Goal: Task Accomplishment & Management: Use online tool/utility

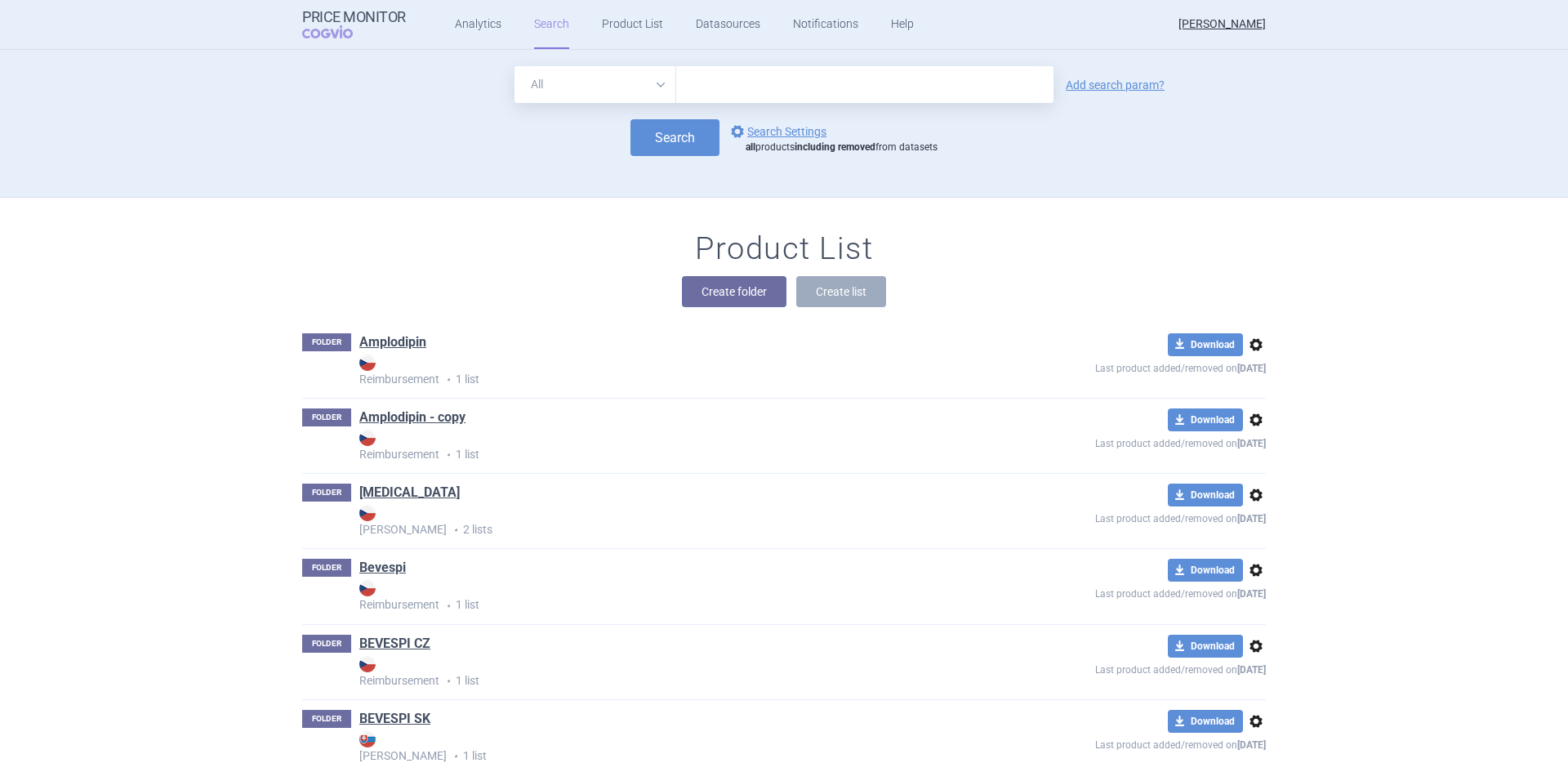
click at [459, 278] on div "Create folder Create list" at bounding box center [783, 291] width 963 height 31
click at [1025, 272] on div "Product List Create folder Create list" at bounding box center [783, 277] width 1029 height 93
click at [801, 98] on input "text" at bounding box center [864, 84] width 377 height 37
click at [389, 123] on div "Search options Search Settings all products including removed from datasets" at bounding box center [783, 137] width 963 height 37
click at [990, 154] on div "Search options Search Settings all products including removed from datasets" at bounding box center [783, 137] width 963 height 37
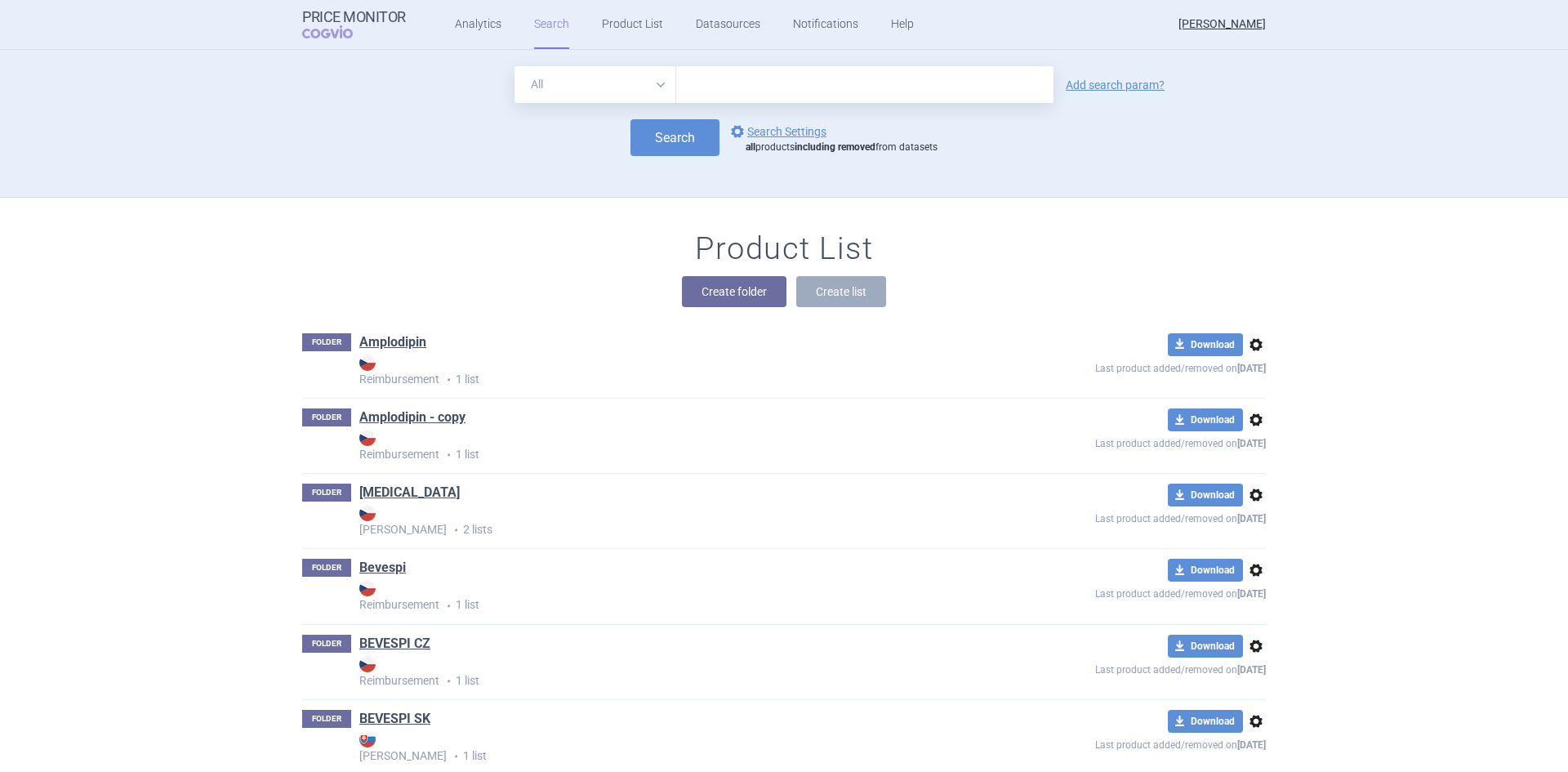
click at [392, 164] on div "All Brand Name ATC Company Active Substance Country Newer than Add search param…" at bounding box center [783, 132] width 1029 height 131
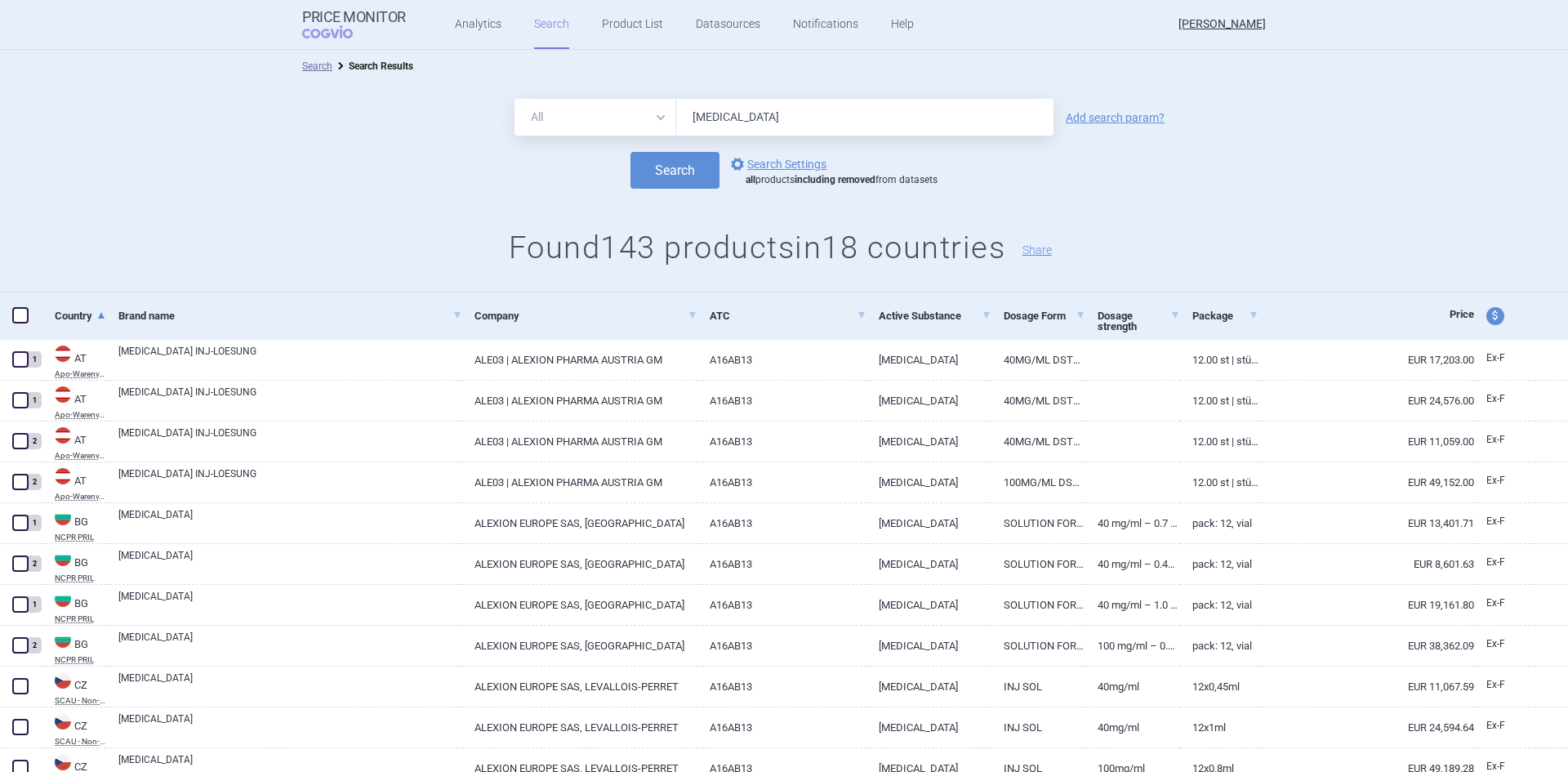
click at [1402, 132] on div "All Brand Name ATC Company Active Substance Country Newer than strensiq Add sea…" at bounding box center [784, 117] width 1568 height 37
click at [388, 127] on div "All Brand Name ATC Company Active Substance Country Newer than strensiq Add sea…" at bounding box center [784, 117] width 1568 height 37
drag, startPoint x: 1367, startPoint y: 123, endPoint x: 1357, endPoint y: 96, distance: 28.8
click at [1367, 123] on div "All Brand Name ATC Company Active Substance Country Newer than strensiq Add sea…" at bounding box center [784, 117] width 1568 height 37
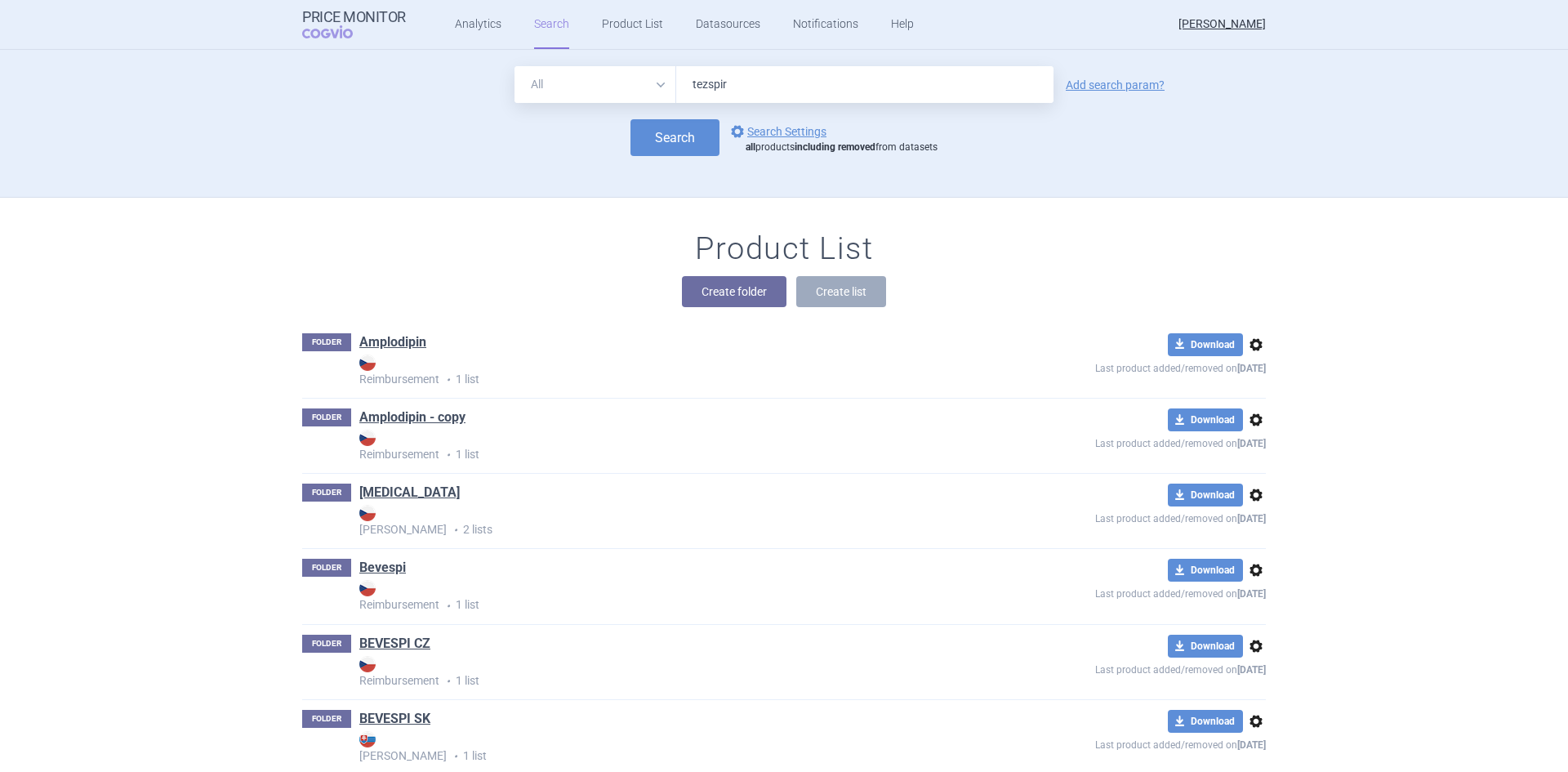
type input "tezspire"
click button "Search" at bounding box center [675, 137] width 89 height 37
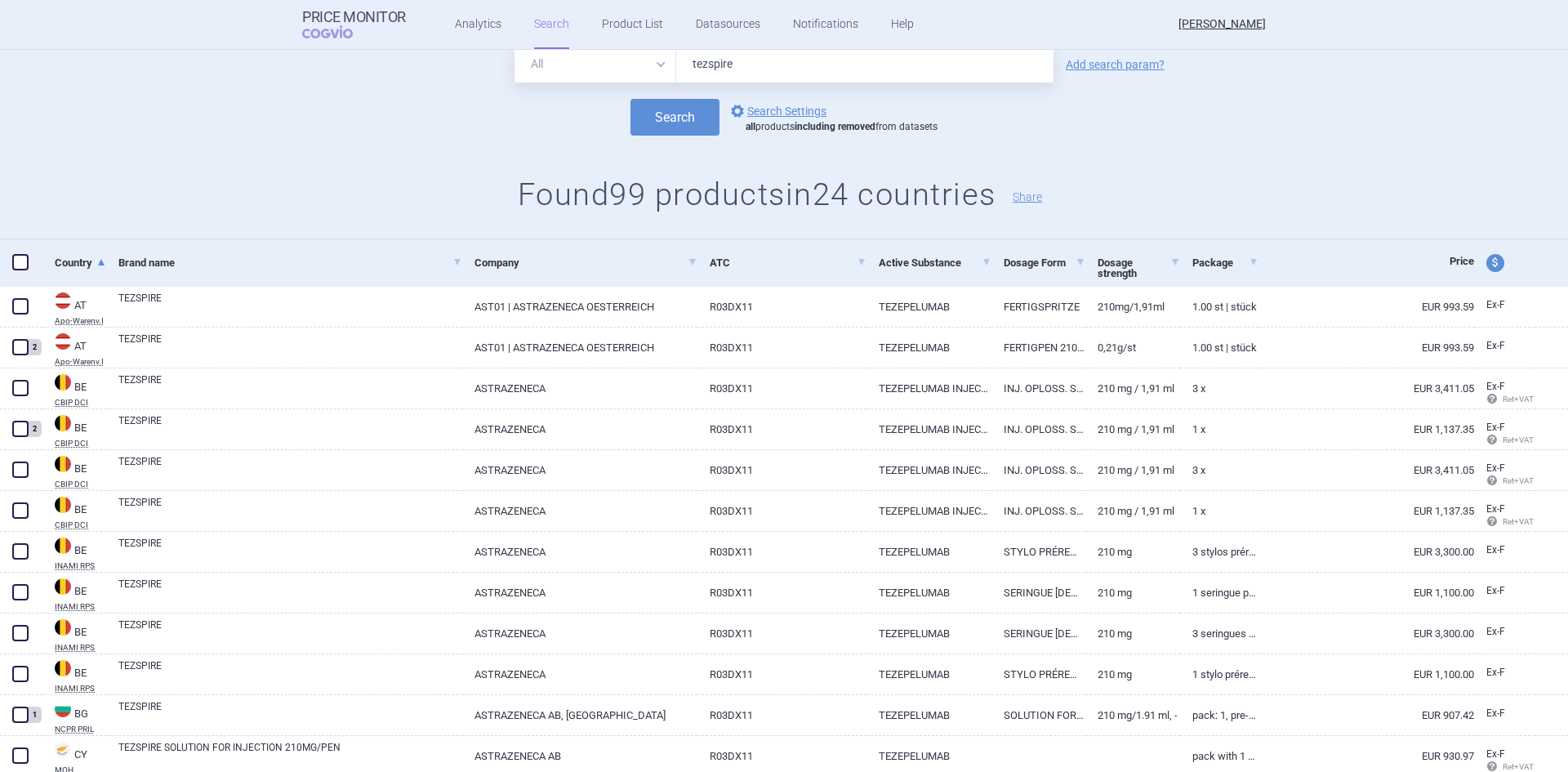
scroll to position [81, 0]
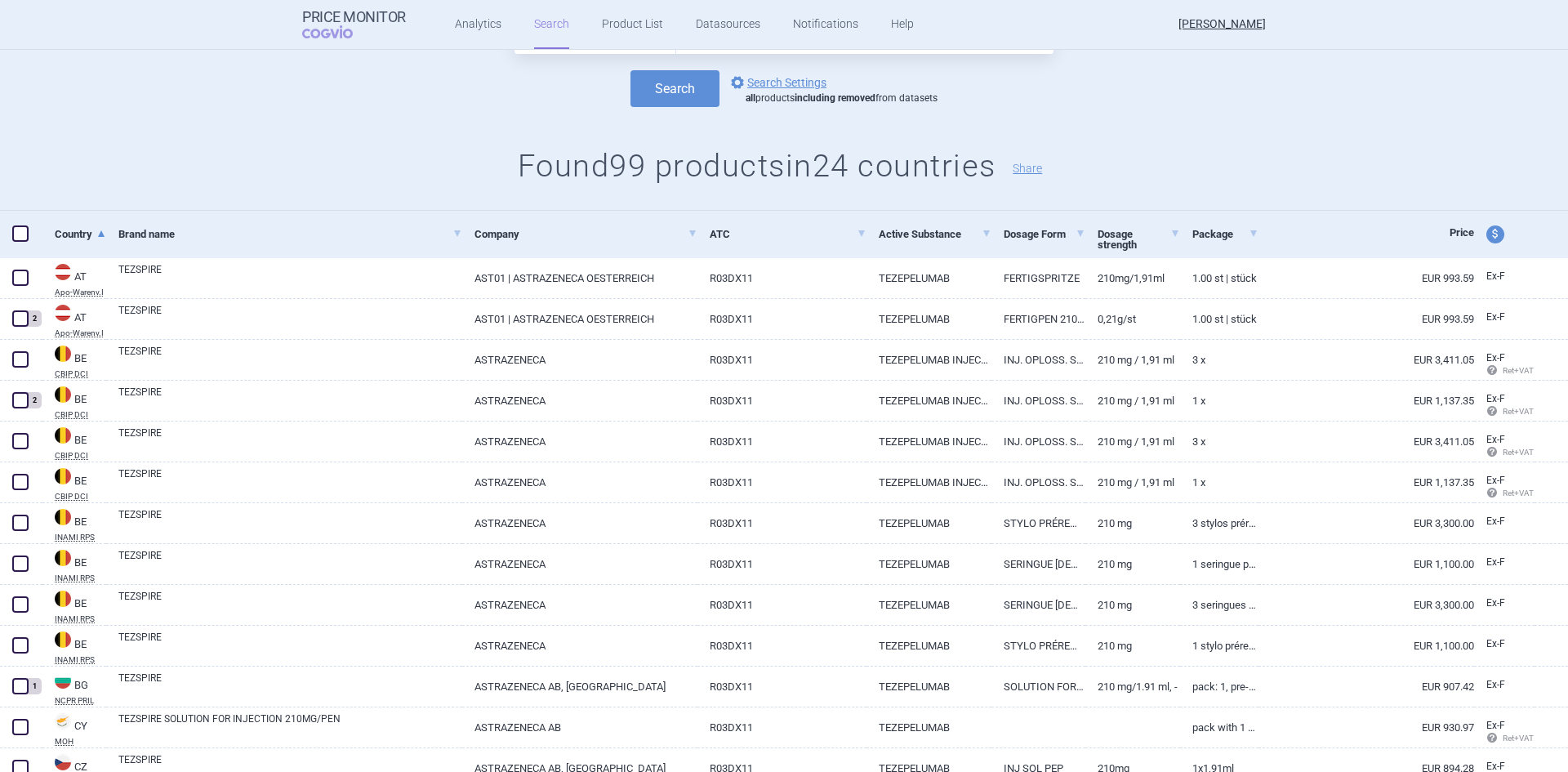
click at [1280, 278] on link "EUR 993.59" at bounding box center [1366, 278] width 216 height 40
select select "EUR"
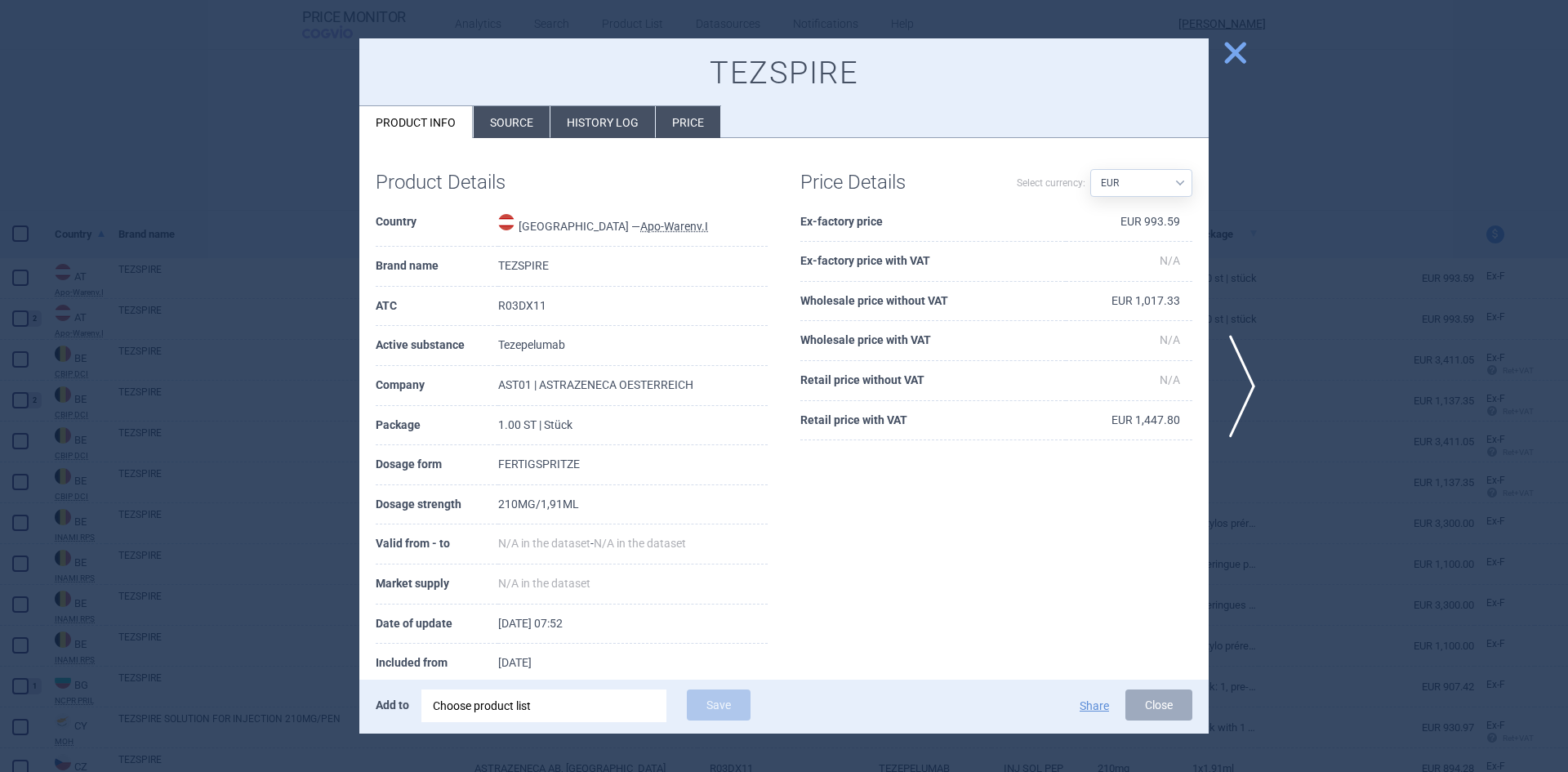
click at [1233, 51] on span "close" at bounding box center [1234, 52] width 29 height 29
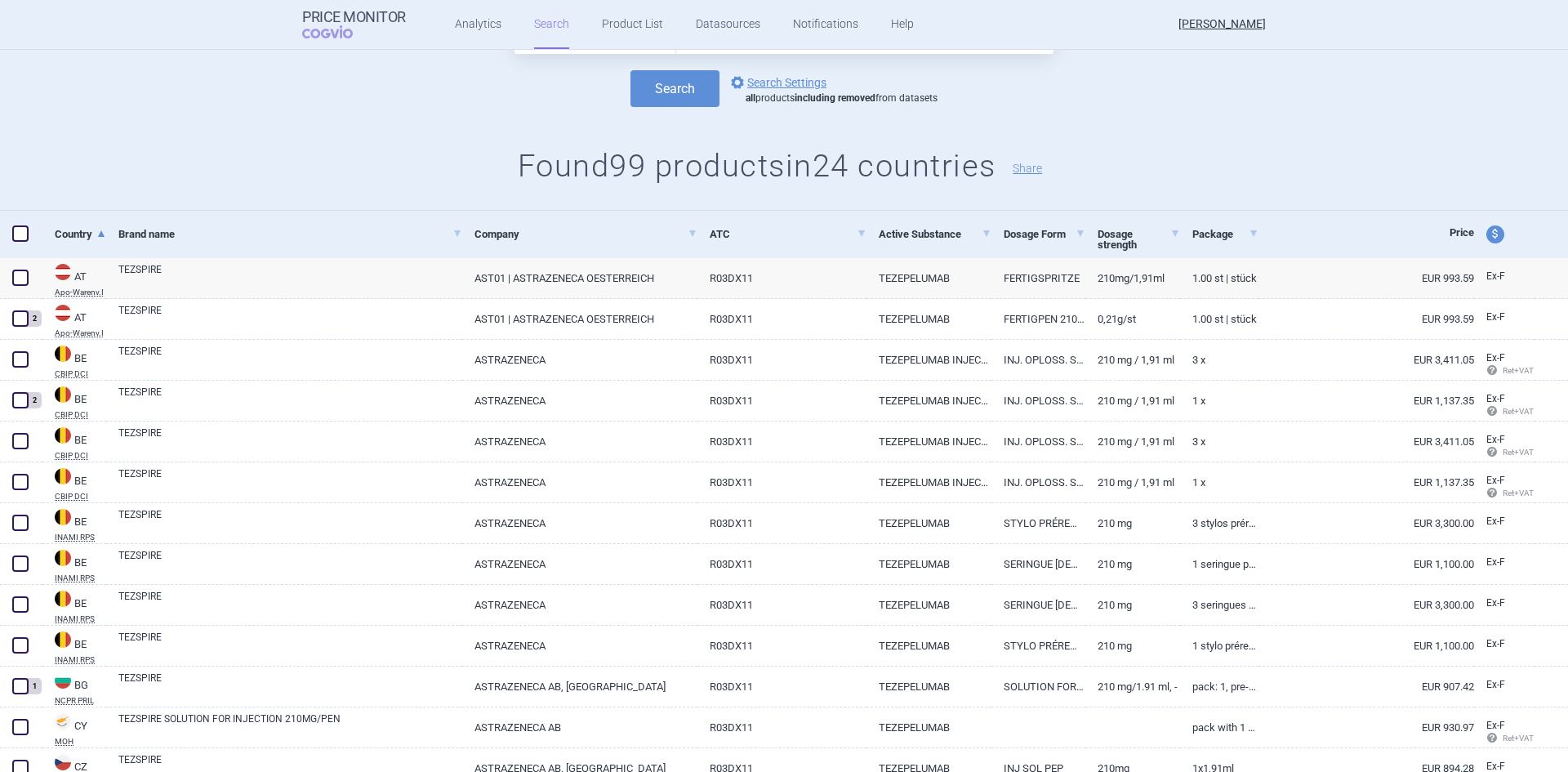
click at [1143, 320] on link "0,21G/ST" at bounding box center [1131, 319] width 94 height 40
select select "EUR"
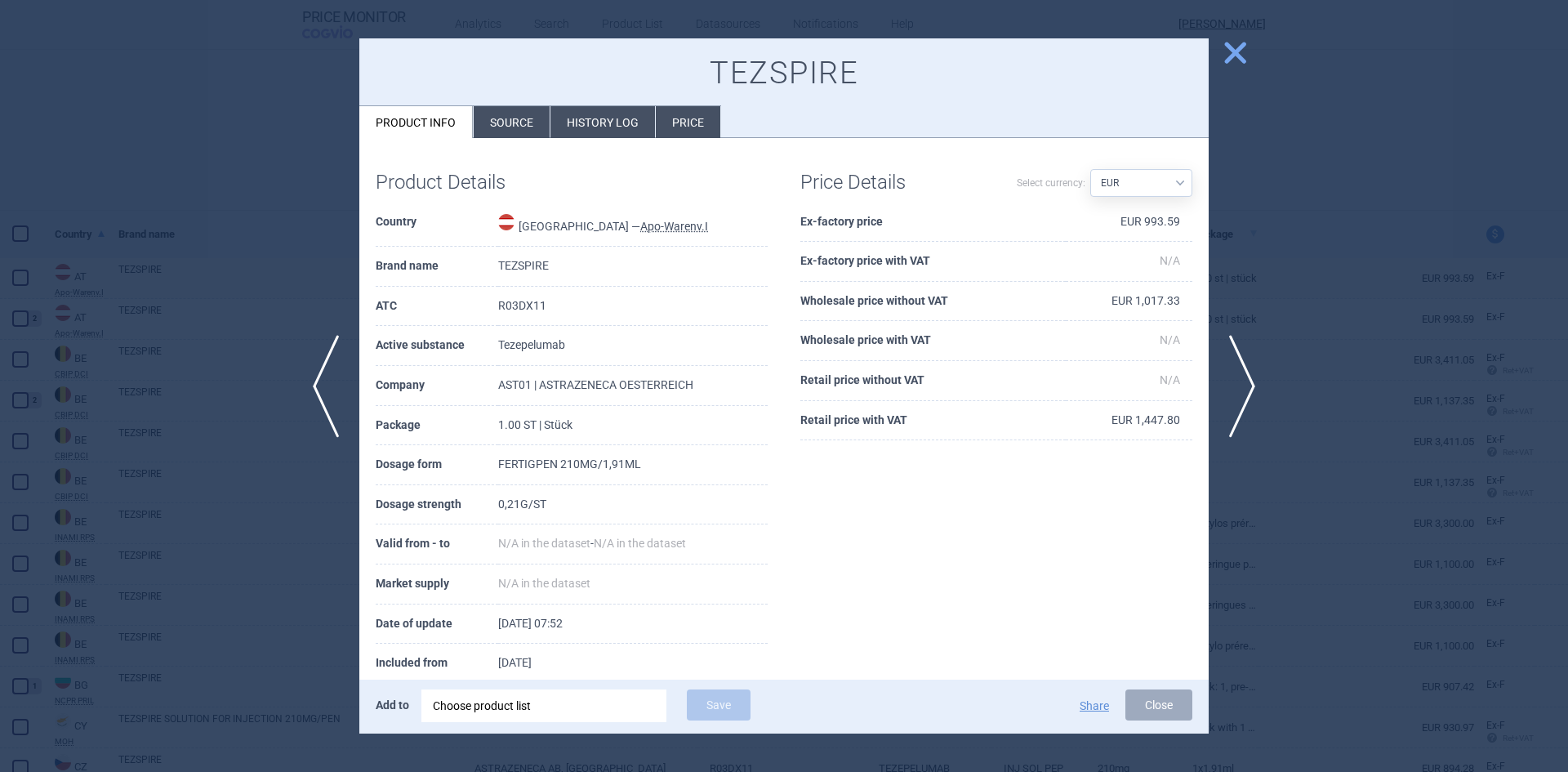
click at [1226, 57] on span "close" at bounding box center [1234, 52] width 29 height 29
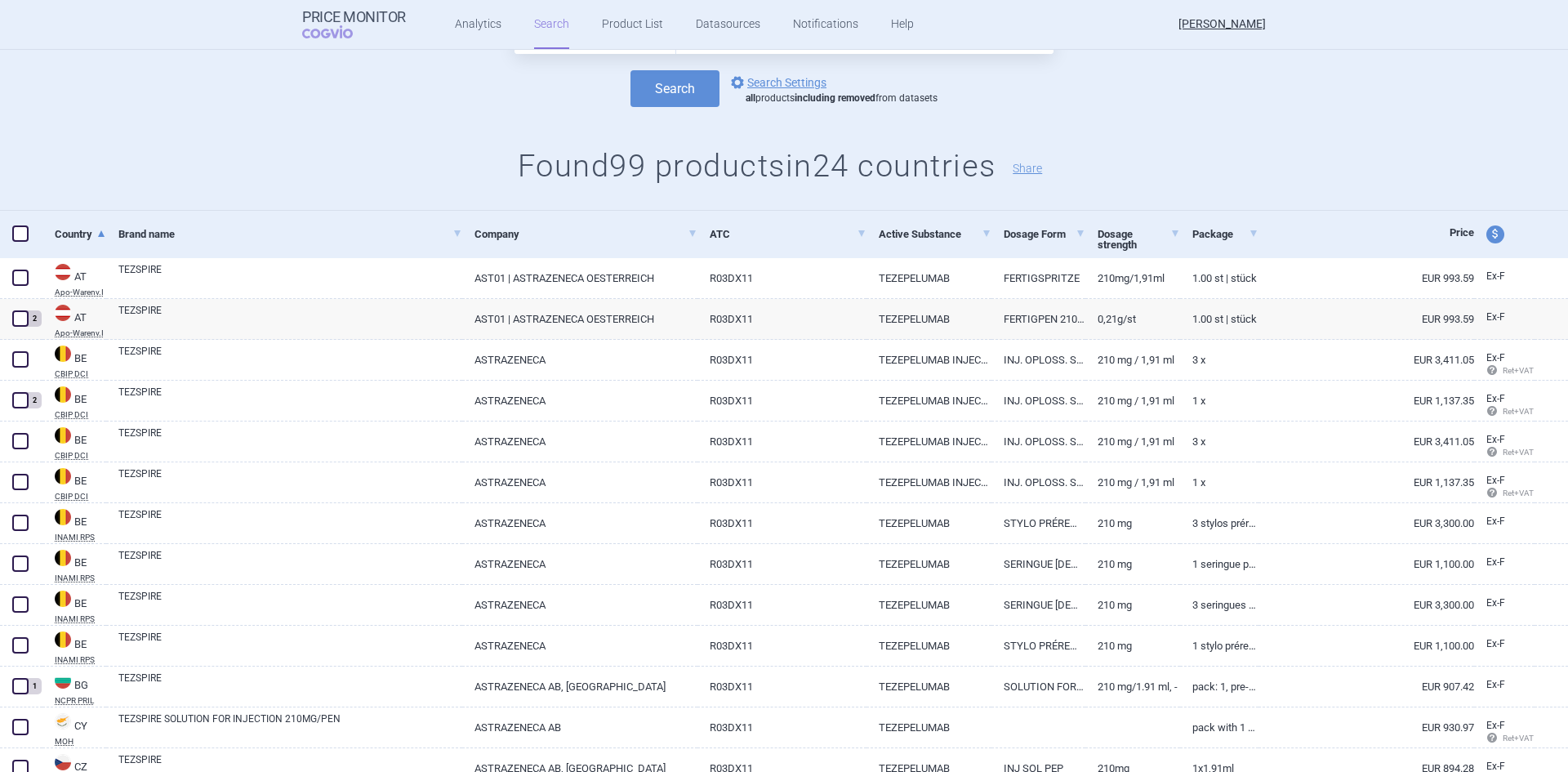
click at [25, 274] on span at bounding box center [20, 277] width 16 height 16
checkbox input "true"
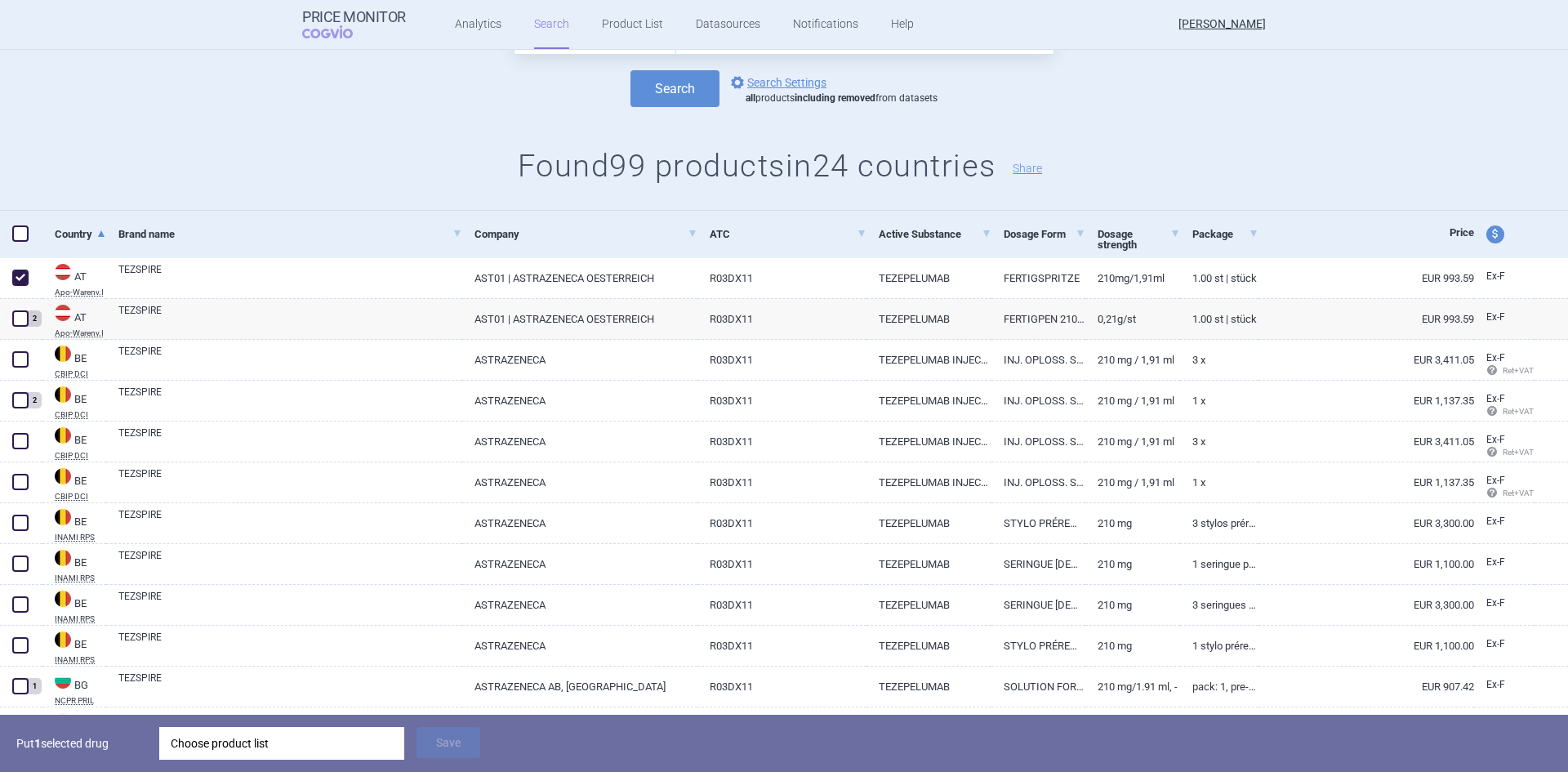
click at [1108, 271] on link "210MG/1,91ML" at bounding box center [1131, 278] width 94 height 40
select select "EUR"
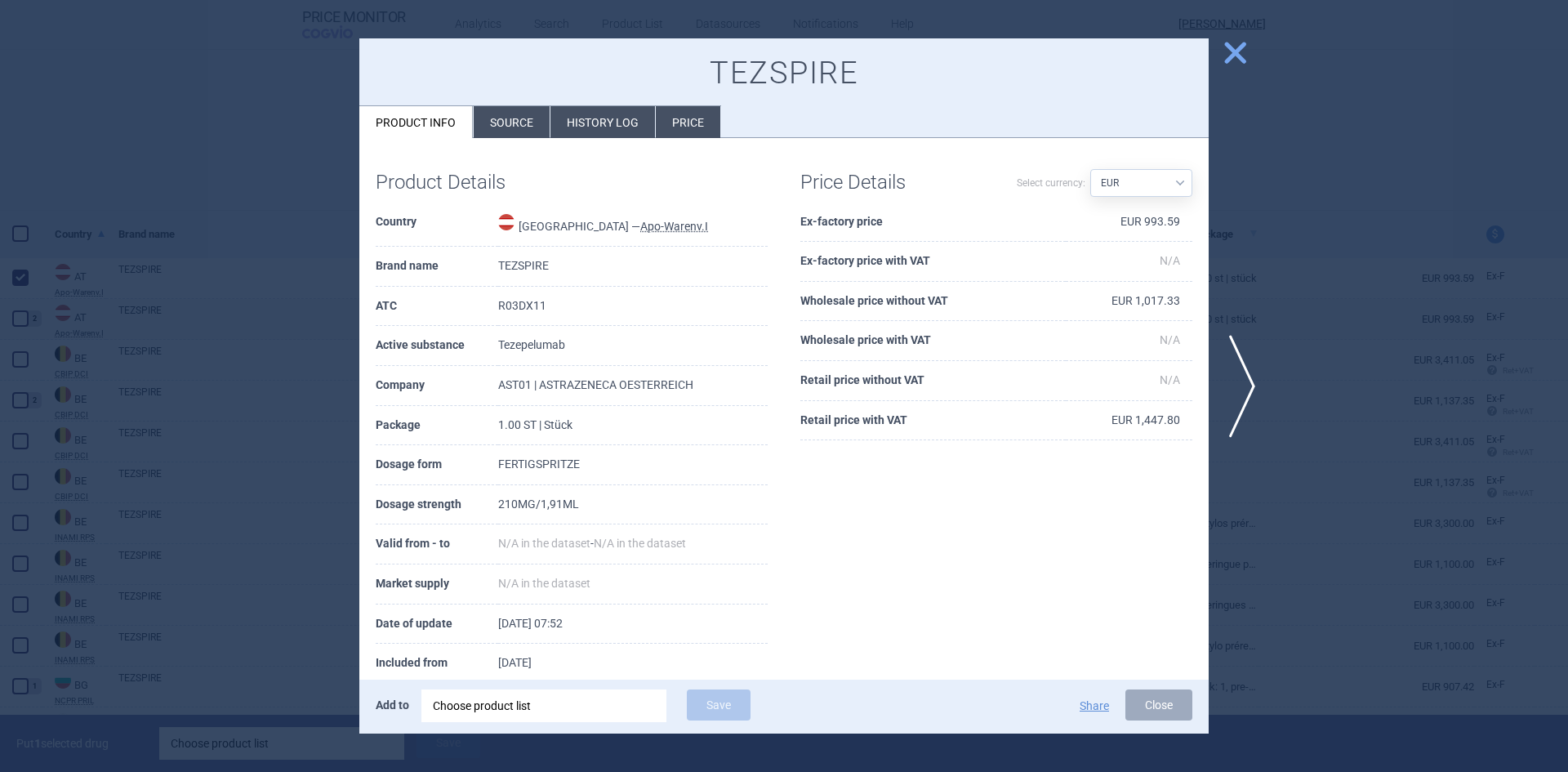
click at [1226, 57] on span "close" at bounding box center [1234, 52] width 29 height 29
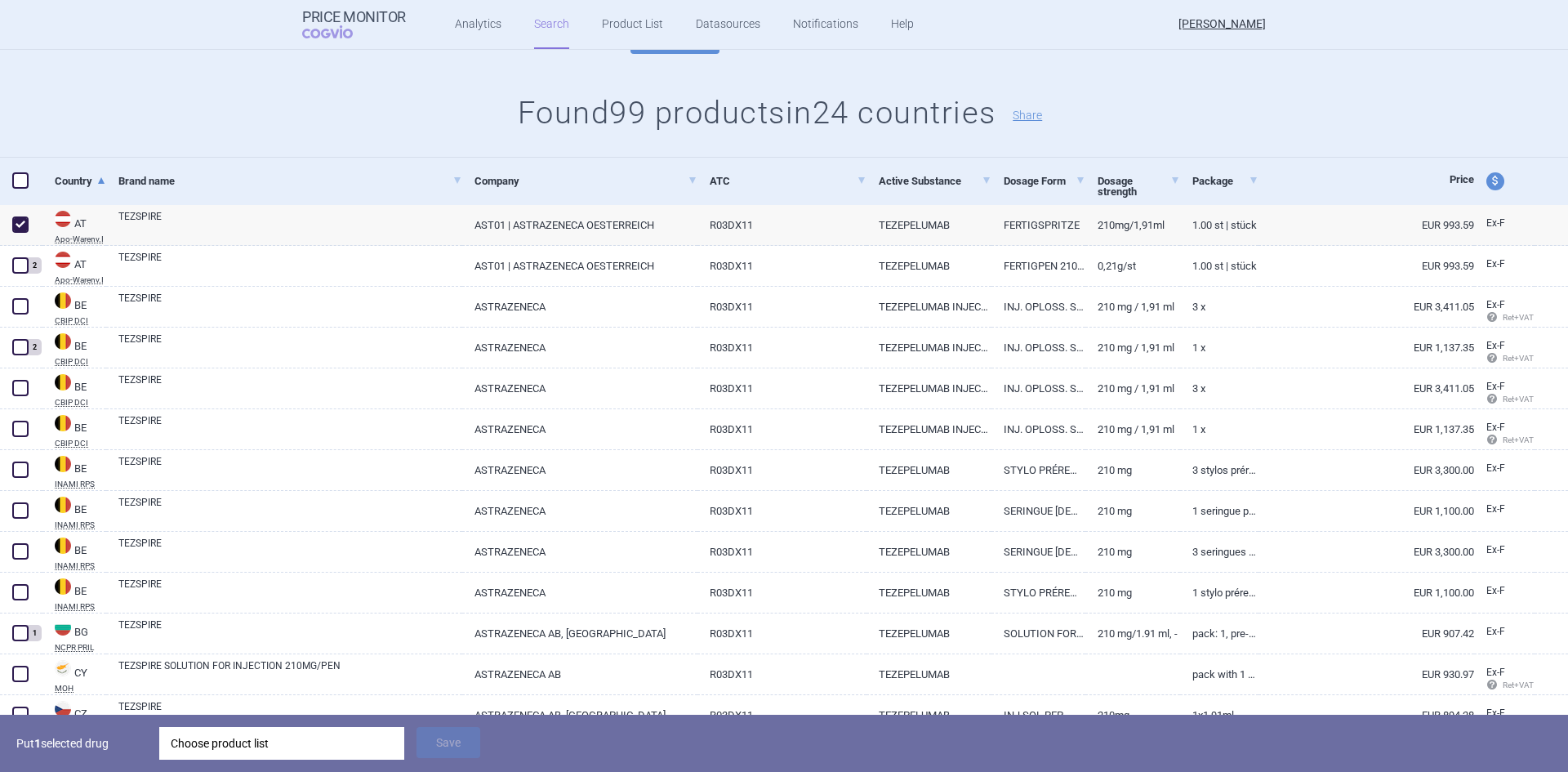
scroll to position [163, 0]
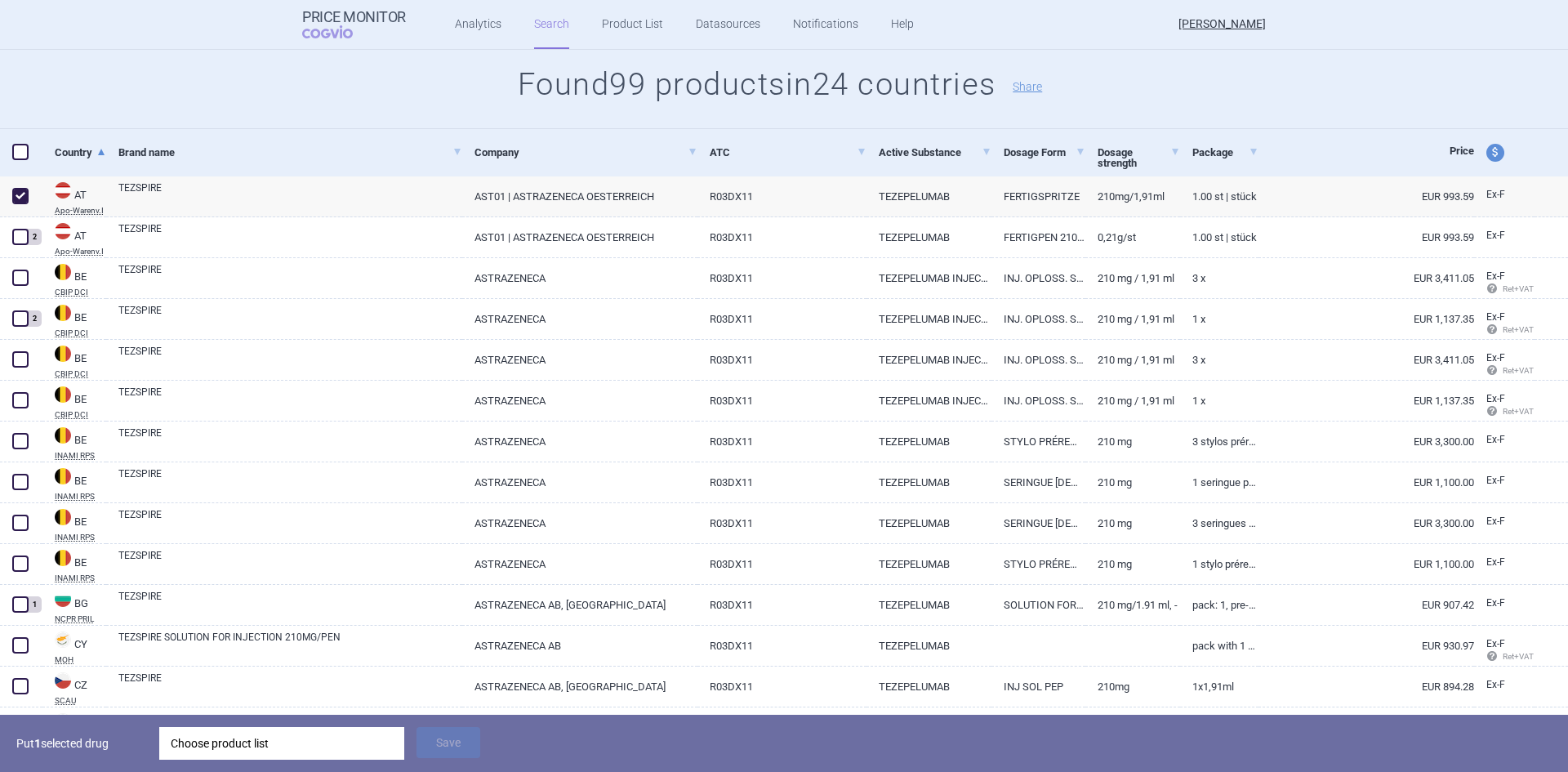
click at [1220, 324] on link "1 x" at bounding box center [1219, 319] width 78 height 40
select select "EUR"
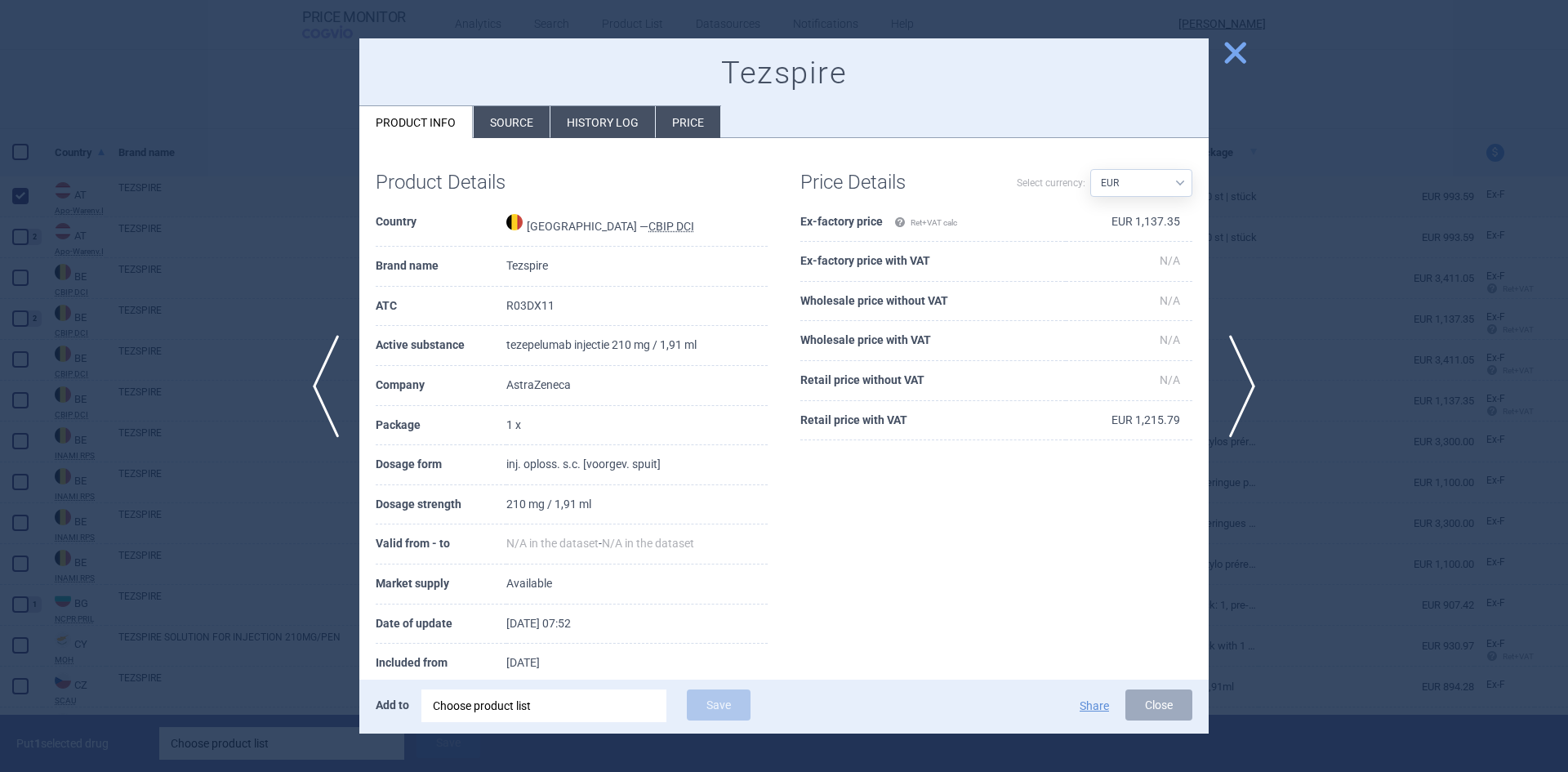
click at [1233, 51] on span "close" at bounding box center [1234, 52] width 29 height 29
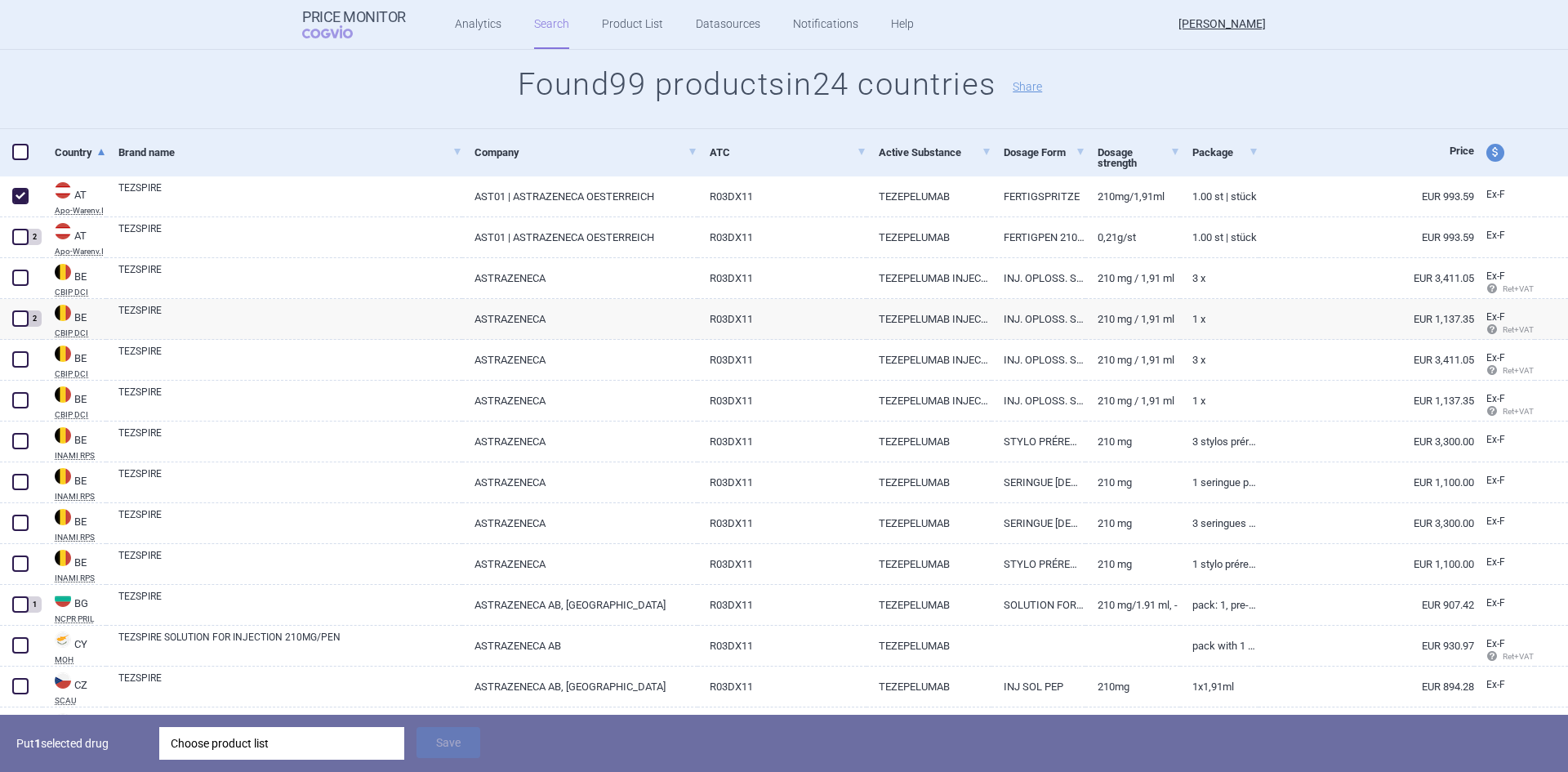
click at [1123, 401] on link "210 mg / 1,91 ml" at bounding box center [1131, 400] width 94 height 40
select select "EUR"
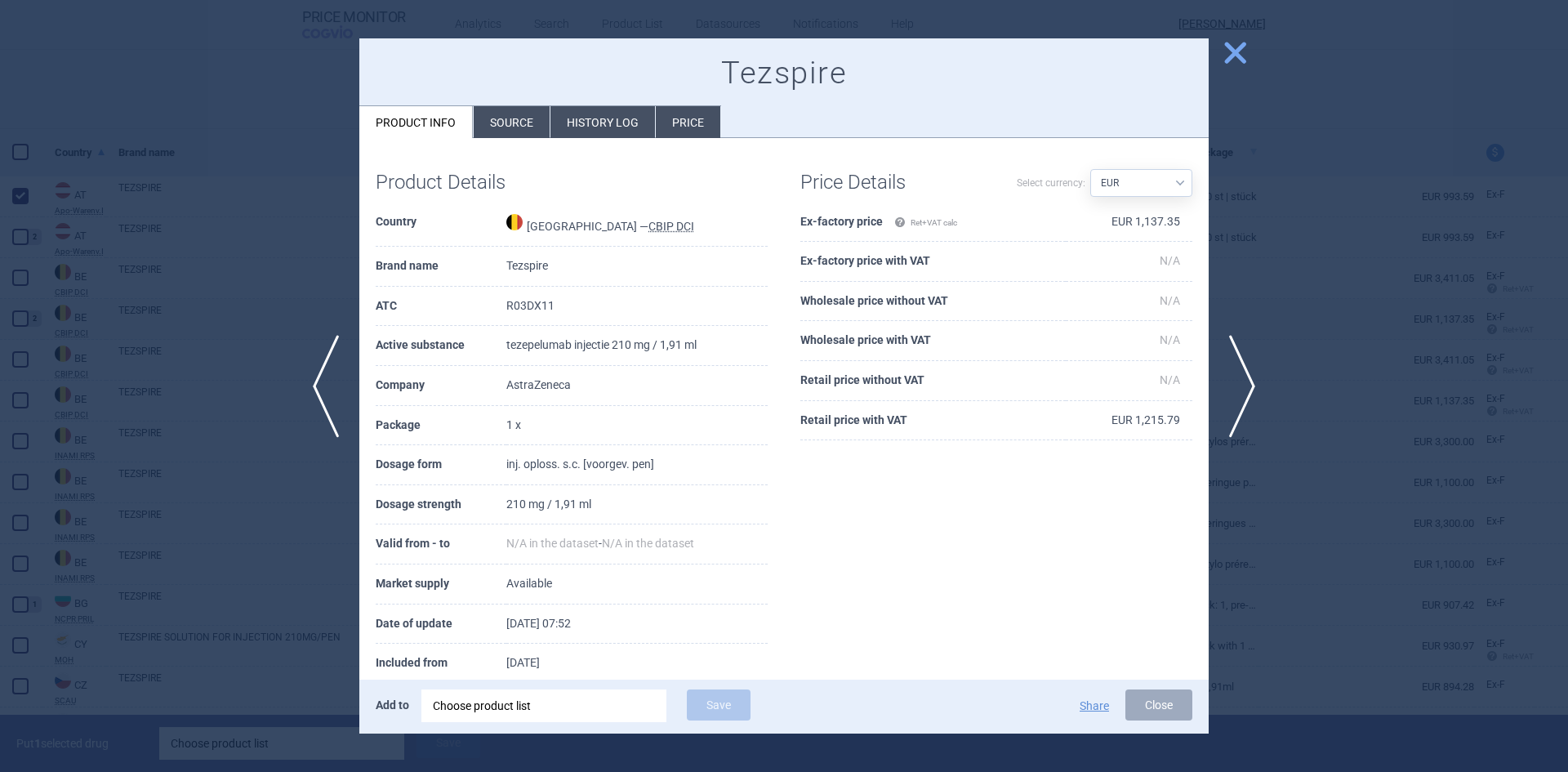
click at [1245, 48] on span "close" at bounding box center [1234, 52] width 29 height 29
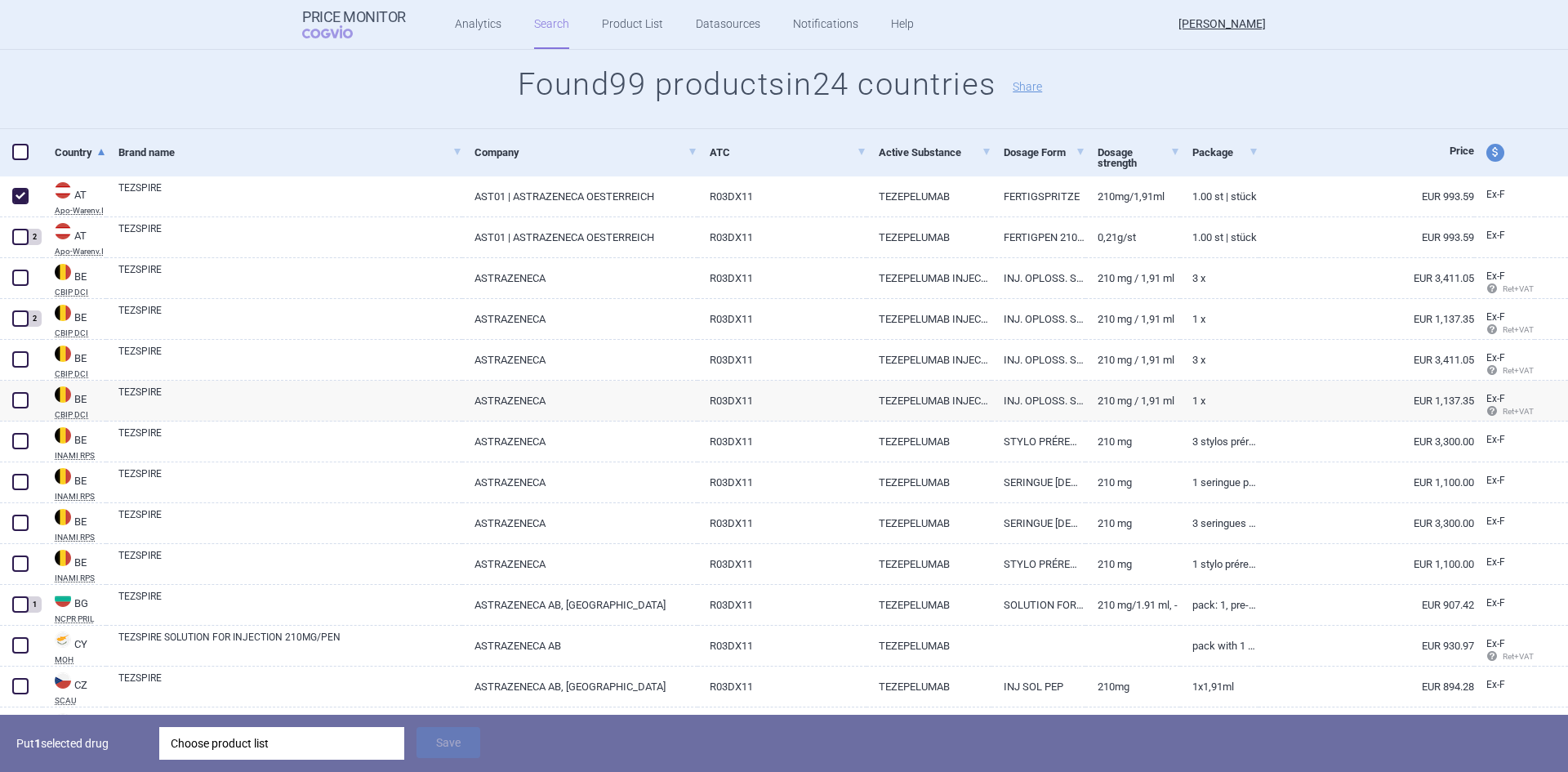
click at [21, 402] on span at bounding box center [20, 400] width 16 height 16
checkbox input "true"
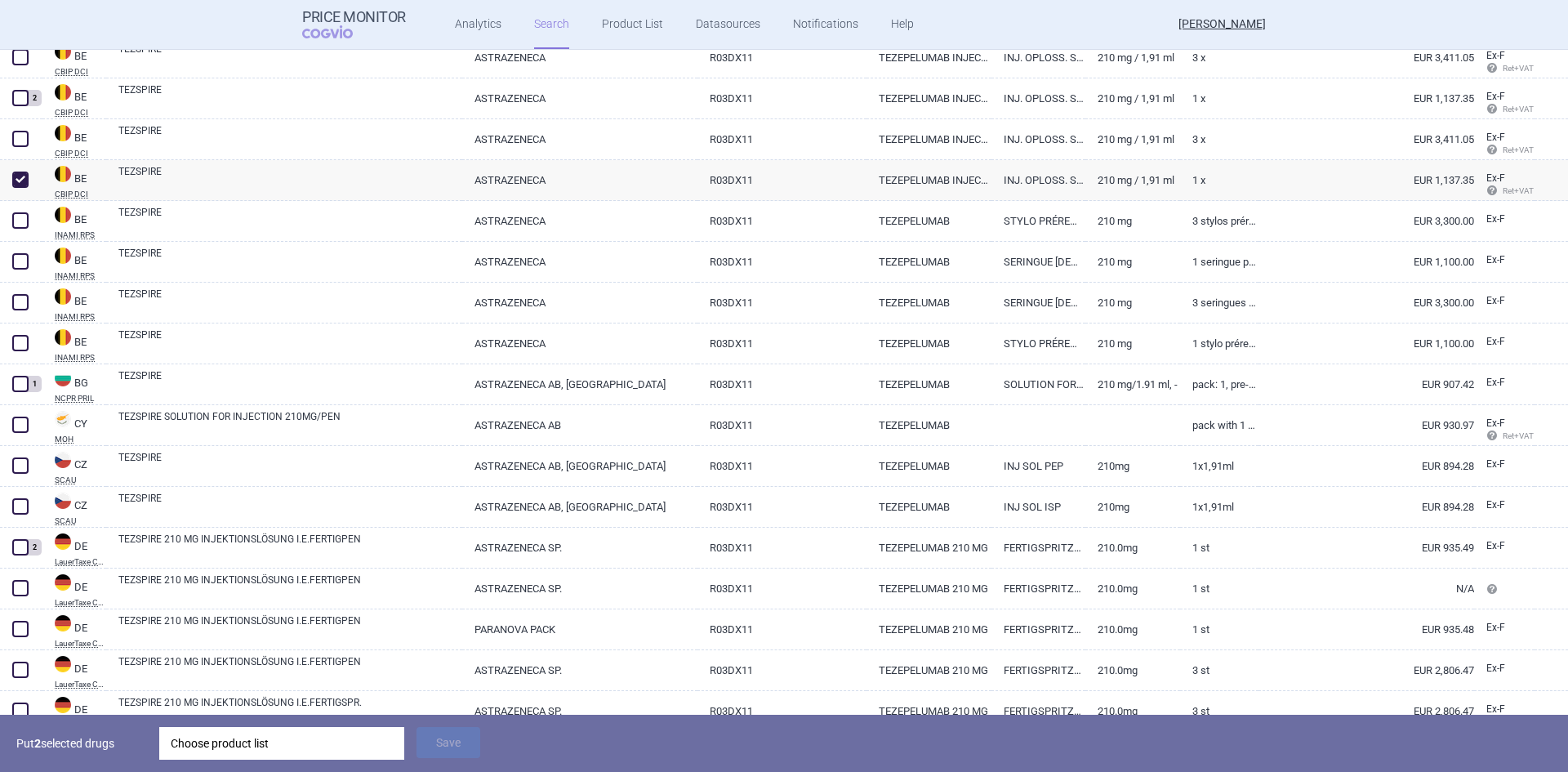
scroll to position [408, 0]
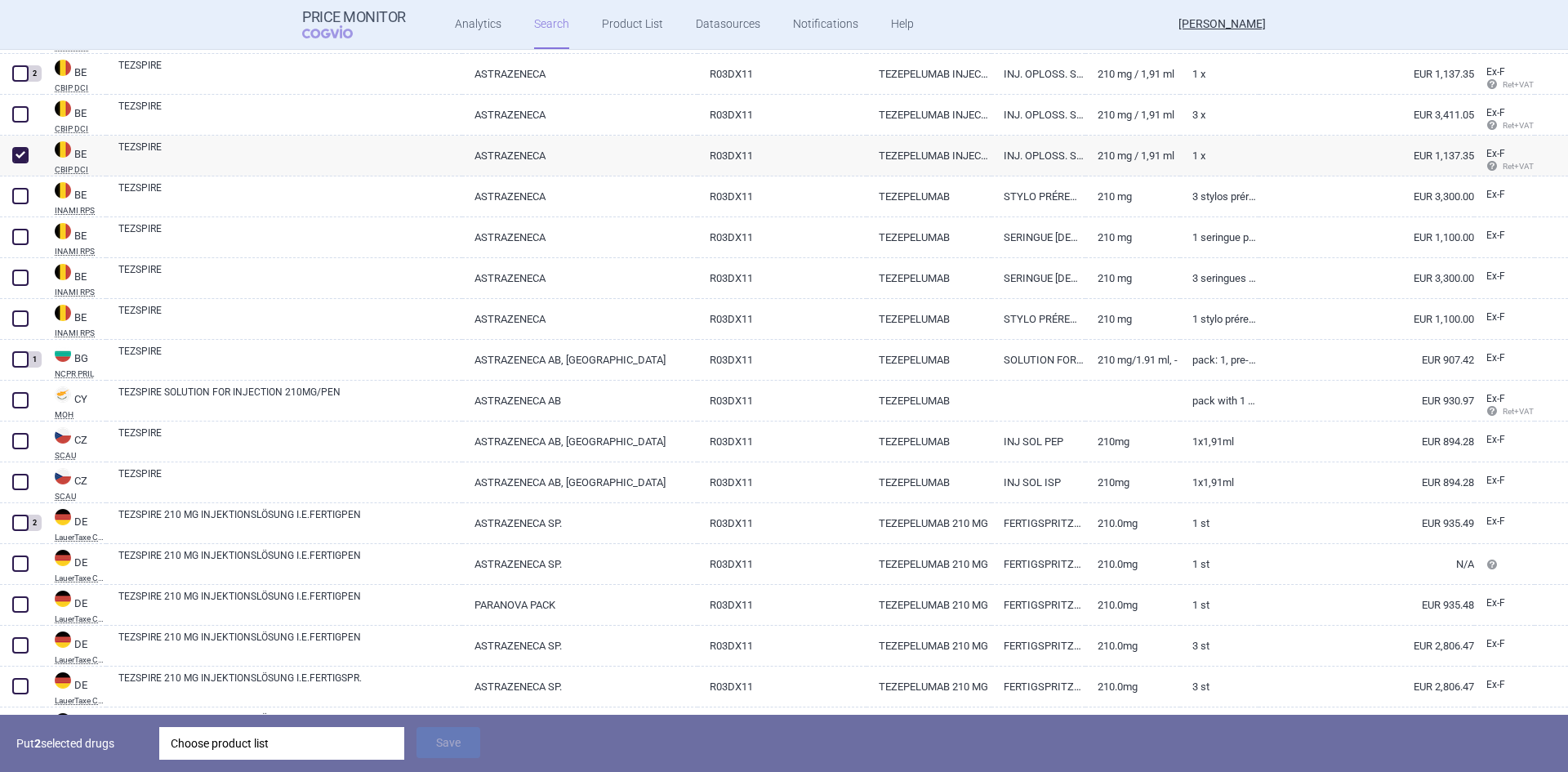
click at [20, 437] on span at bounding box center [20, 440] width 16 height 16
checkbox input "true"
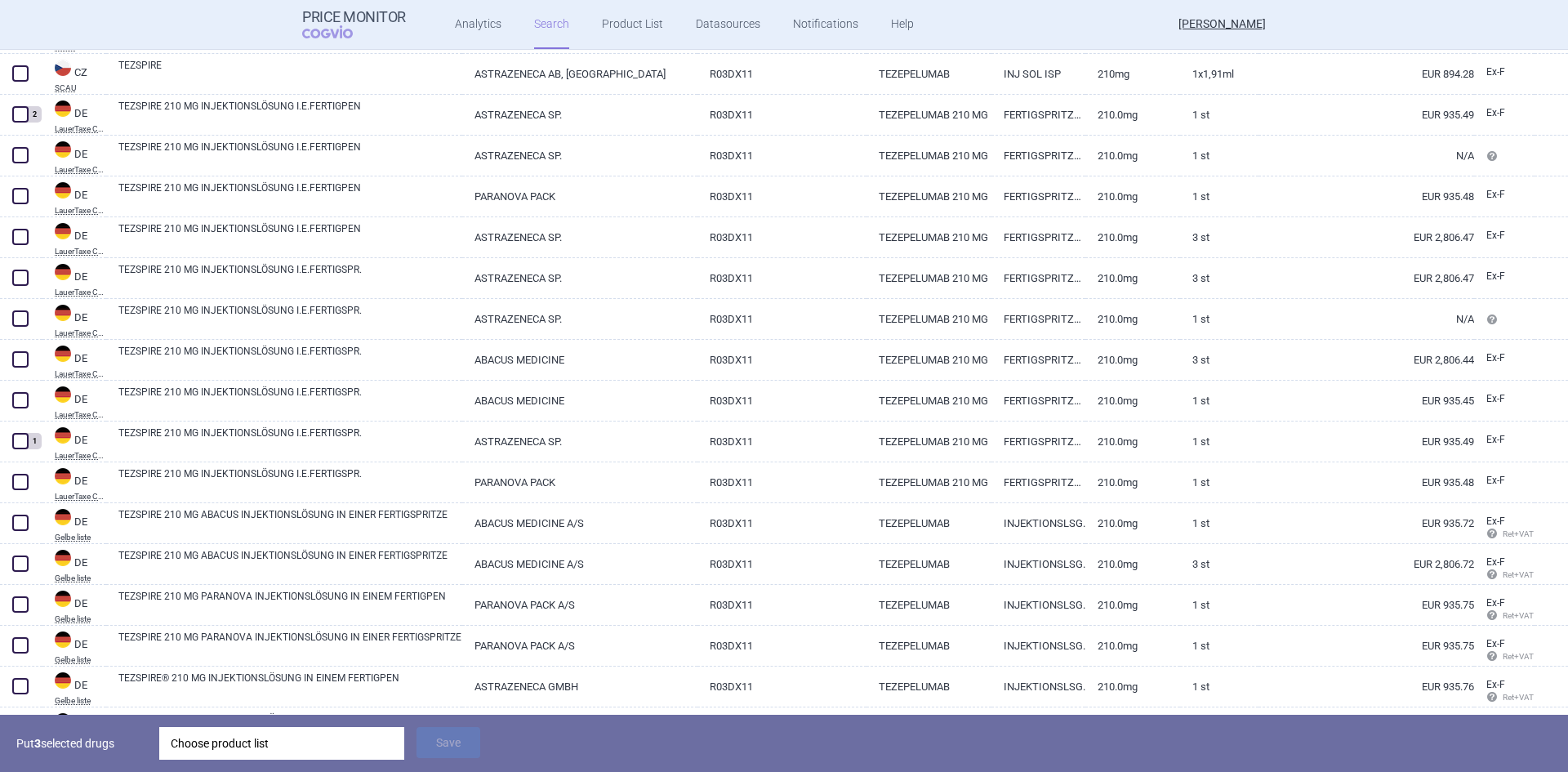
scroll to position [734, 0]
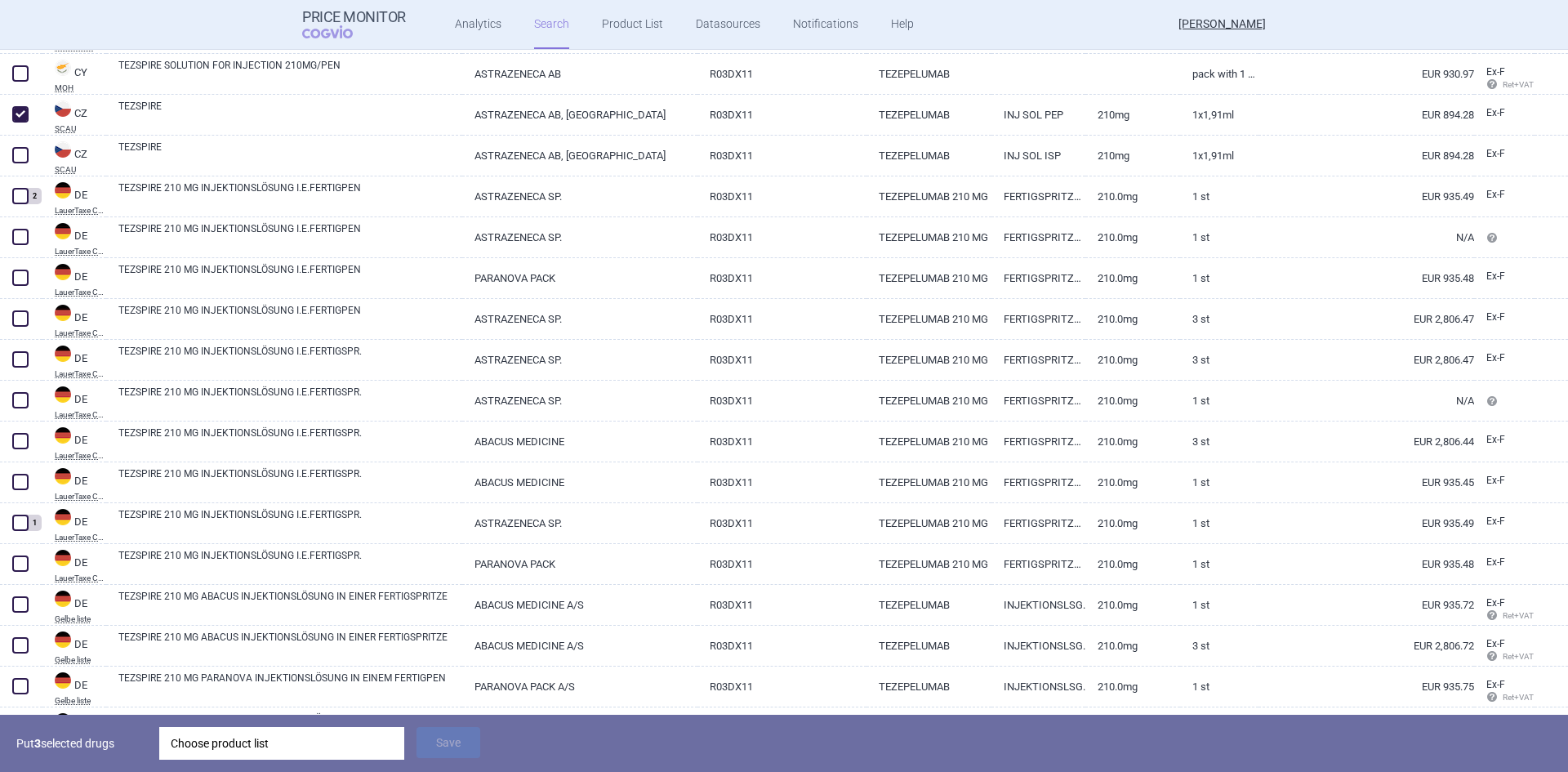
click at [14, 193] on span at bounding box center [20, 196] width 16 height 16
checkbox input "true"
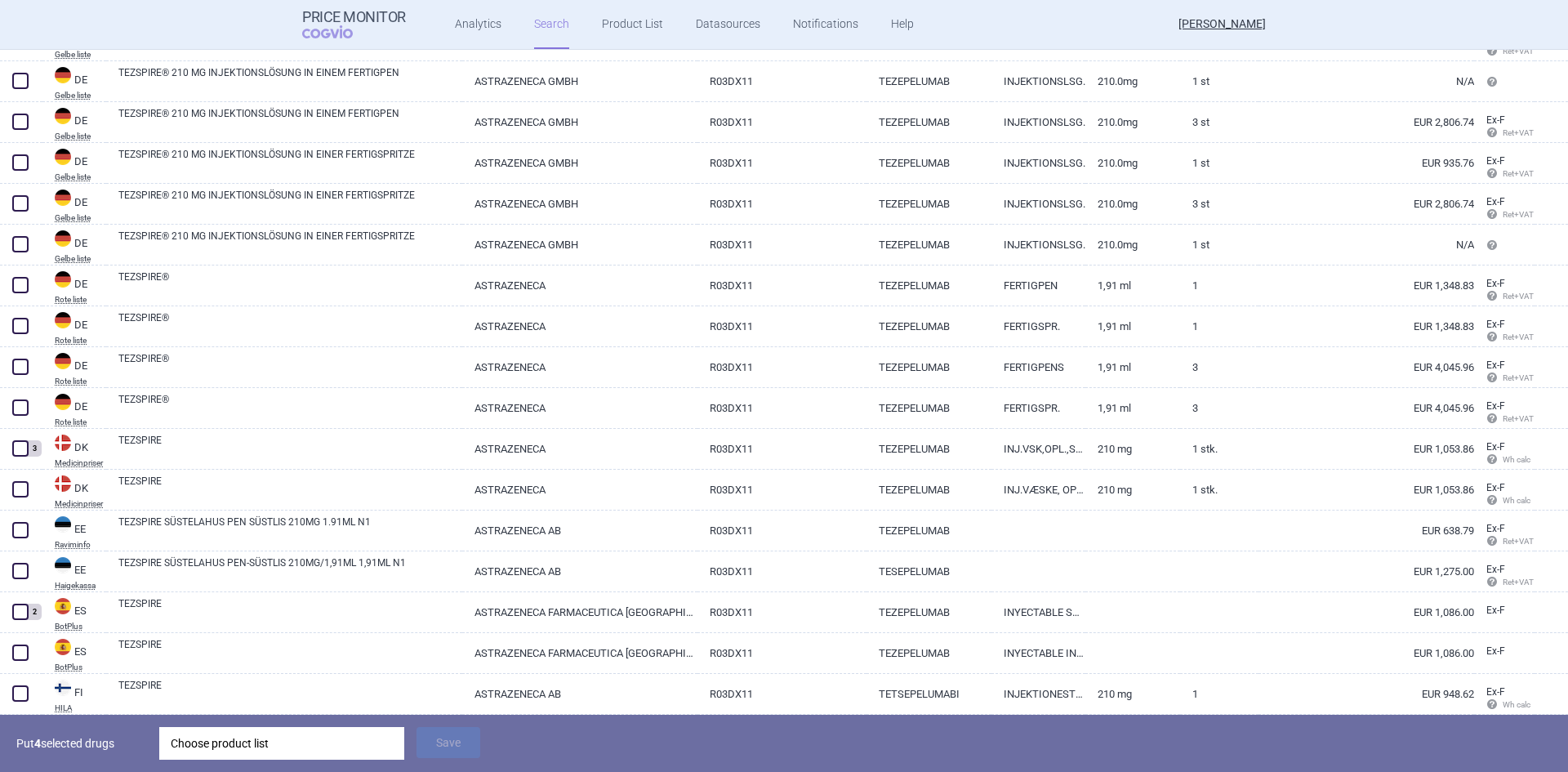
scroll to position [1470, 0]
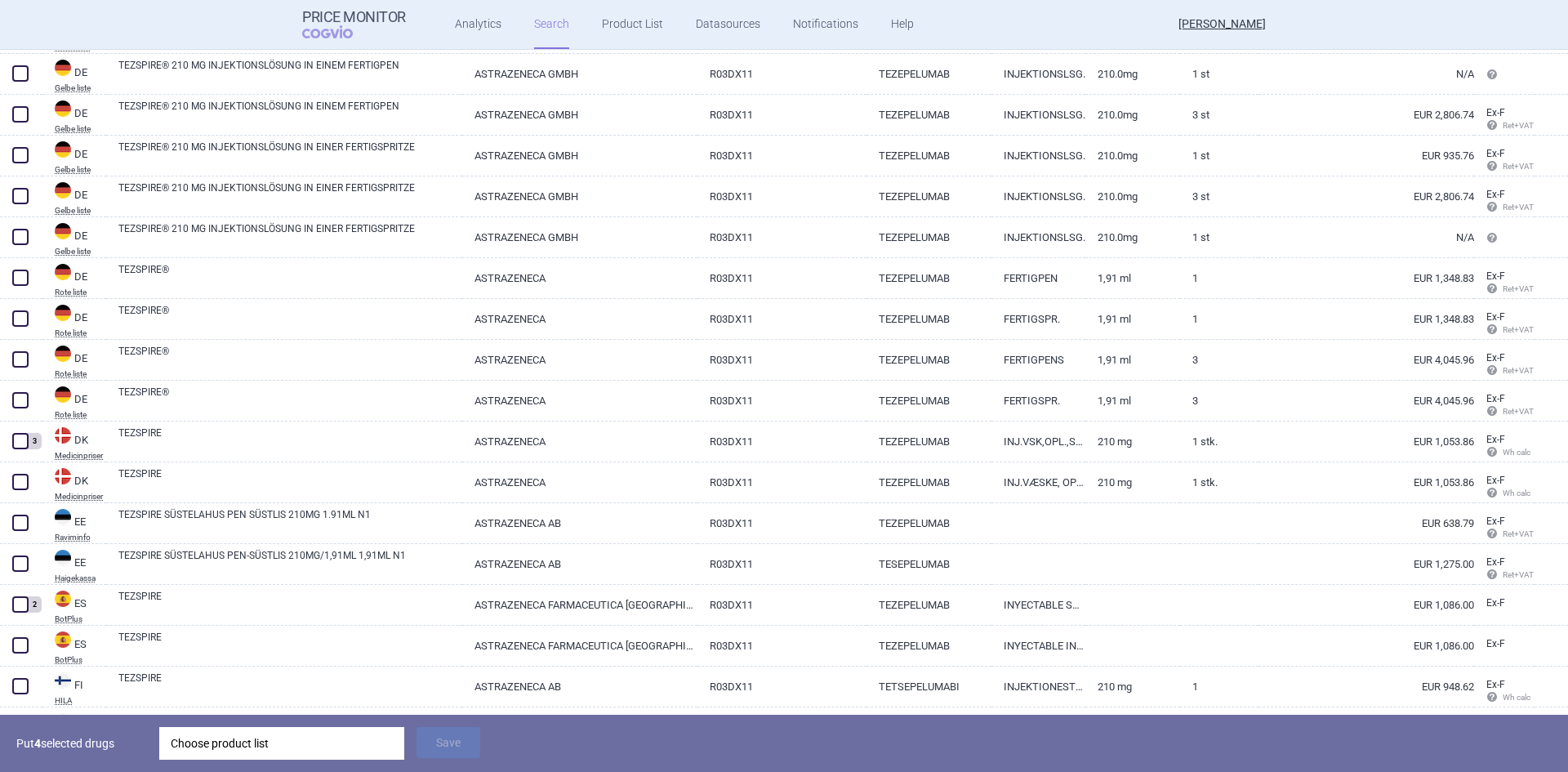
click at [1068, 480] on link "INJ.VÆSKE, OPL., PEN" at bounding box center [1037, 482] width 94 height 40
select select "EUR"
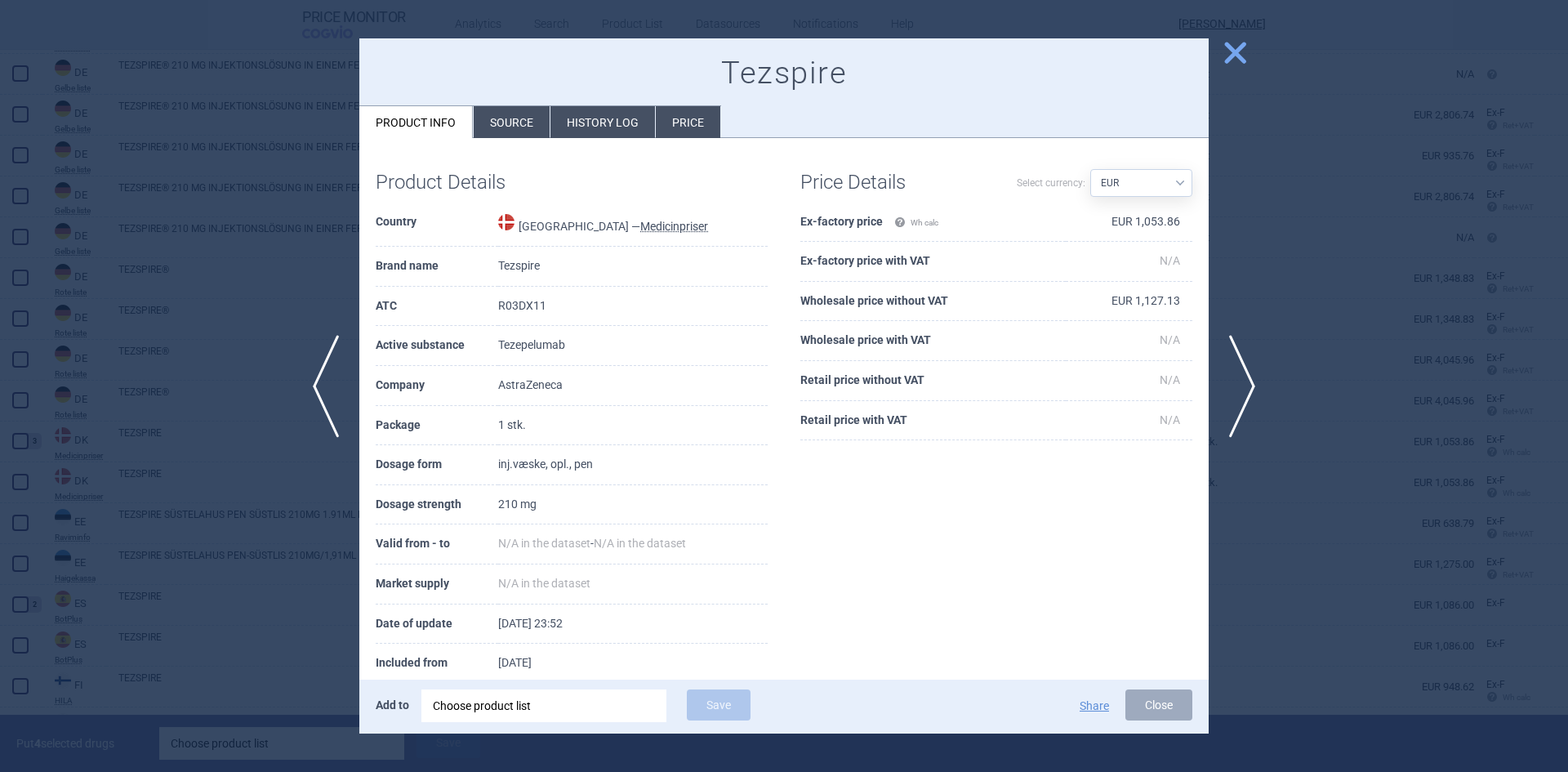
drag, startPoint x: 1225, startPoint y: 49, endPoint x: 652, endPoint y: 179, distance: 587.6
click at [1225, 49] on span "close" at bounding box center [1234, 52] width 29 height 29
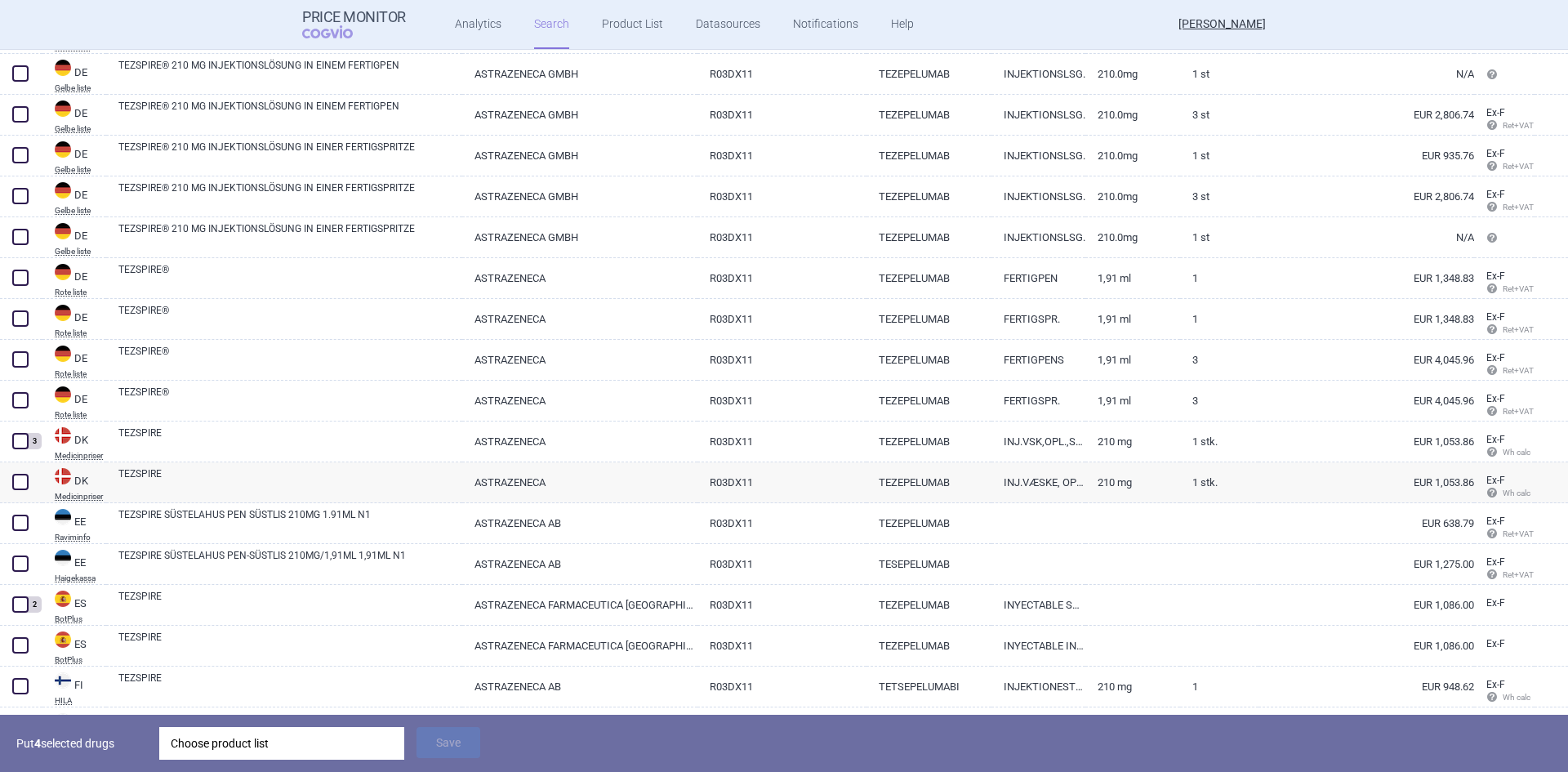
click at [26, 481] on span at bounding box center [20, 481] width 16 height 16
checkbox input "true"
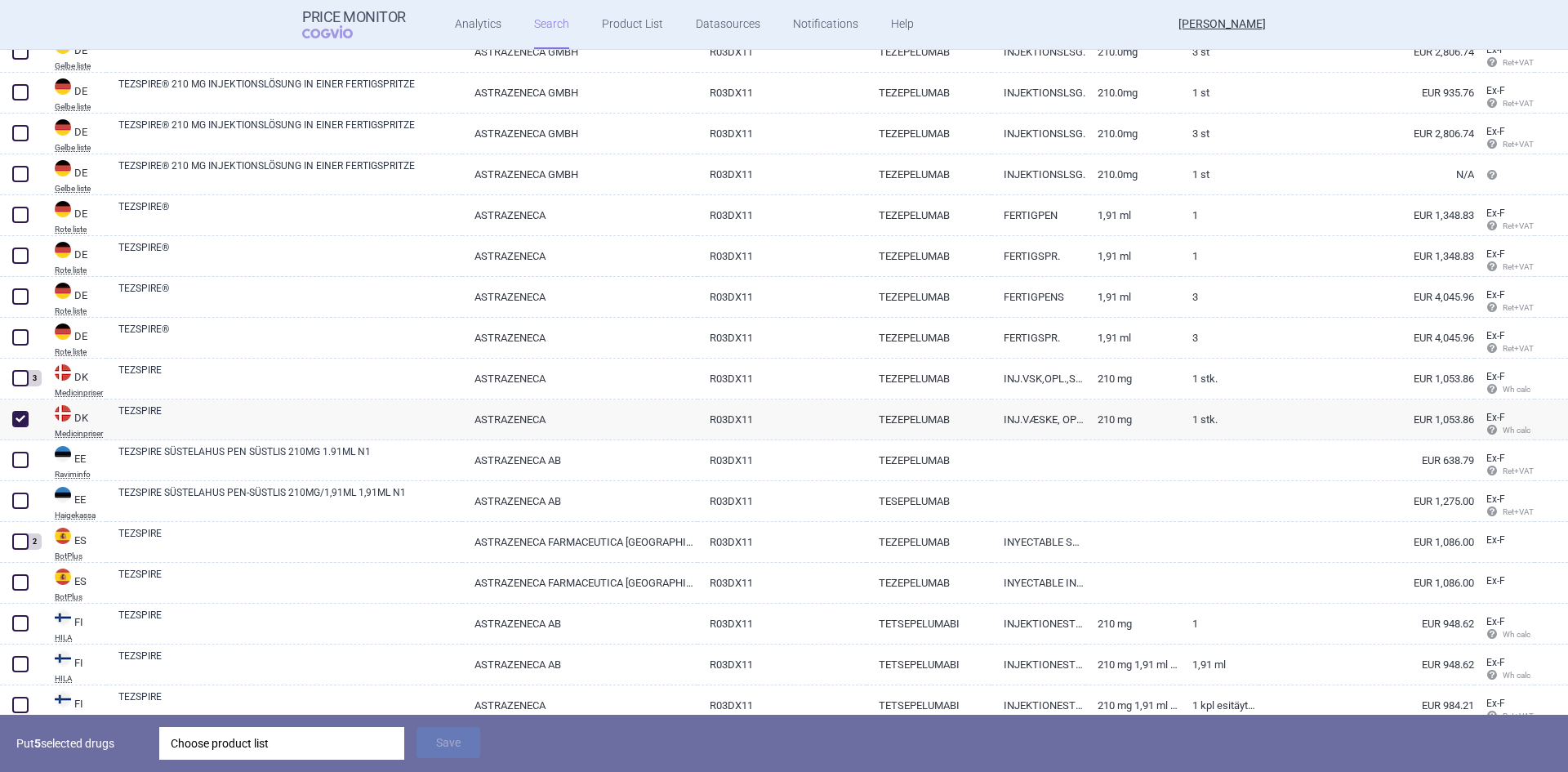
scroll to position [1551, 0]
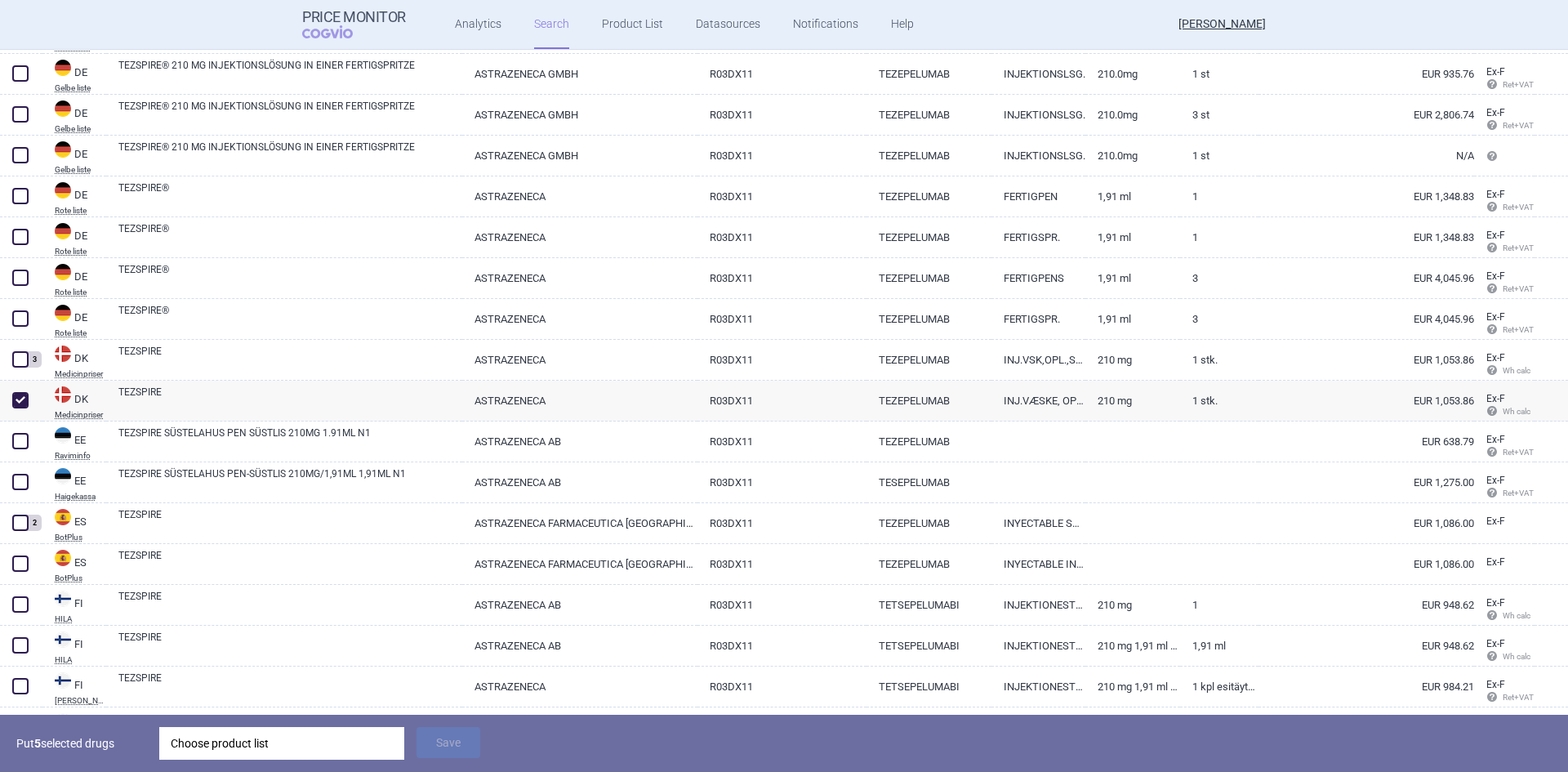
click at [22, 478] on span at bounding box center [20, 481] width 16 height 16
checkbox input "true"
click at [24, 440] on span at bounding box center [20, 440] width 16 height 16
checkbox input "true"
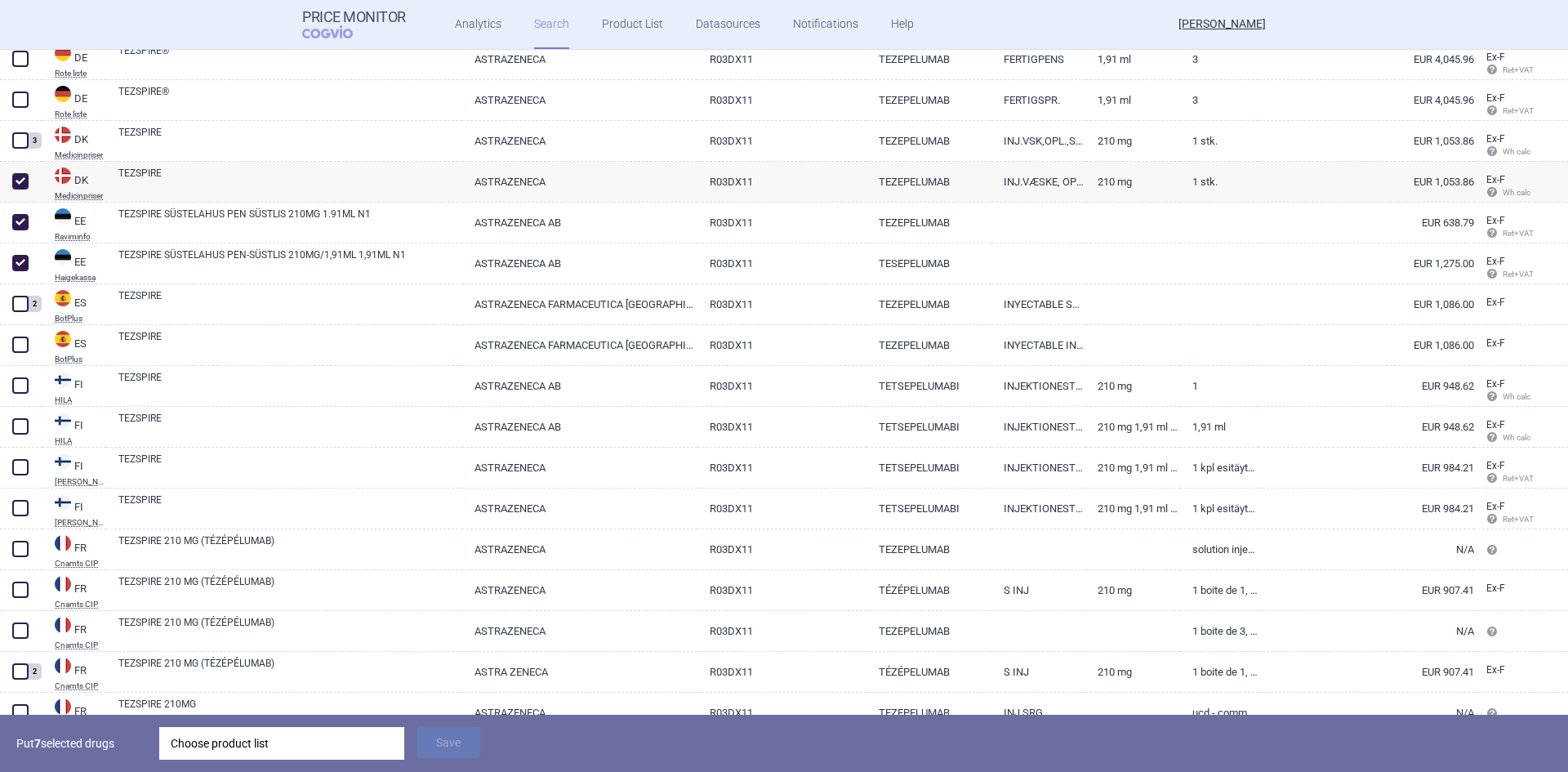
scroll to position [1796, 0]
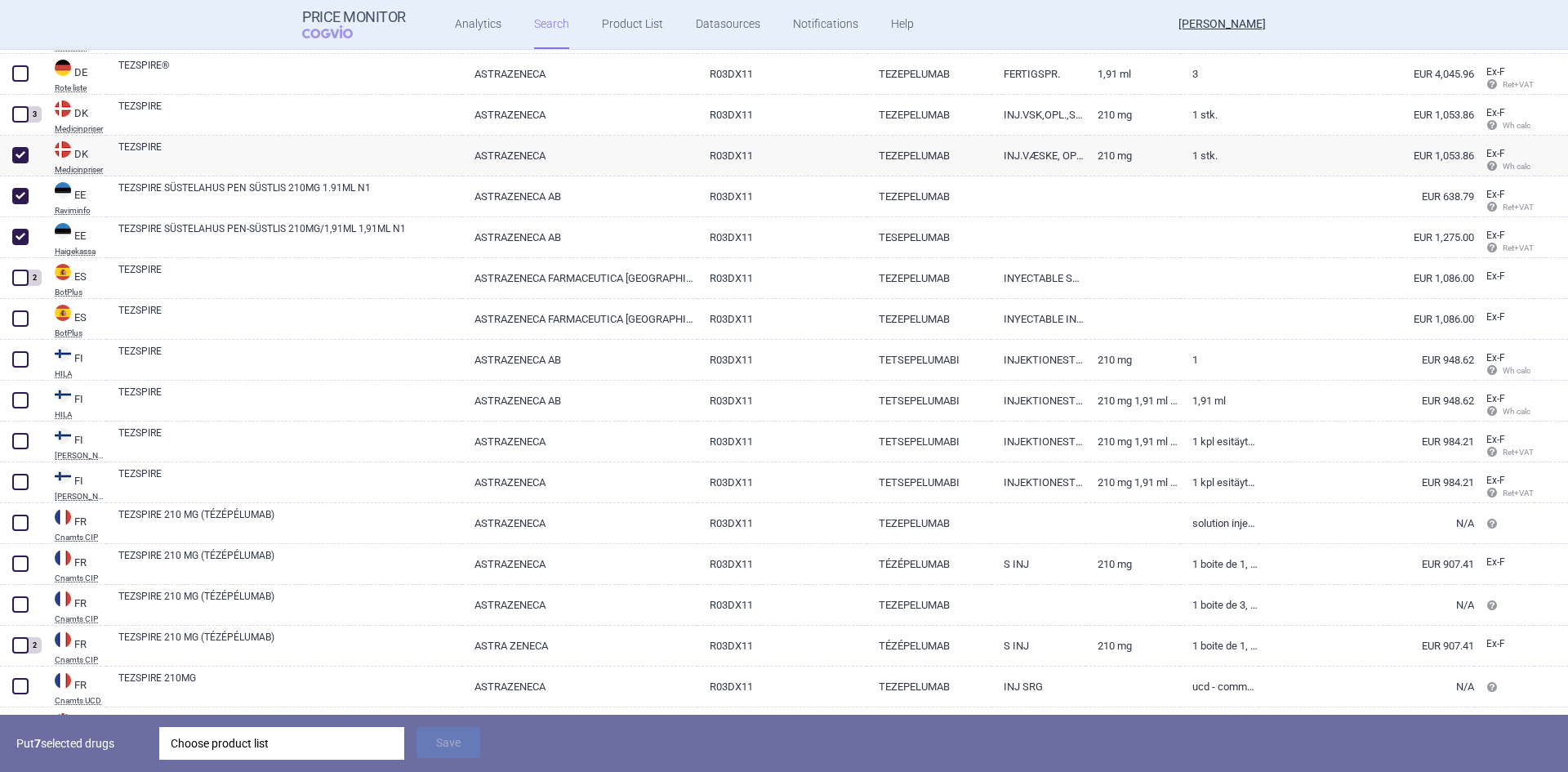
click at [1264, 399] on link "EUR 948.62" at bounding box center [1366, 400] width 216 height 40
select select "EUR"
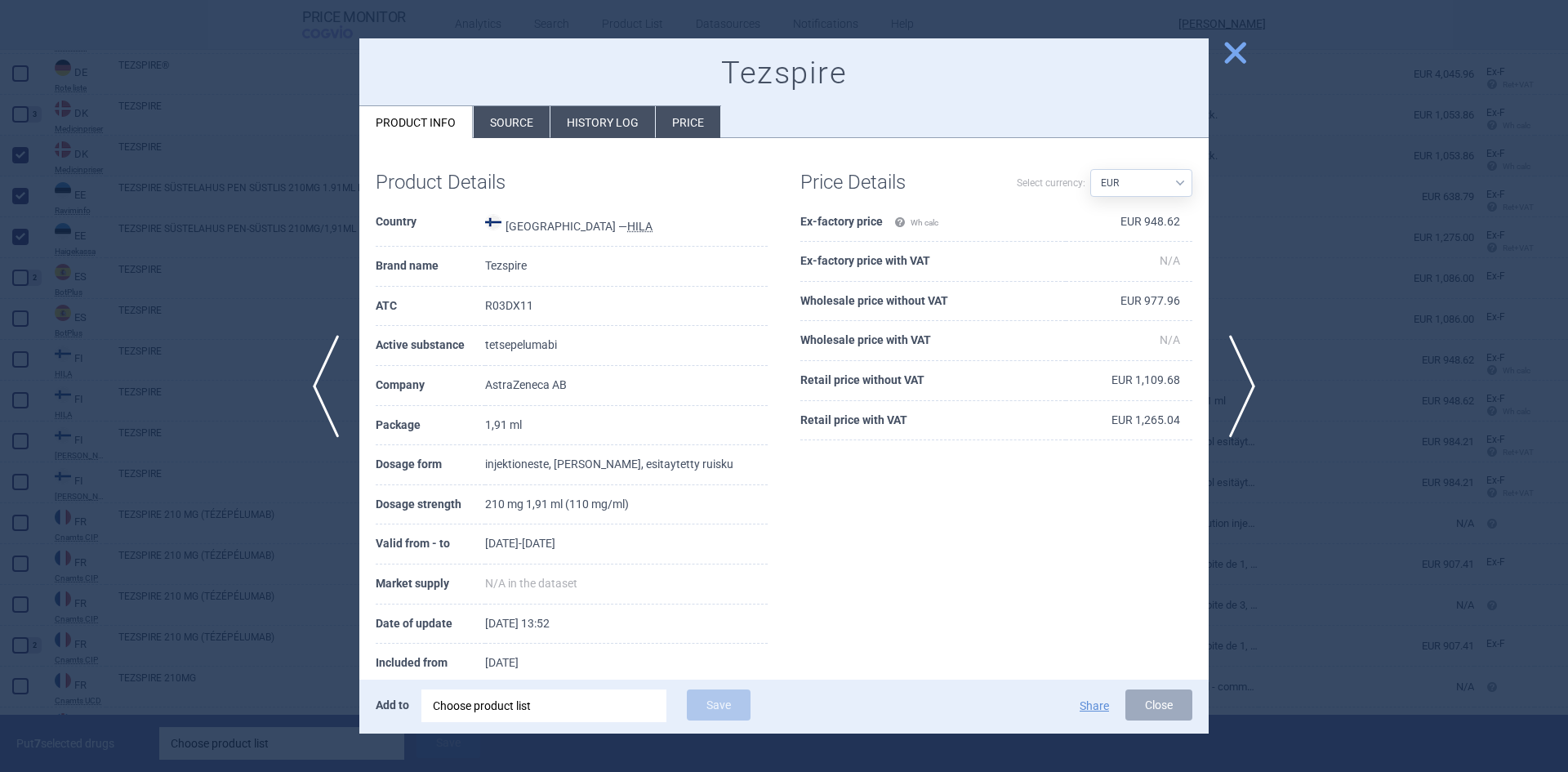
click at [1225, 51] on span "close" at bounding box center [1234, 52] width 29 height 29
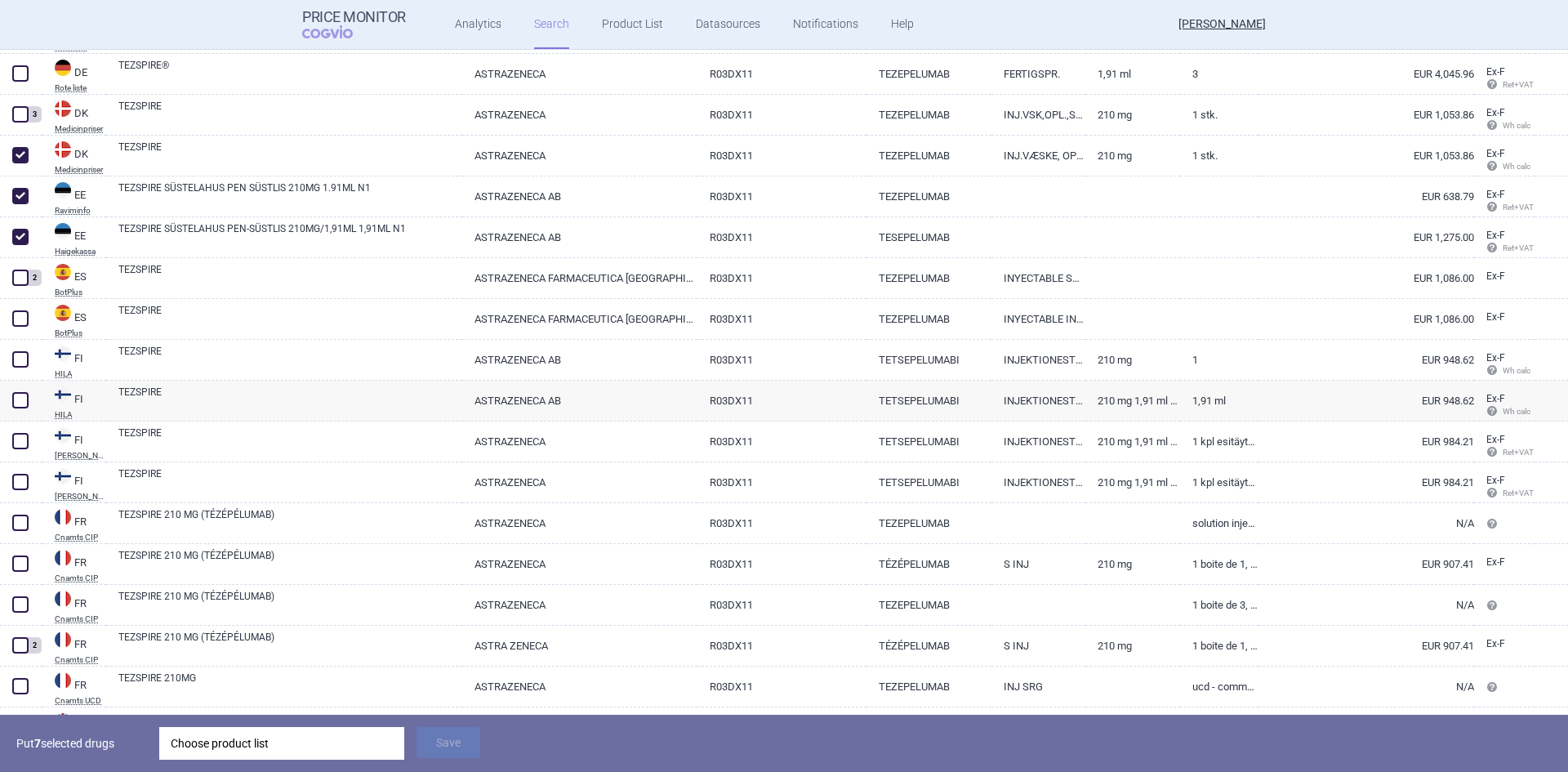
click at [632, 354] on link "ASTRAZENECA AB" at bounding box center [580, 359] width 236 height 40
select select "EUR"
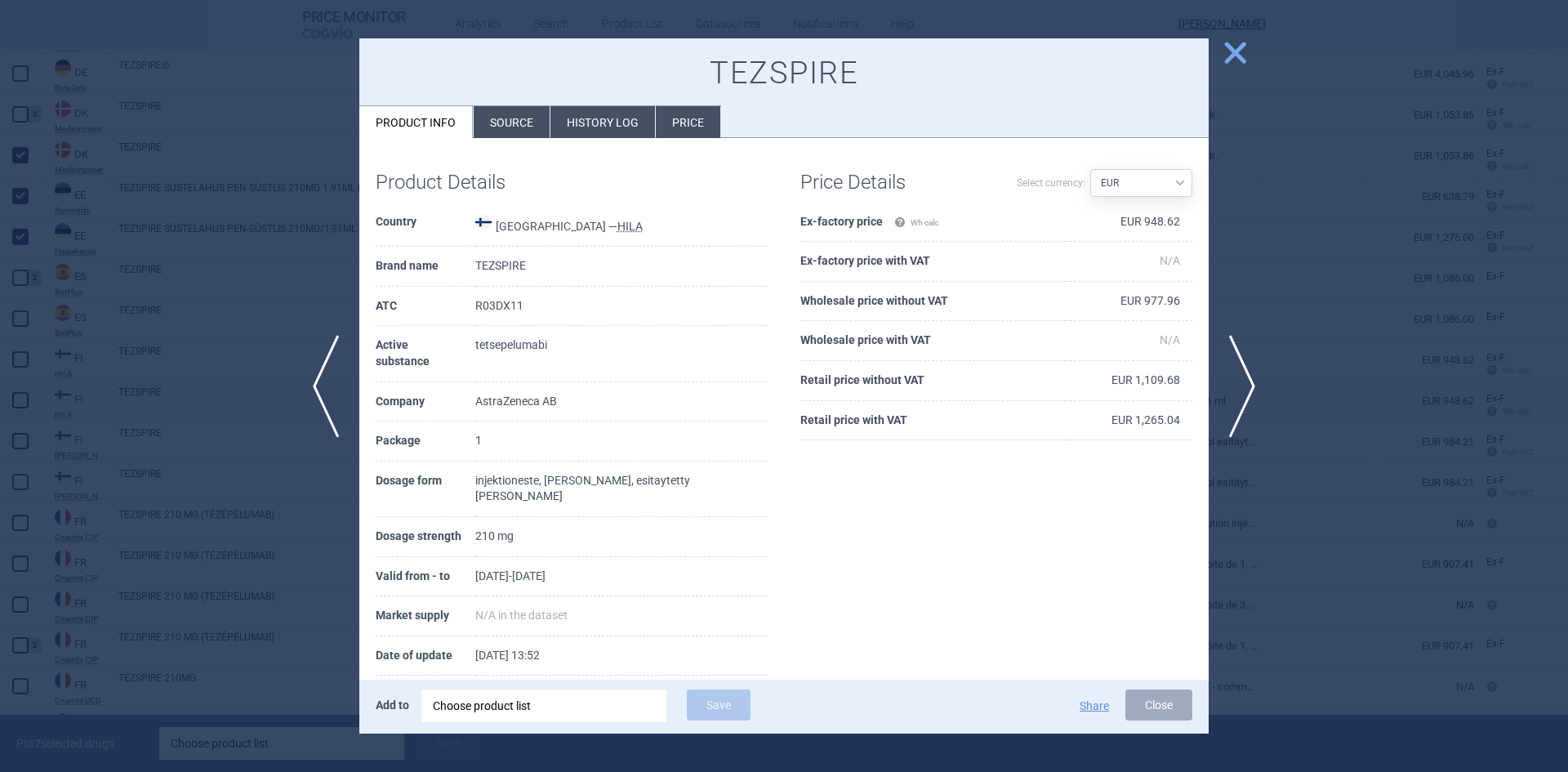
click at [1235, 49] on span "close" at bounding box center [1234, 52] width 29 height 29
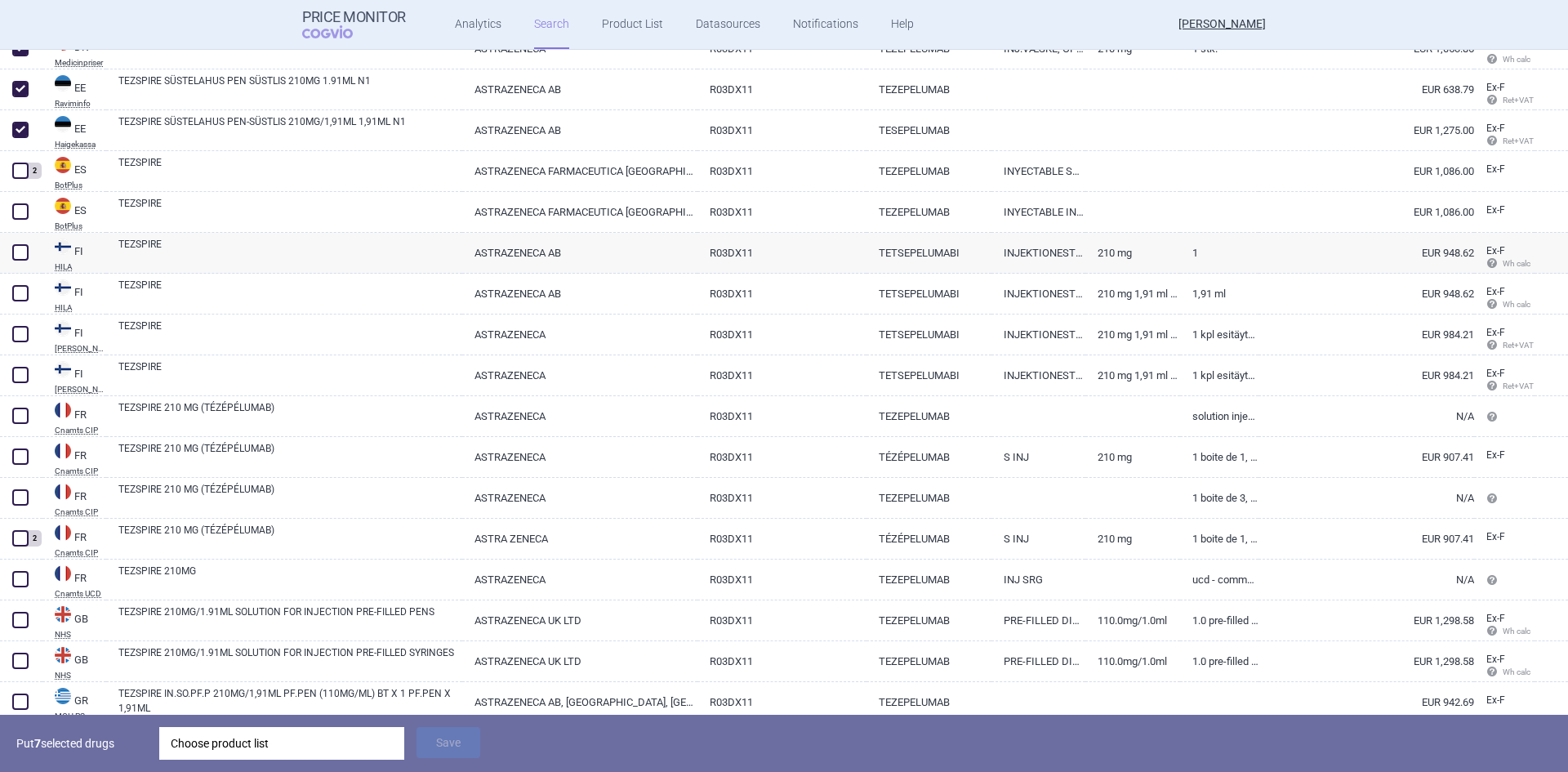
scroll to position [1960, 0]
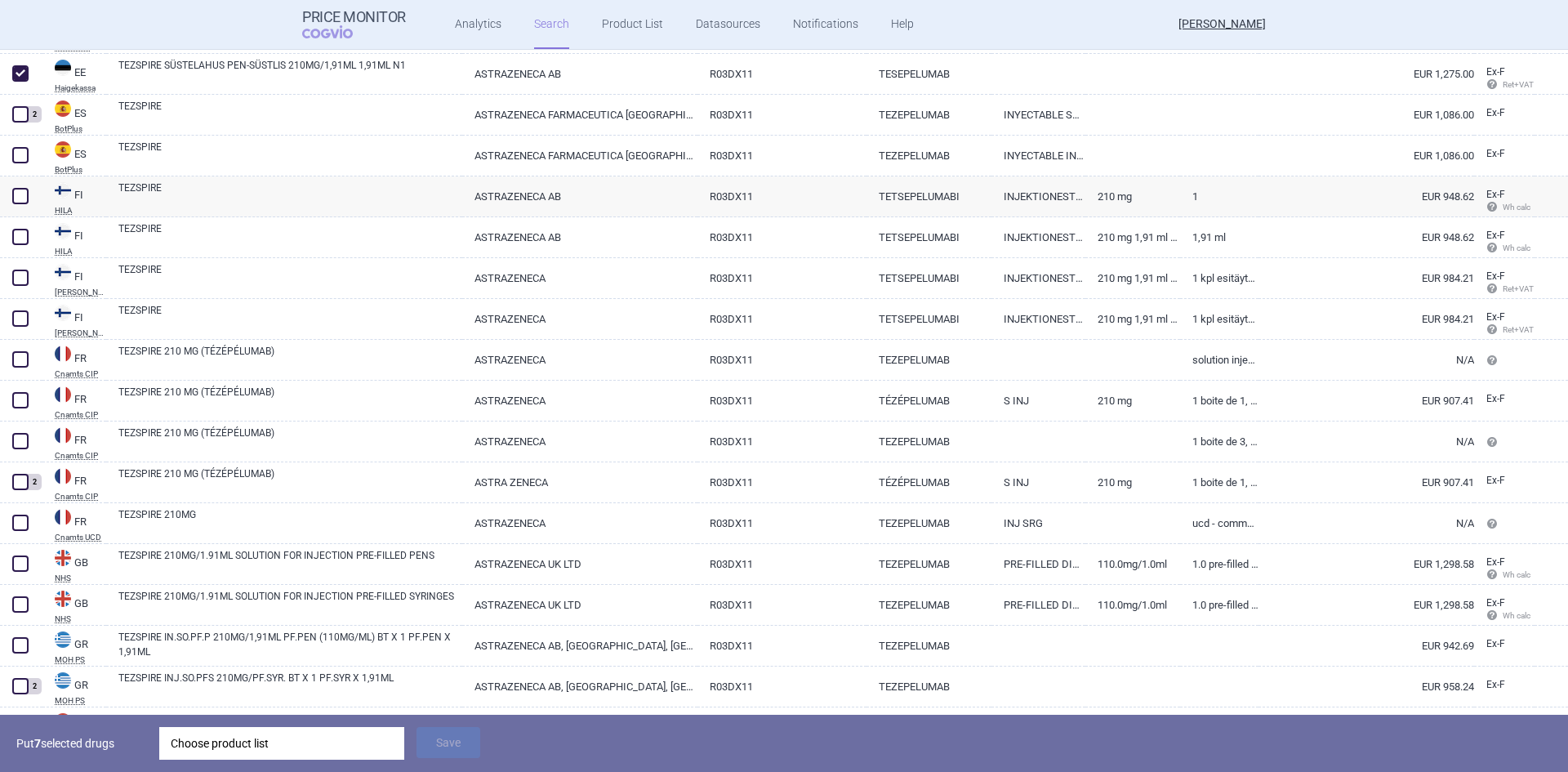
click at [1036, 400] on link "S INJ" at bounding box center [1037, 400] width 94 height 40
select select "EUR"
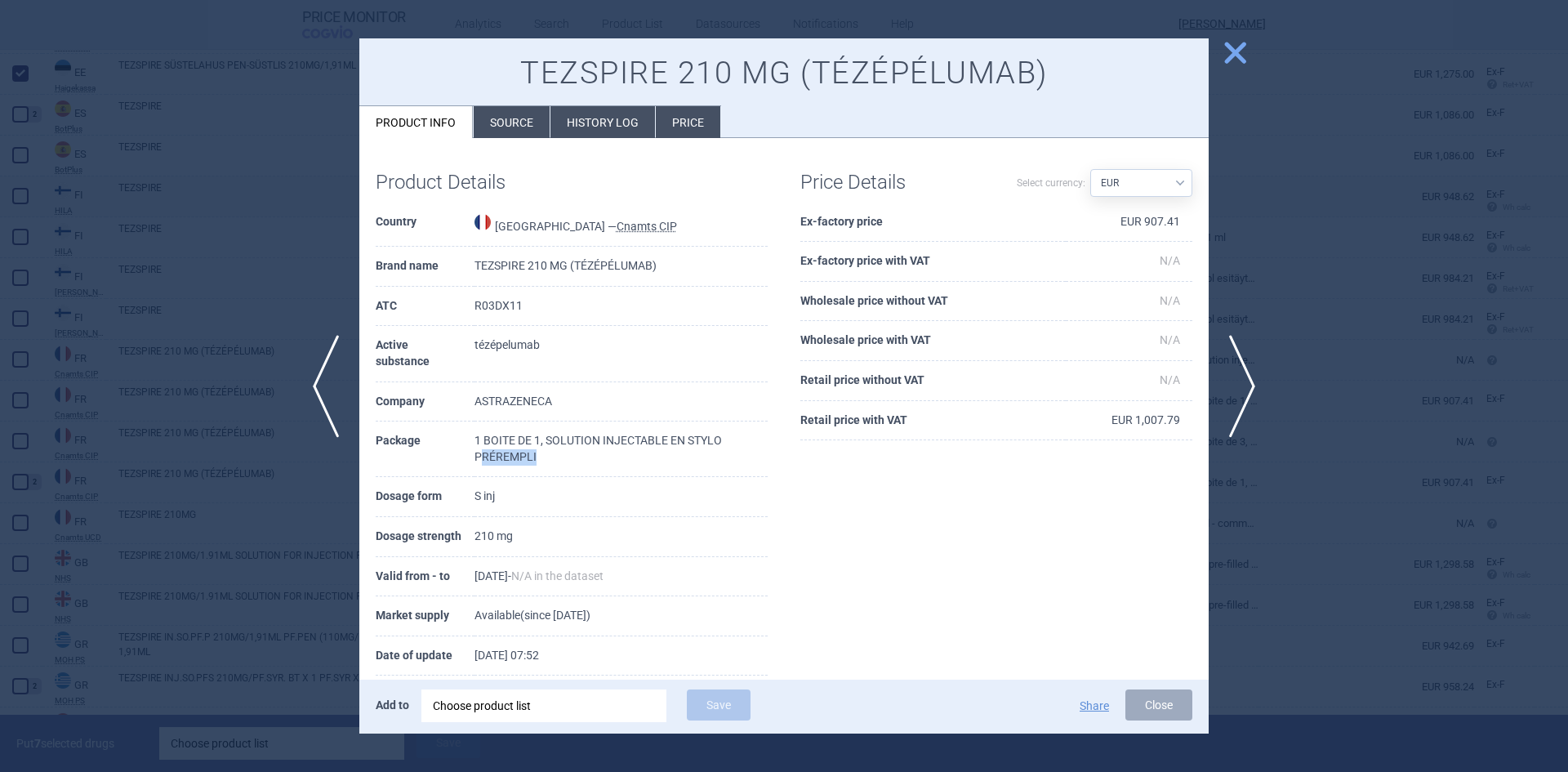
drag, startPoint x: 478, startPoint y: 458, endPoint x: 576, endPoint y: 459, distance: 98.0
click at [576, 459] on td "1 BOITE DE 1, SOLUTION INJECTABLE EN STYLO PRÉREMPLI" at bounding box center [621, 449] width 293 height 55
click at [1241, 48] on span "close" at bounding box center [1234, 52] width 29 height 29
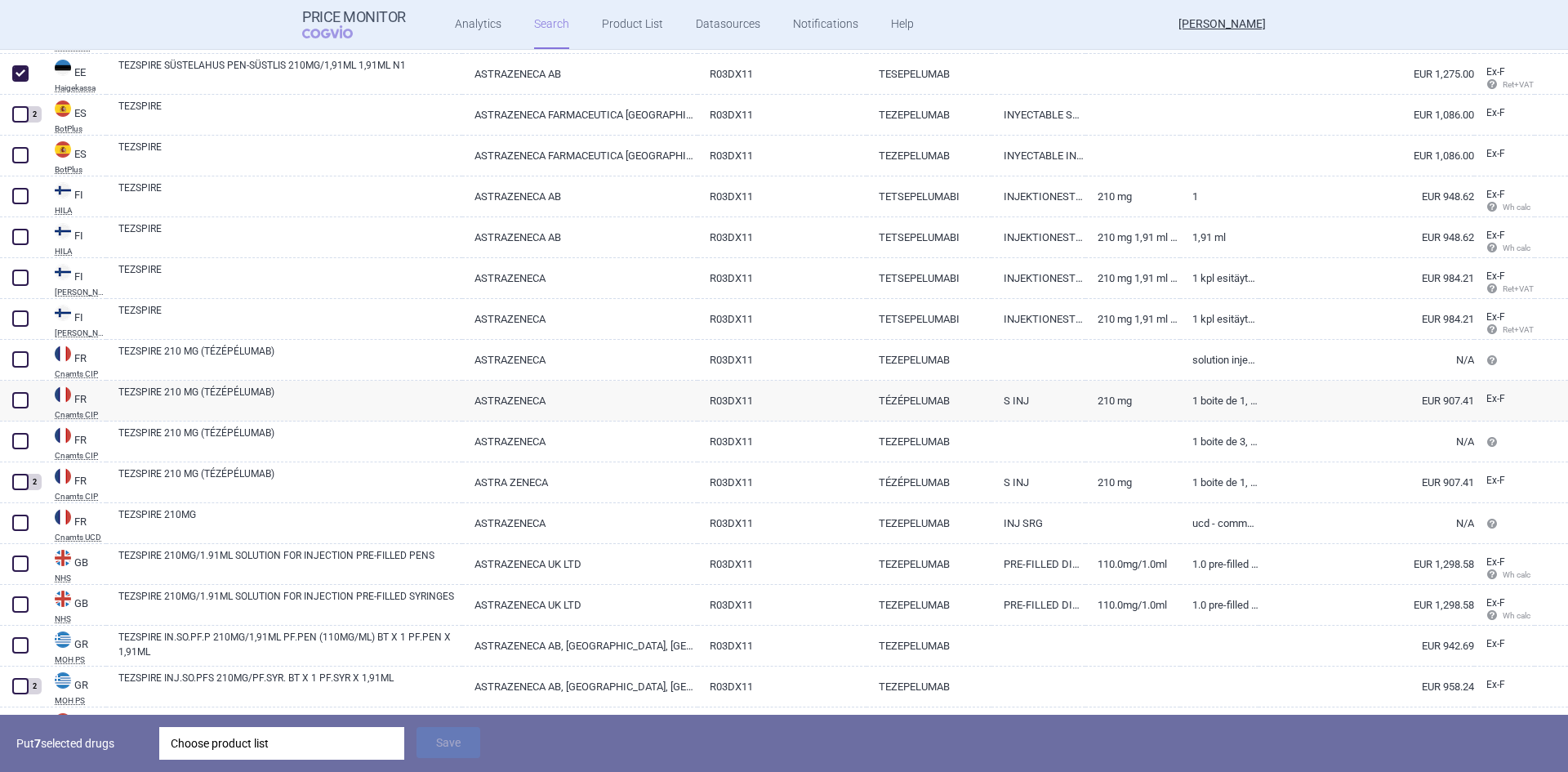
click at [1086, 480] on link "210 mg" at bounding box center [1131, 482] width 94 height 40
select select "EUR"
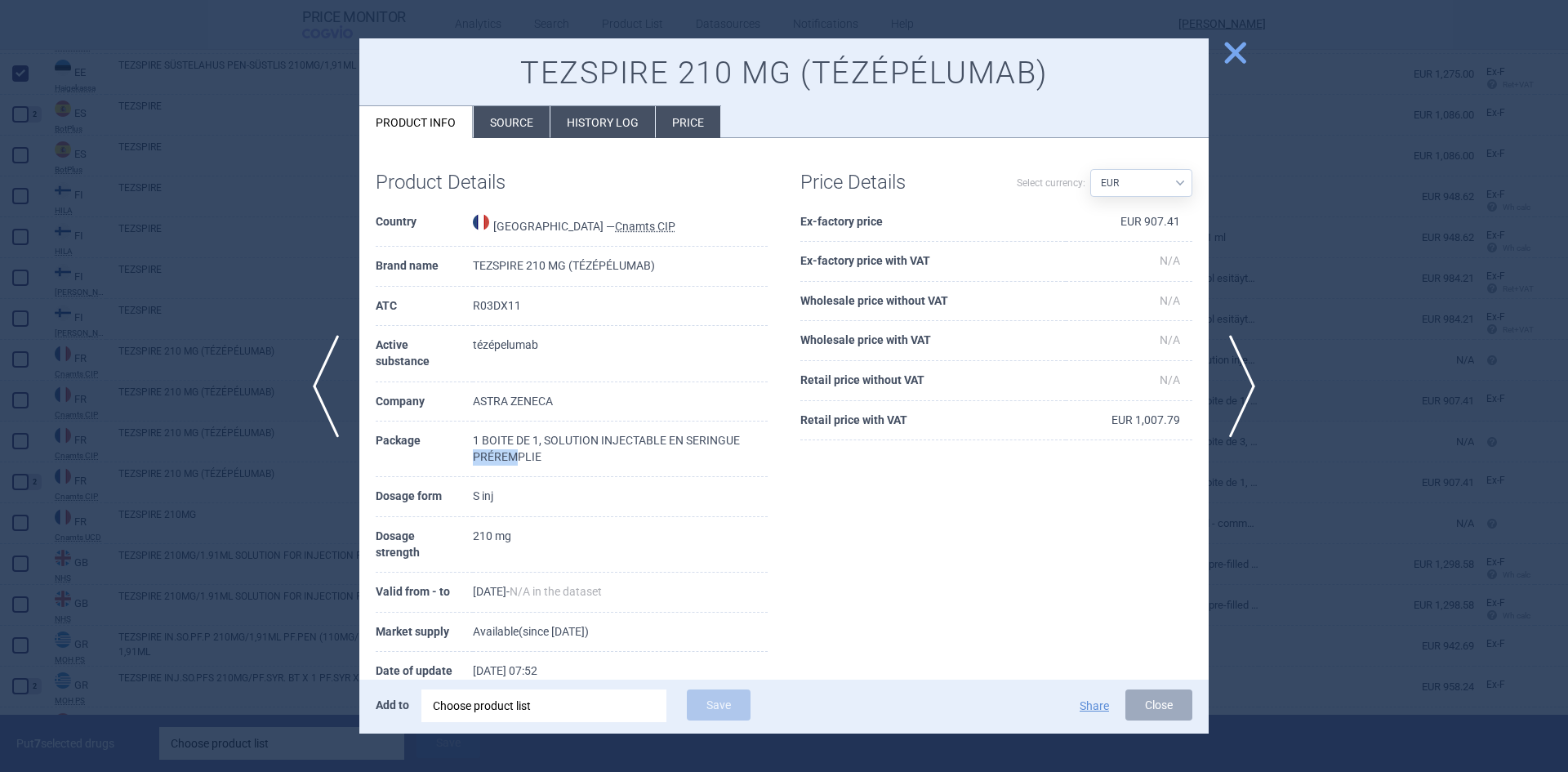
drag, startPoint x: 743, startPoint y: 440, endPoint x: 512, endPoint y: 454, distance: 231.4
click at [512, 454] on td "1 BOITE DE 1, SOLUTION INJECTABLE EN SERINGUE PRÉREMPLIE" at bounding box center [621, 449] width 295 height 55
click at [1223, 52] on span "close" at bounding box center [1234, 52] width 29 height 29
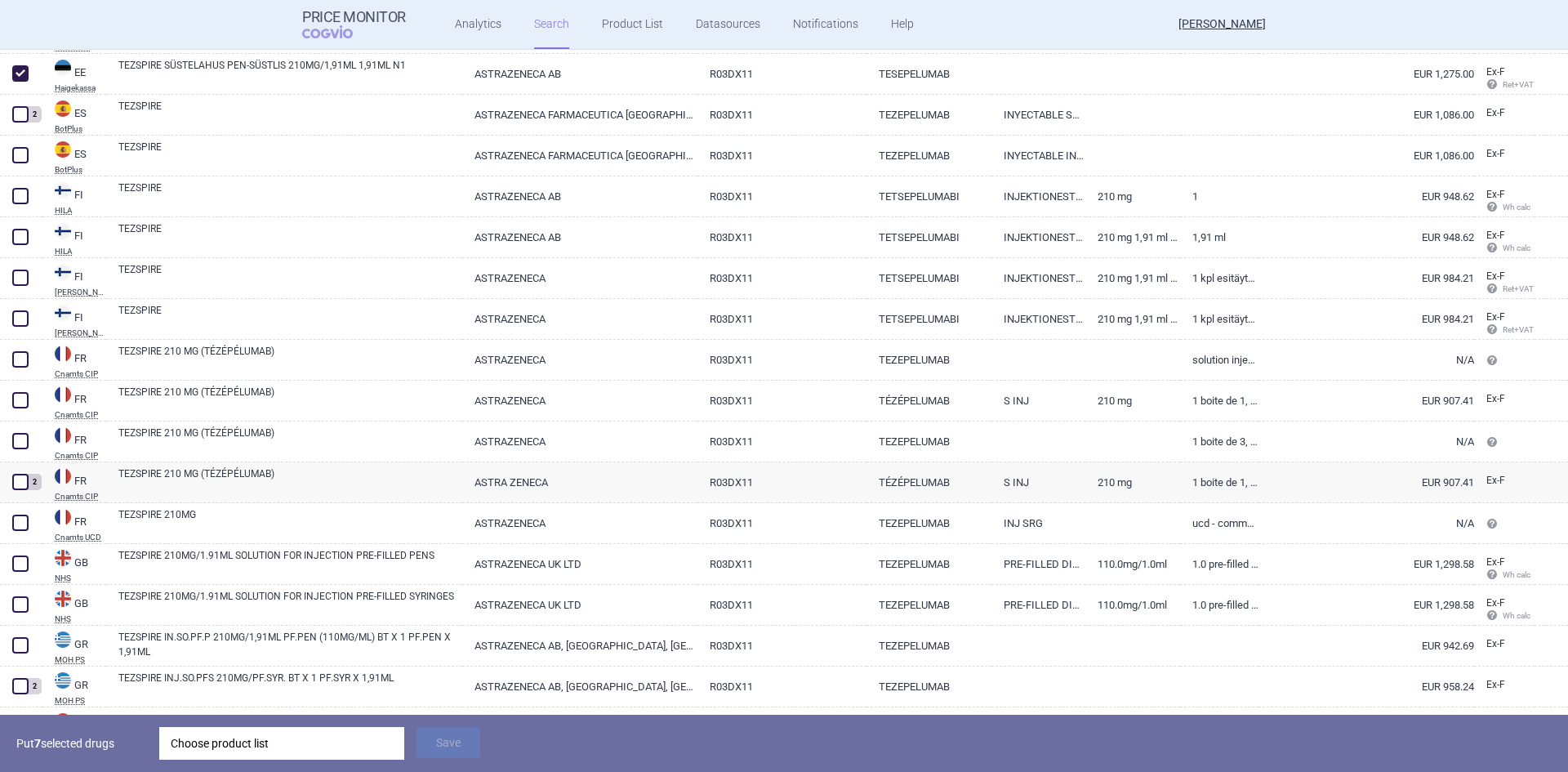
click at [21, 404] on span at bounding box center [20, 400] width 16 height 16
checkbox input "true"
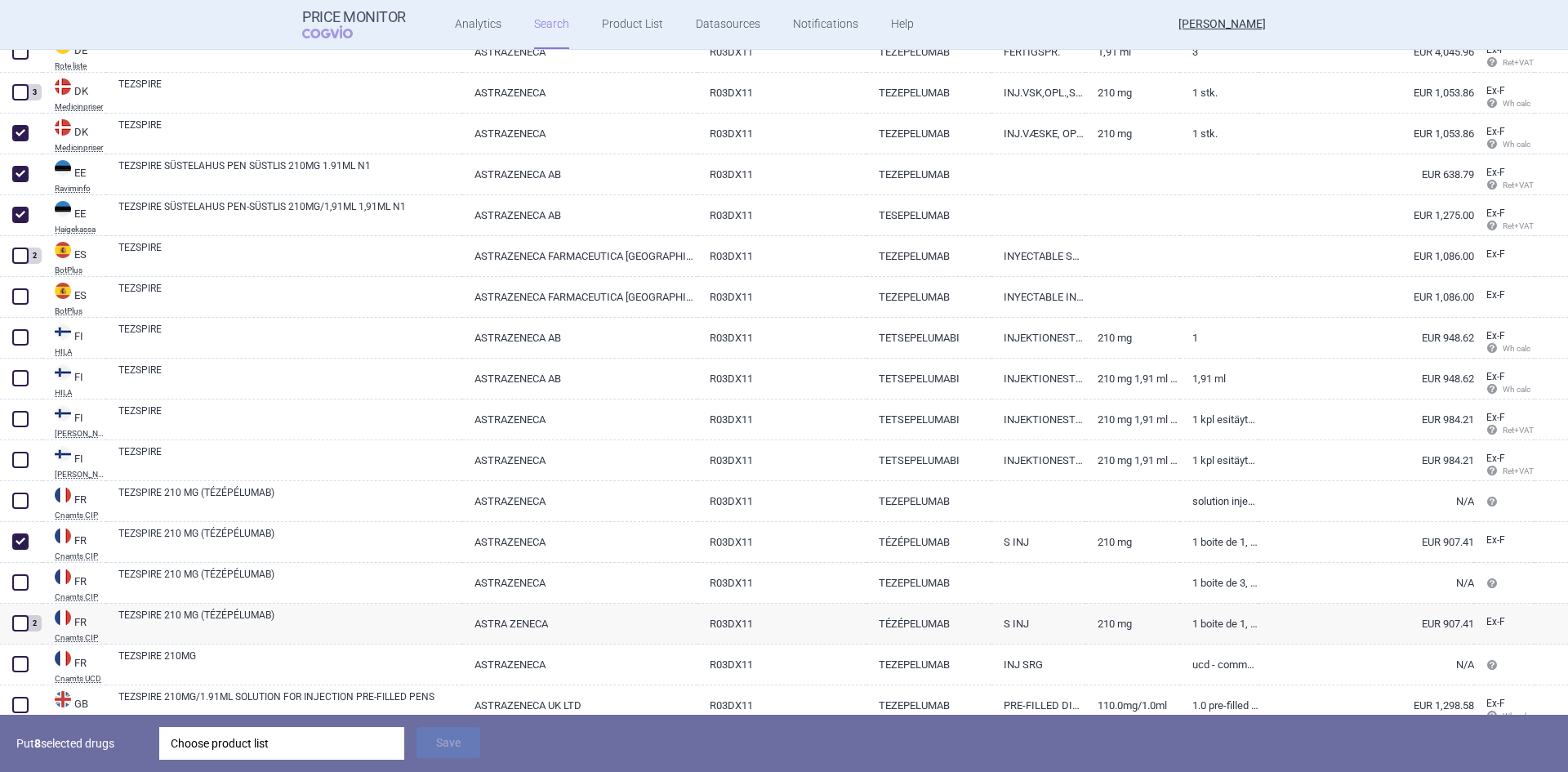
scroll to position [1796, 0]
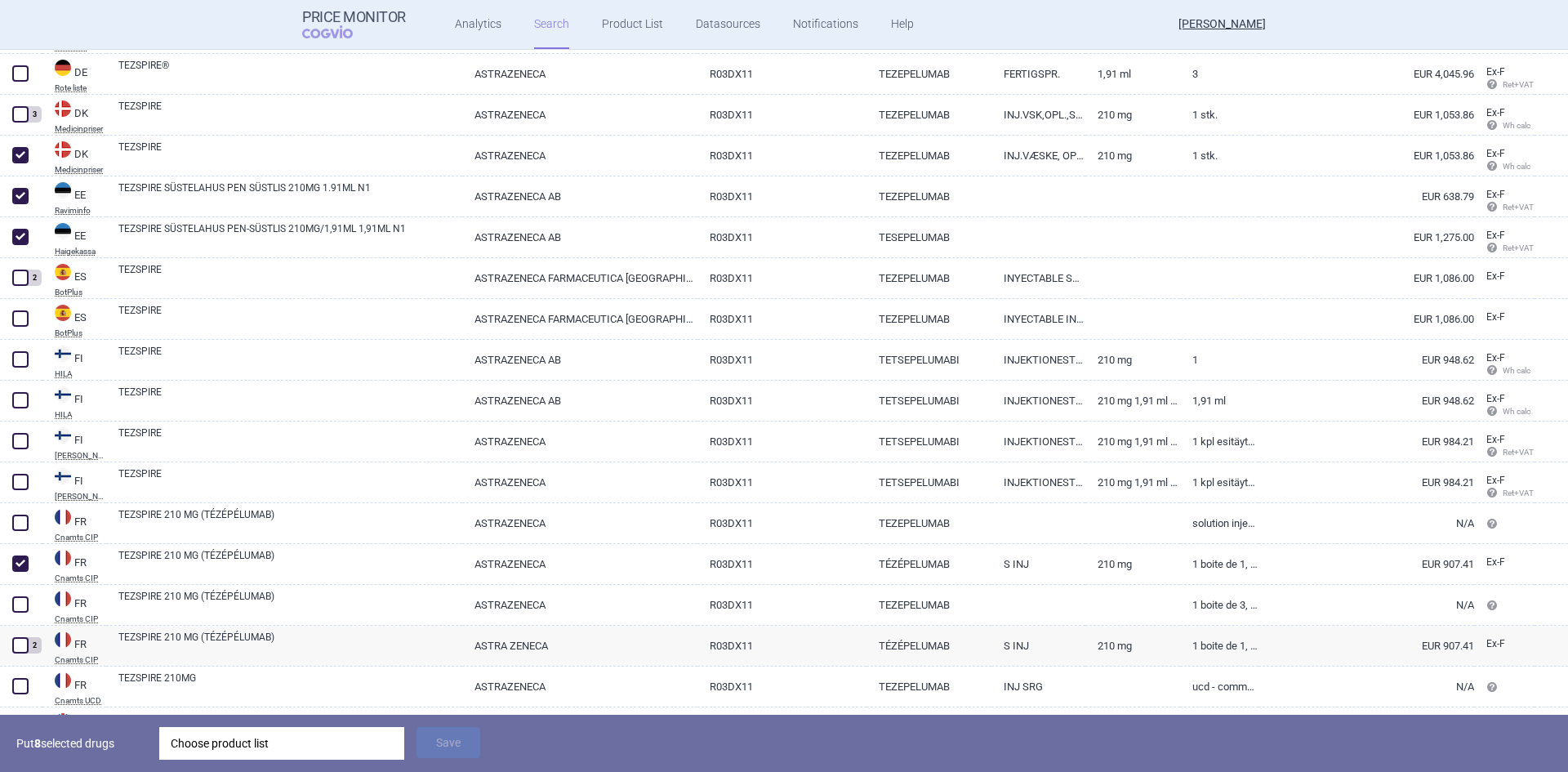
click at [996, 394] on link "INJEKTIONESTE, LIUOS, ESITAYTETTY RUISKU" at bounding box center [1037, 400] width 94 height 40
select select "EUR"
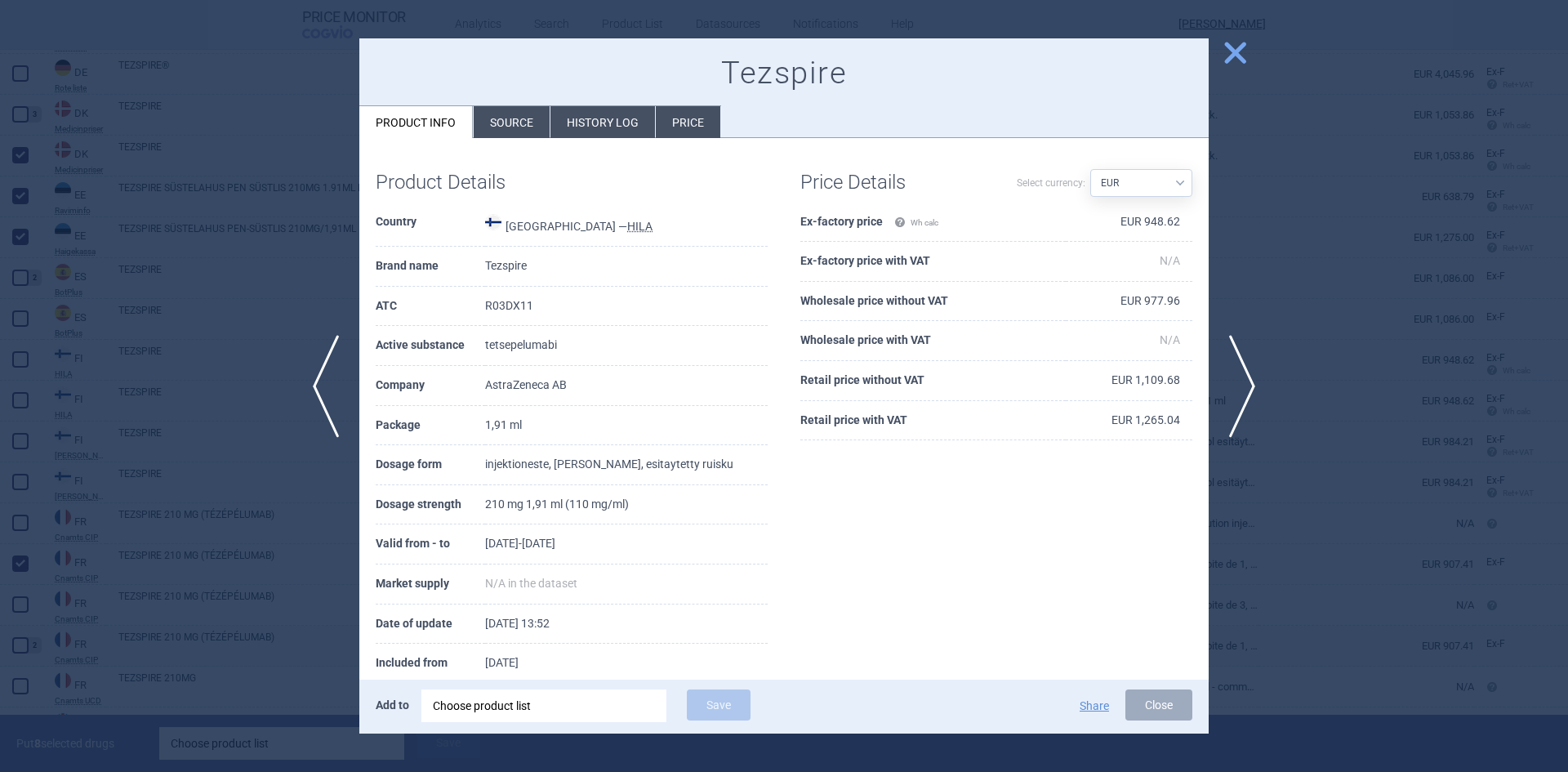
drag, startPoint x: 1247, startPoint y: 40, endPoint x: 1238, endPoint y: 52, distance: 15.0
click at [1247, 41] on span "close" at bounding box center [1234, 52] width 29 height 29
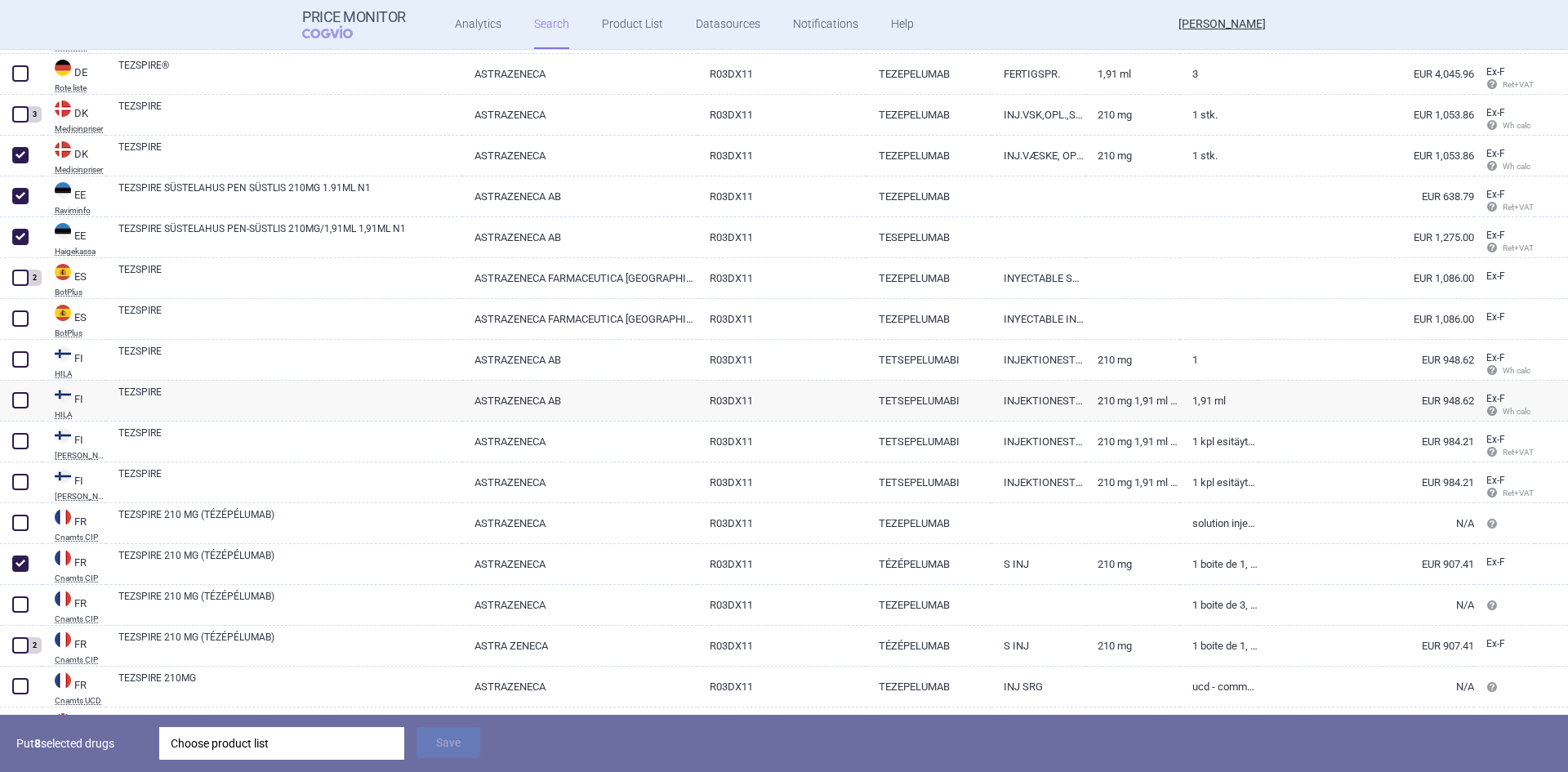
click at [1061, 353] on link "INJEKTIONESTE, LIUOS, ESITAYTETTY KYNA" at bounding box center [1037, 359] width 94 height 40
select select "EUR"
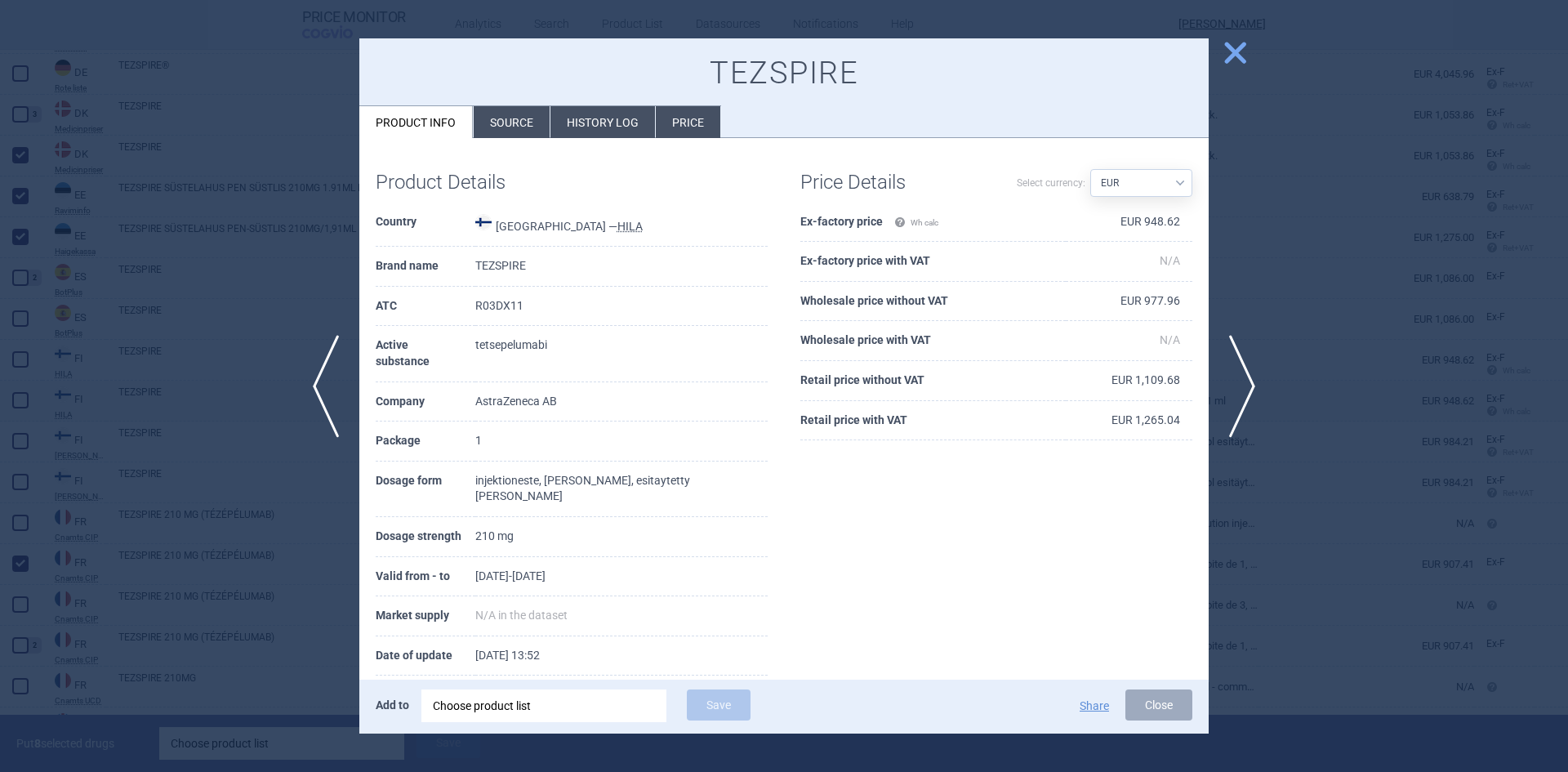
click at [1239, 47] on span "close" at bounding box center [1234, 52] width 29 height 29
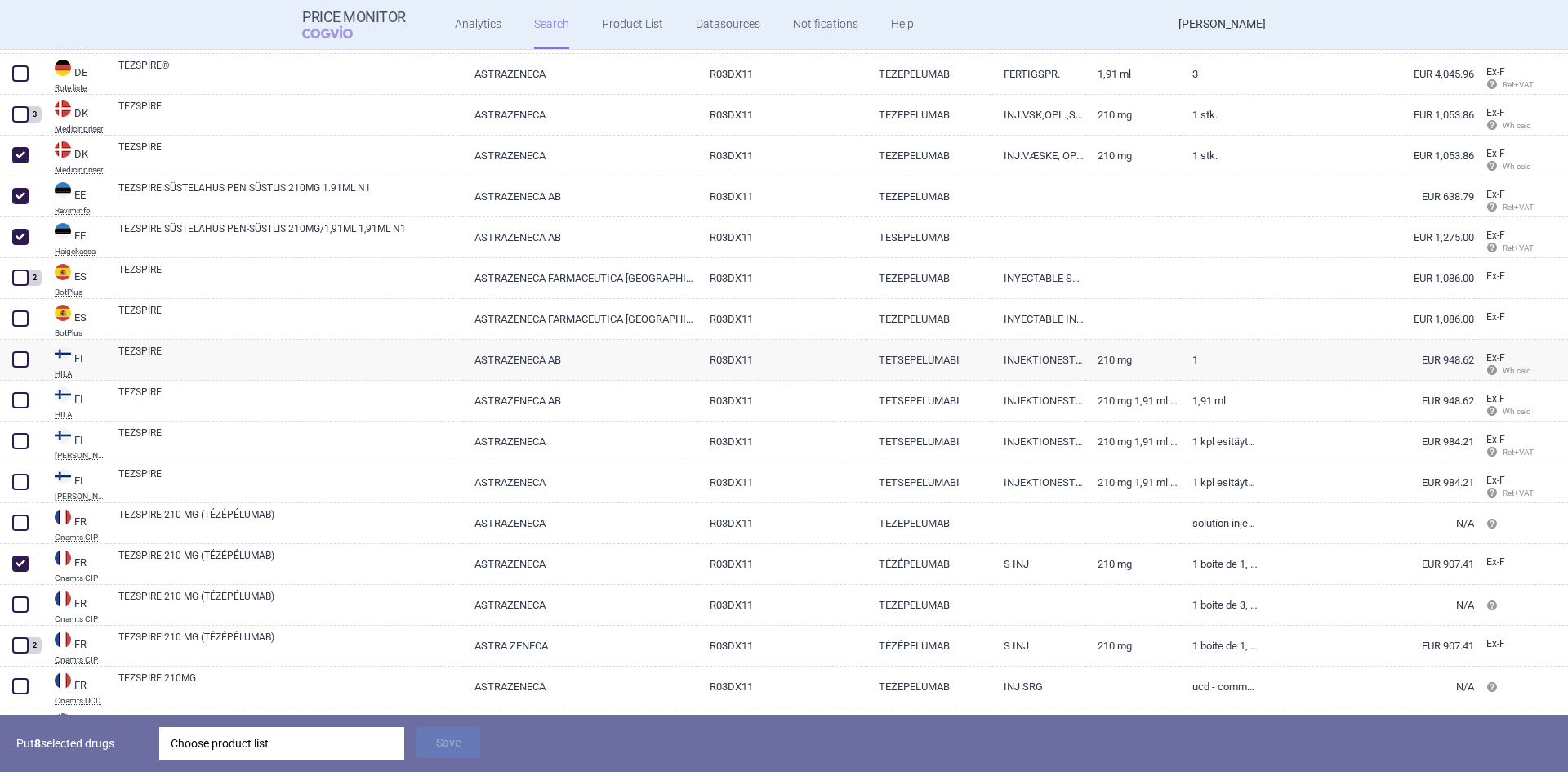
click at [1041, 400] on link "INJEKTIONESTE, LIUOS, ESITAYTETTY RUISKU" at bounding box center [1037, 400] width 94 height 40
select select "EUR"
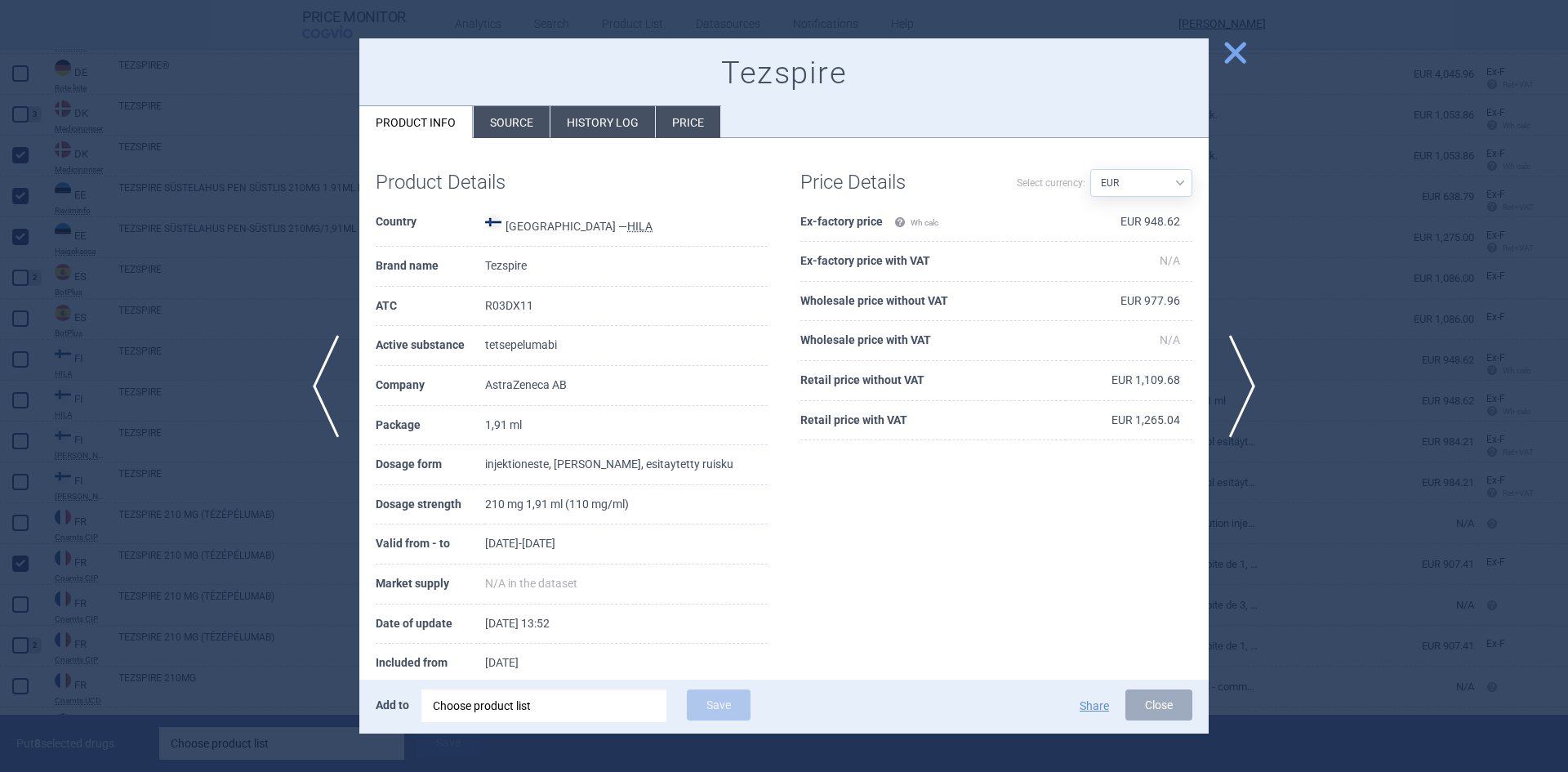
click at [1228, 52] on span "close" at bounding box center [1234, 52] width 29 height 29
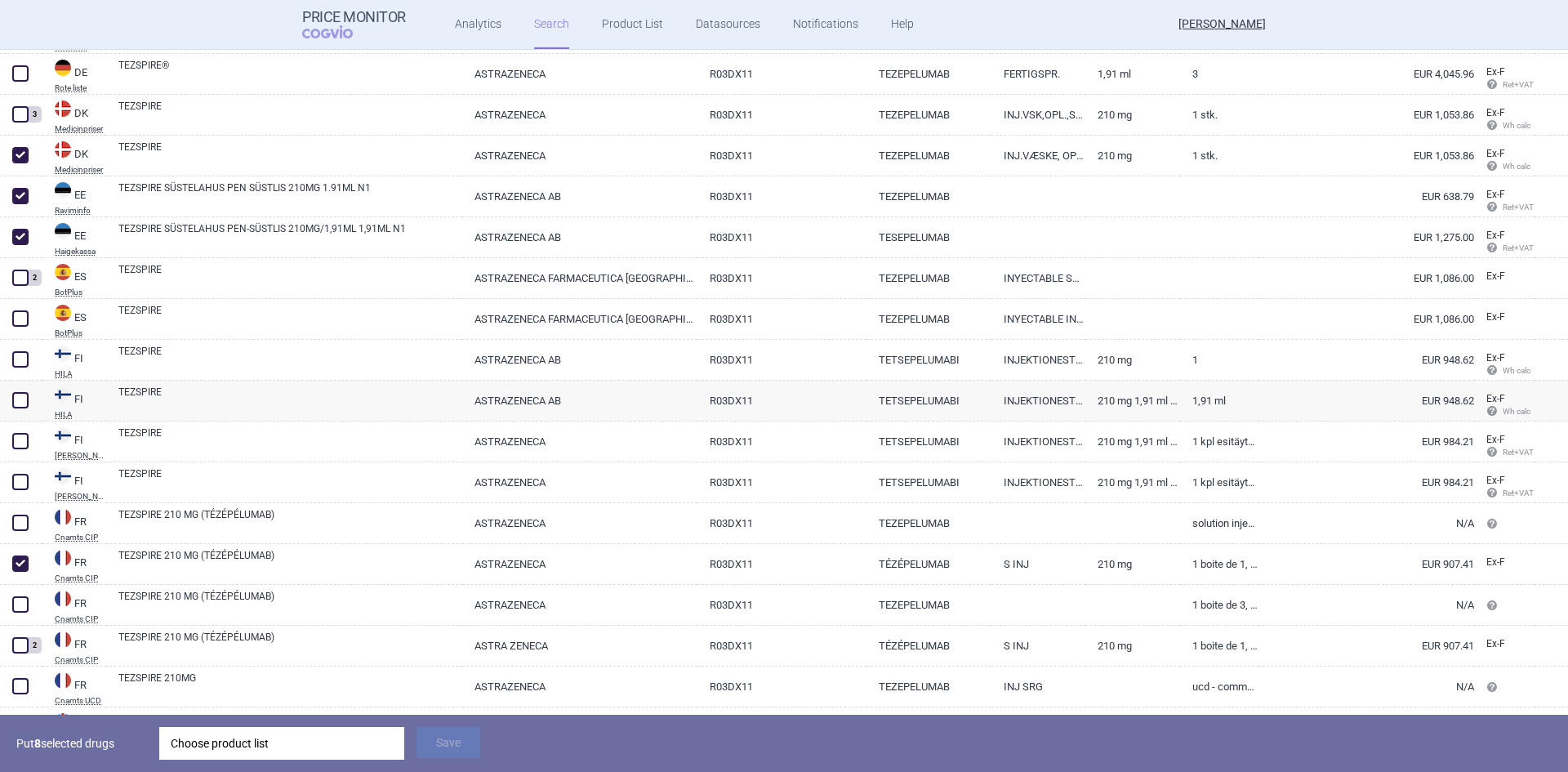
click at [957, 370] on link "TETSEPELUMABI" at bounding box center [929, 359] width 126 height 40
select select "EUR"
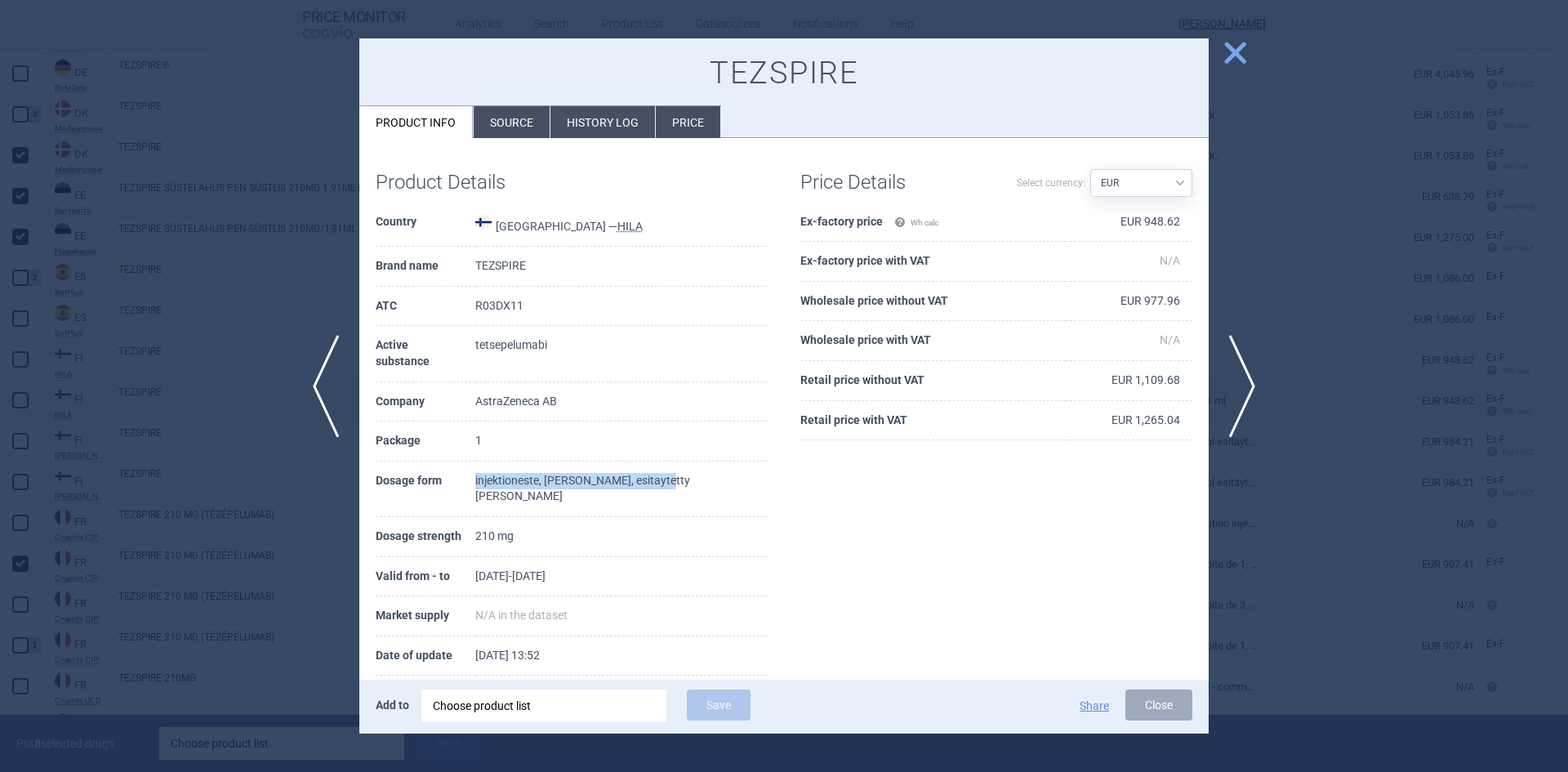
drag, startPoint x: 693, startPoint y: 460, endPoint x: 501, endPoint y: 469, distance: 192.2
click at [501, 469] on tr "Dosage form injektioneste, liuos, esitaytetty kyna" at bounding box center [571, 489] width 392 height 55
click at [690, 464] on td "injektioneste, liuos, esitaytetty kyna" at bounding box center [621, 489] width 292 height 55
drag, startPoint x: 691, startPoint y: 464, endPoint x: 494, endPoint y: 462, distance: 197.0
click at [494, 462] on tr "Dosage form injektioneste, liuos, esitaytetty kyna" at bounding box center [571, 489] width 392 height 55
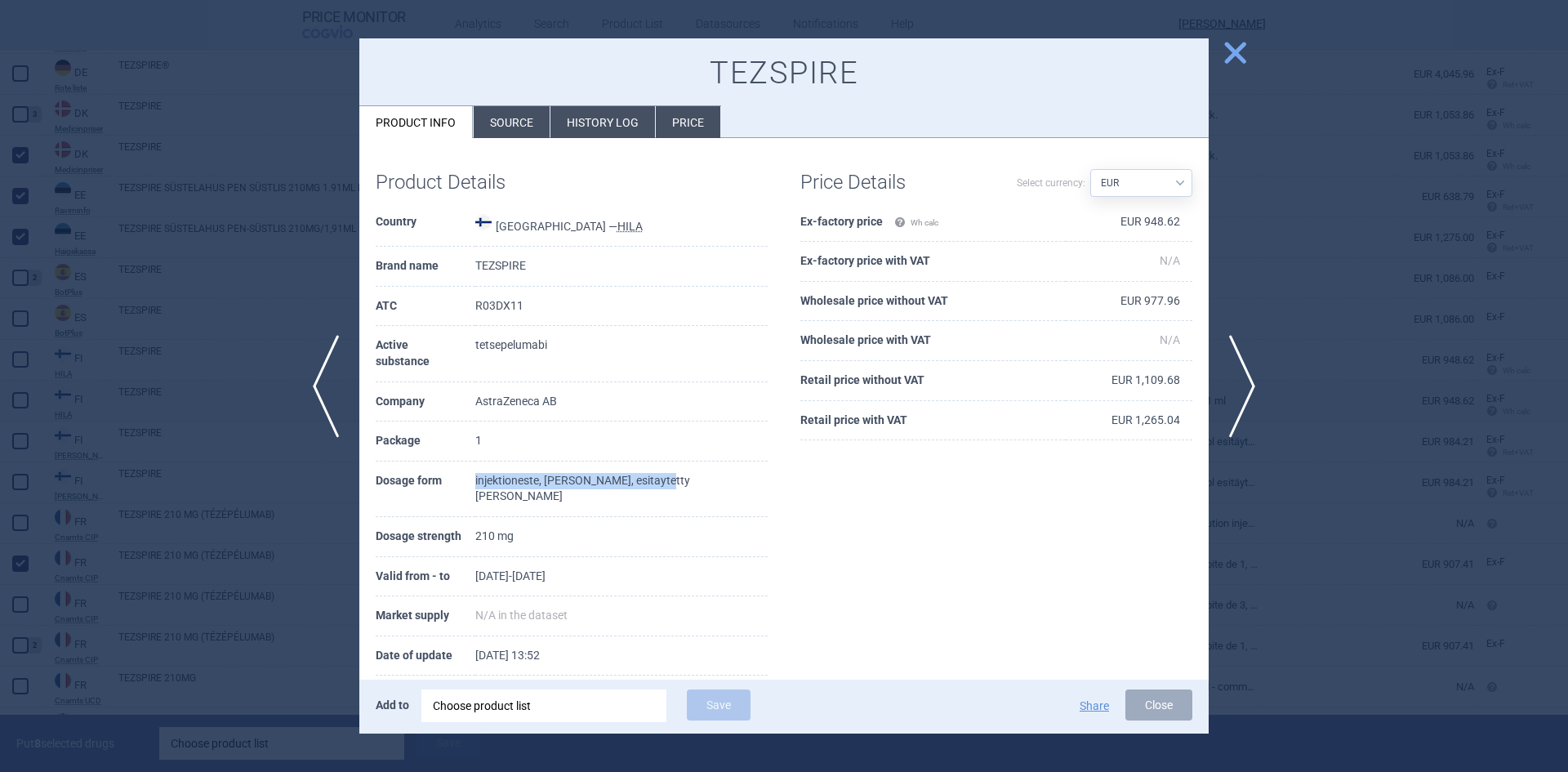
copy tr "injektioneste, liuos, esitaytetty kyna"
click at [1229, 50] on span "close" at bounding box center [1234, 52] width 29 height 29
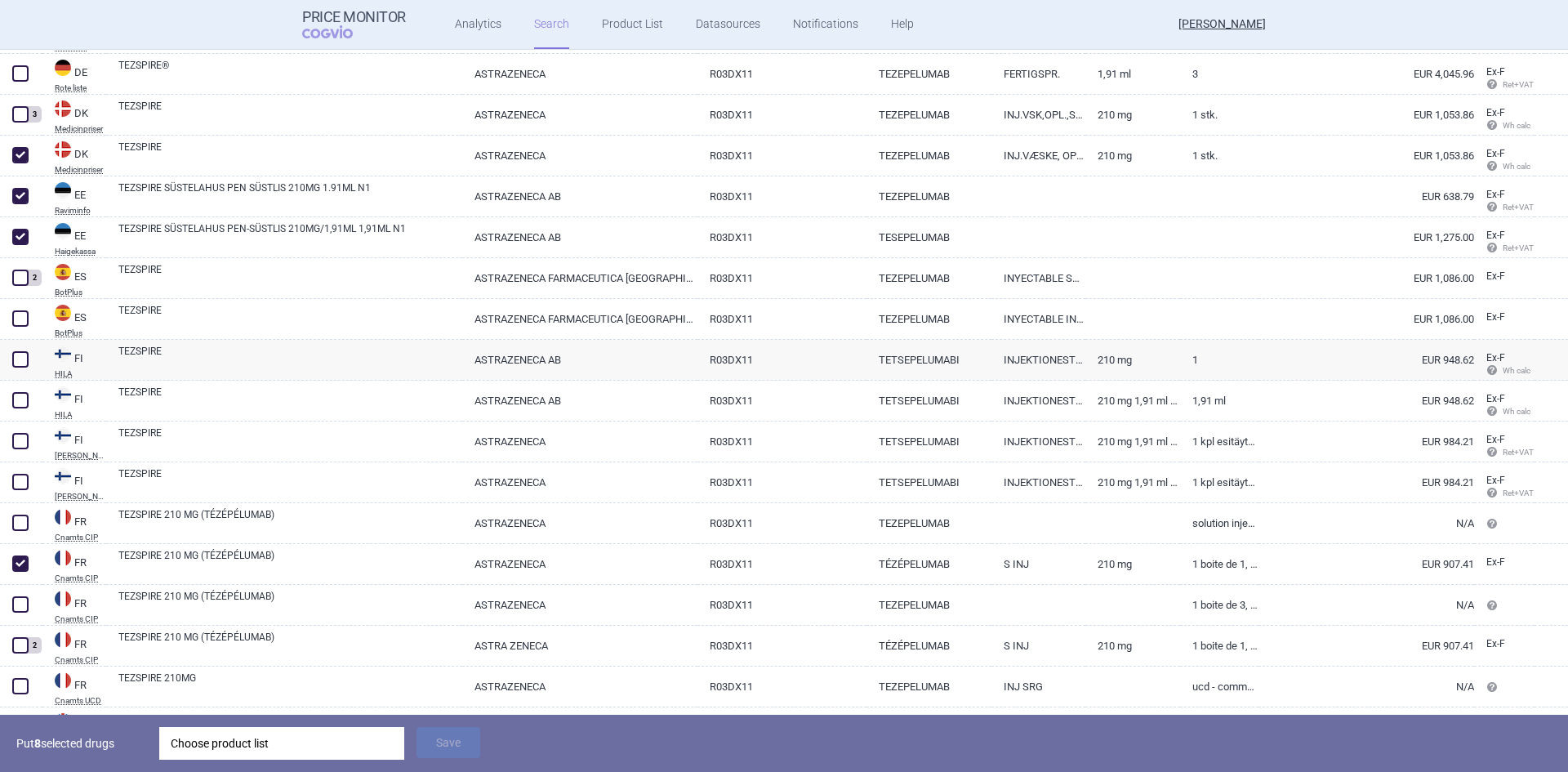
click at [26, 360] on span at bounding box center [20, 359] width 16 height 16
checkbox input "true"
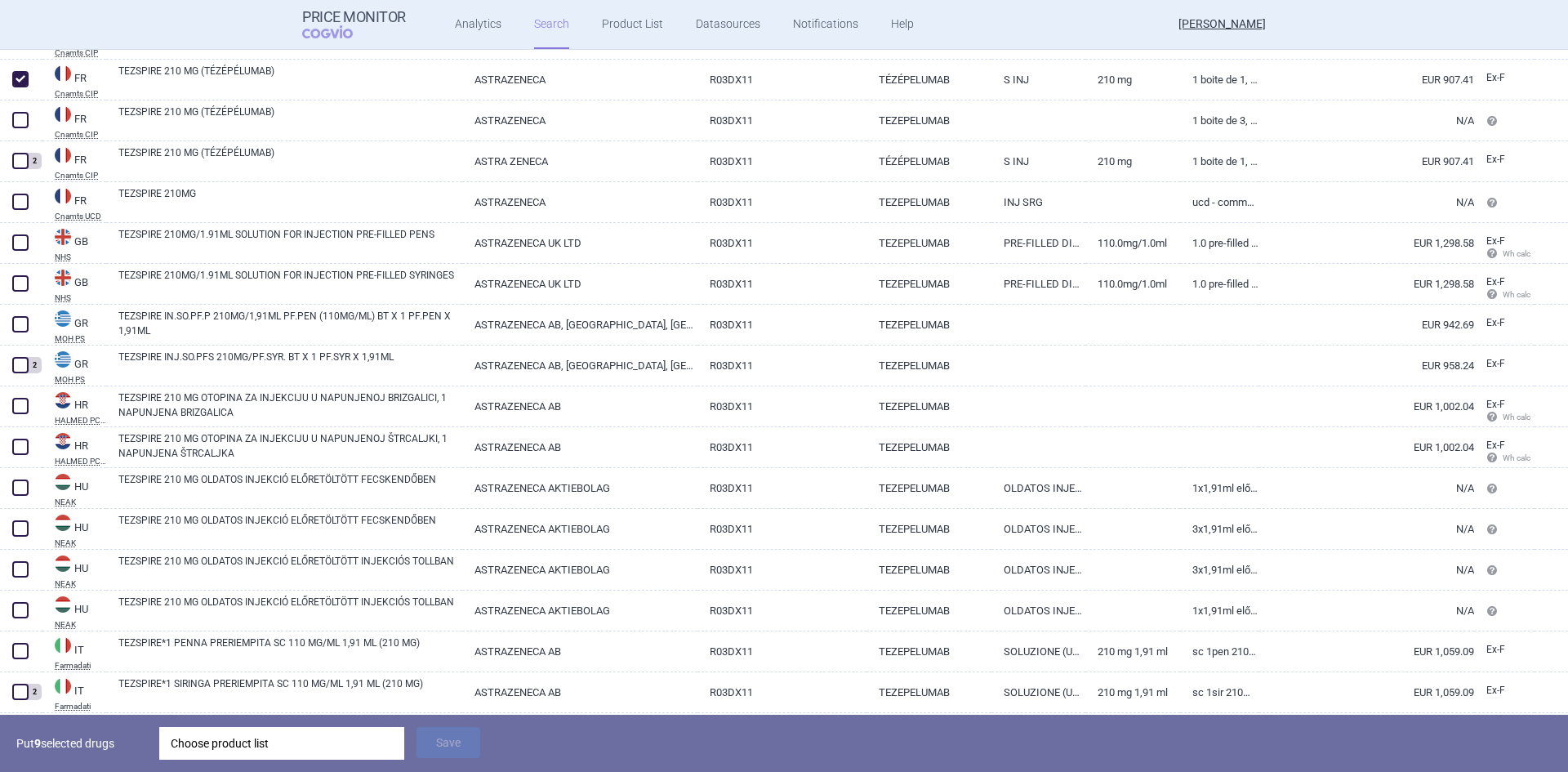
scroll to position [2367, 0]
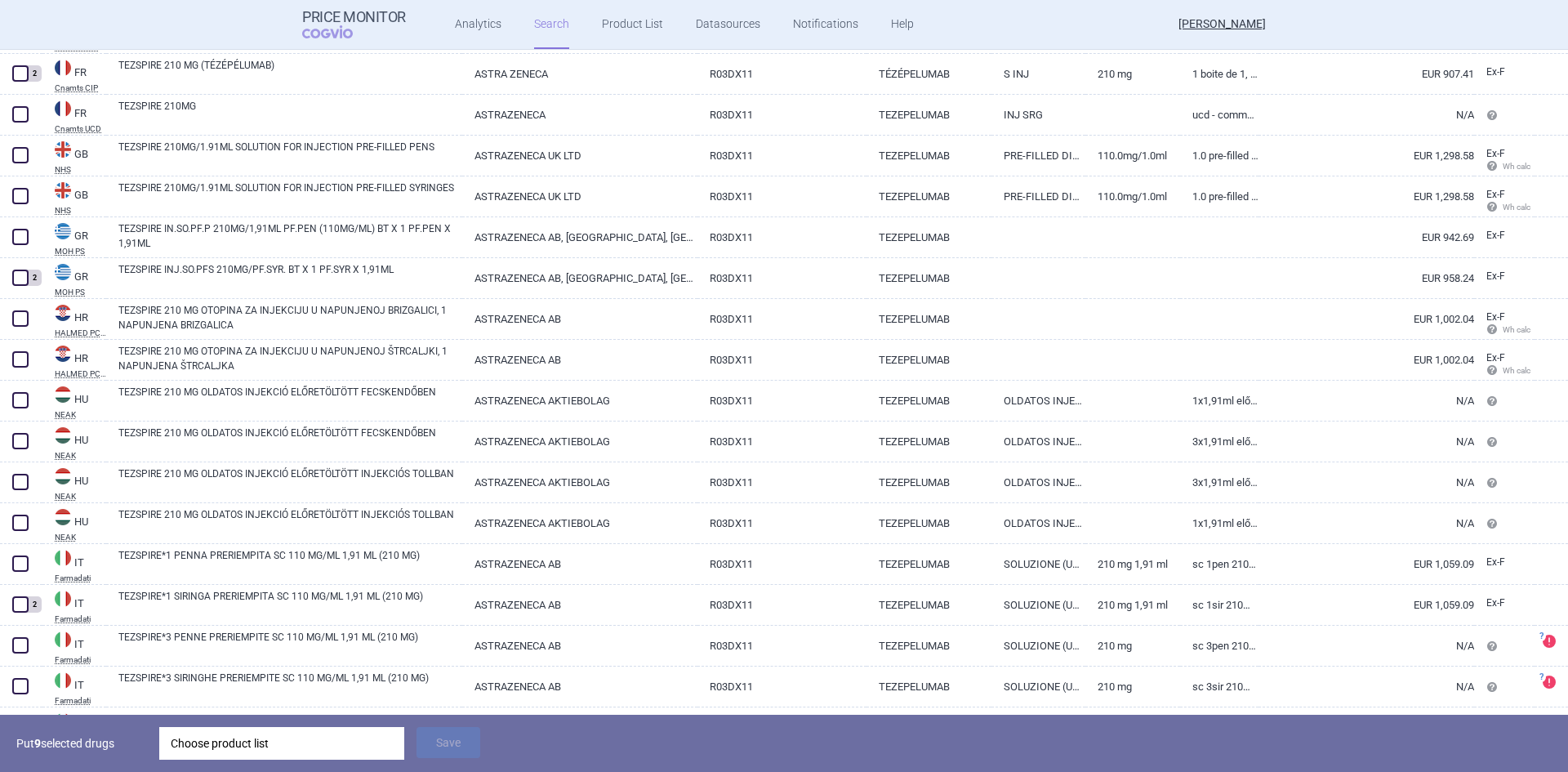
click at [11, 236] on span at bounding box center [20, 237] width 25 height 25
checkbox input "true"
click at [17, 320] on span at bounding box center [20, 318] width 16 height 16
checkbox input "true"
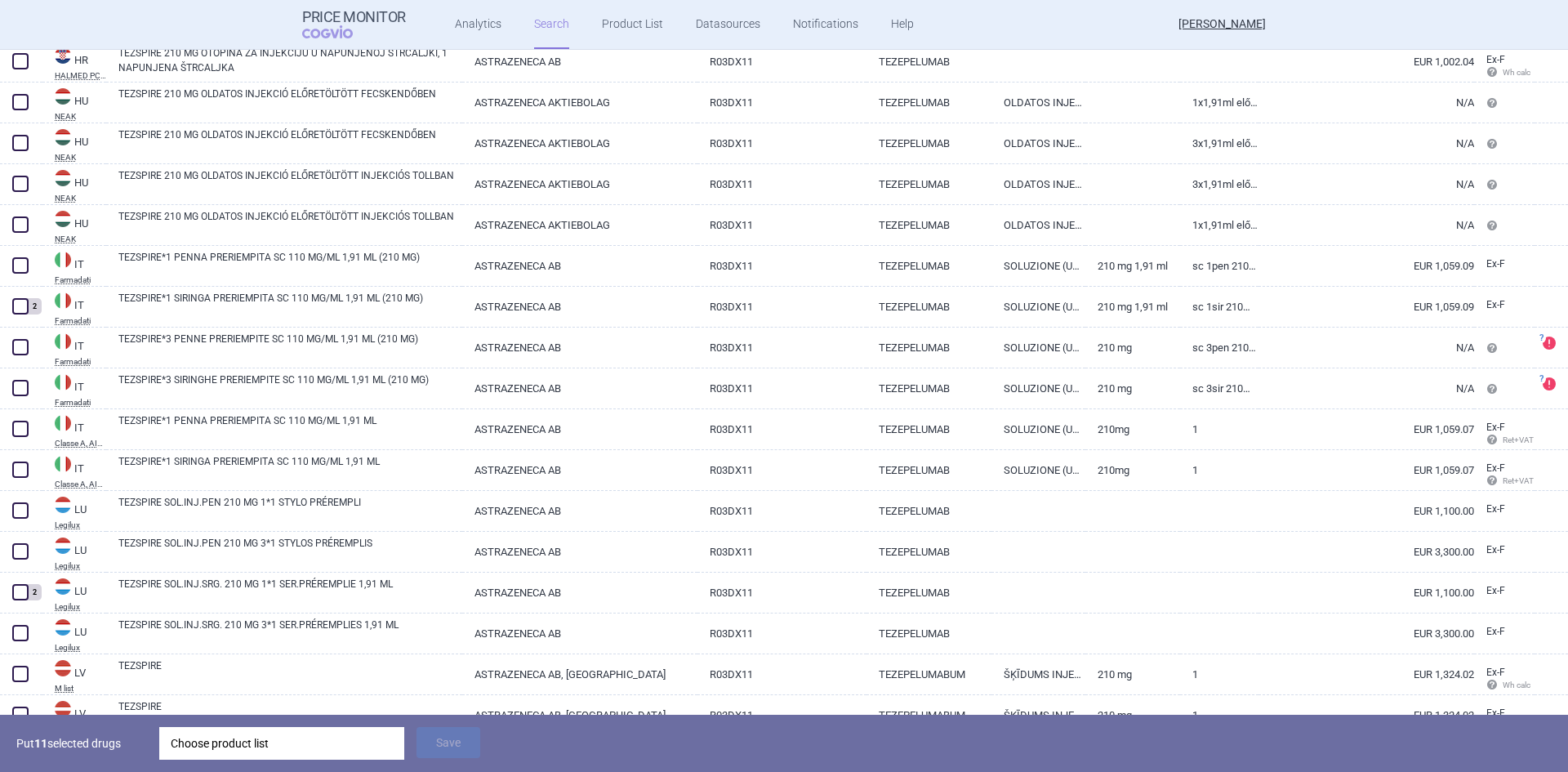
scroll to position [2694, 0]
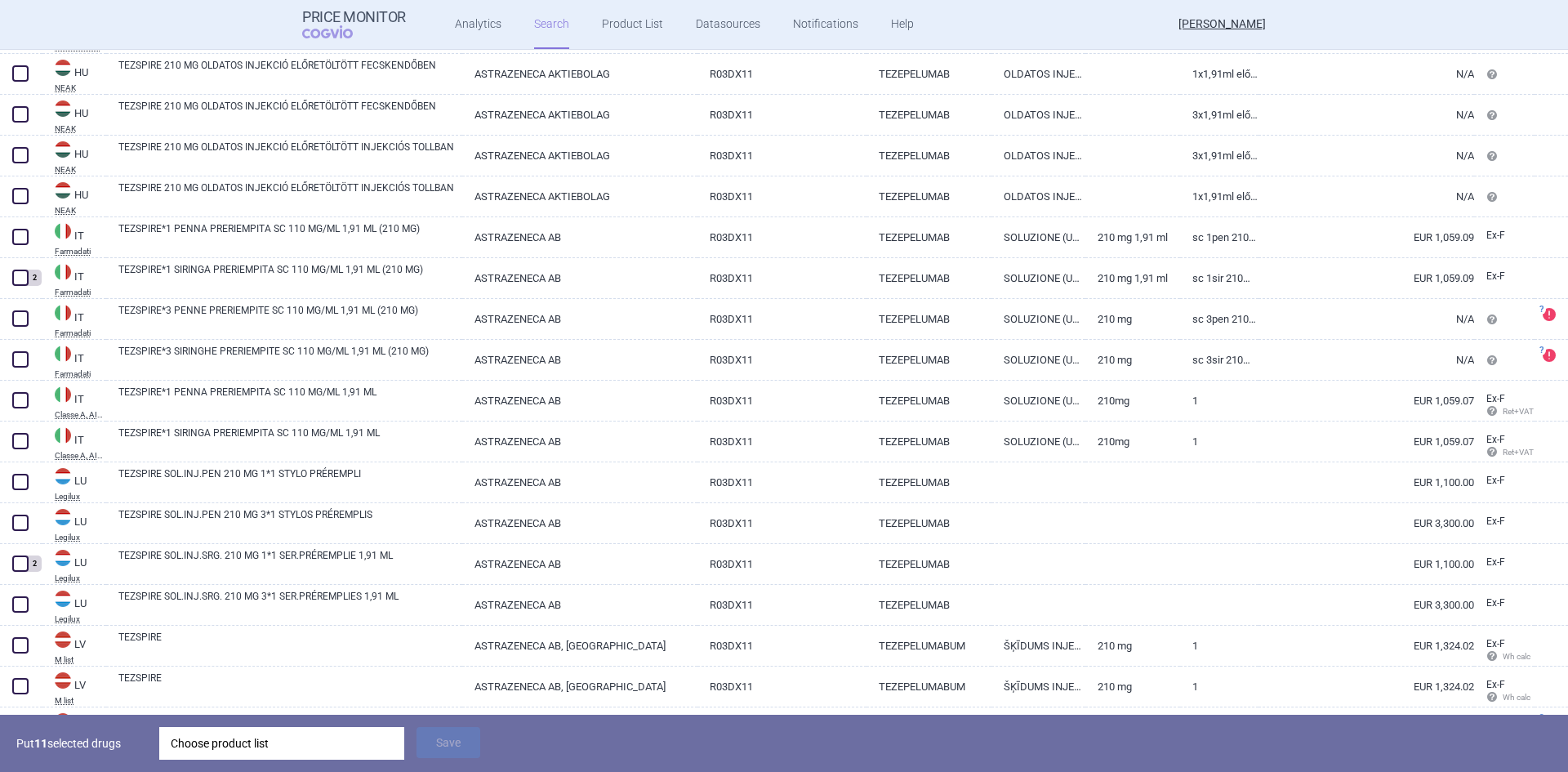
click at [23, 237] on span at bounding box center [20, 237] width 16 height 16
checkbox input "true"
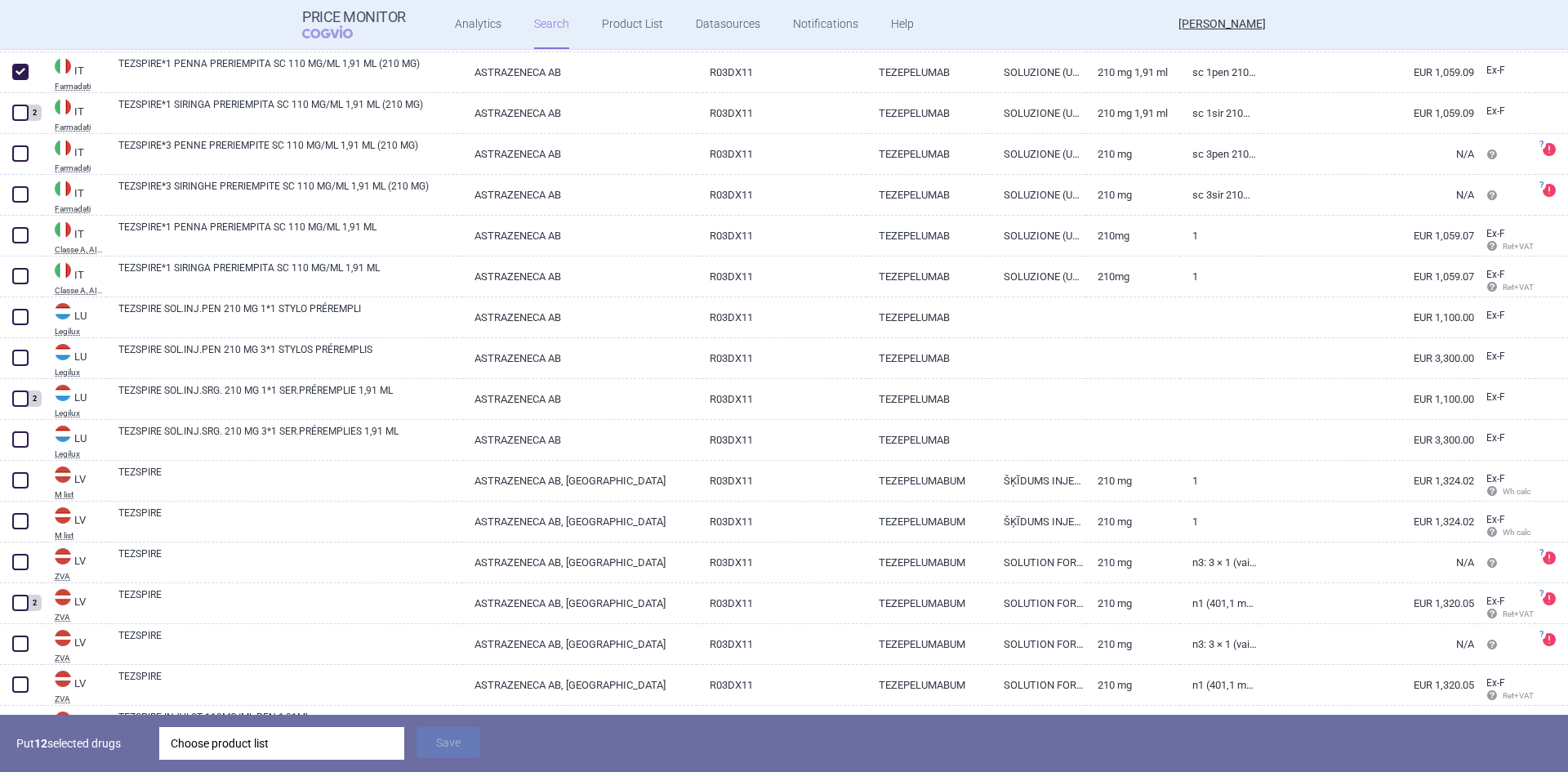
scroll to position [2857, 0]
click at [22, 313] on span at bounding box center [20, 318] width 16 height 16
checkbox input "true"
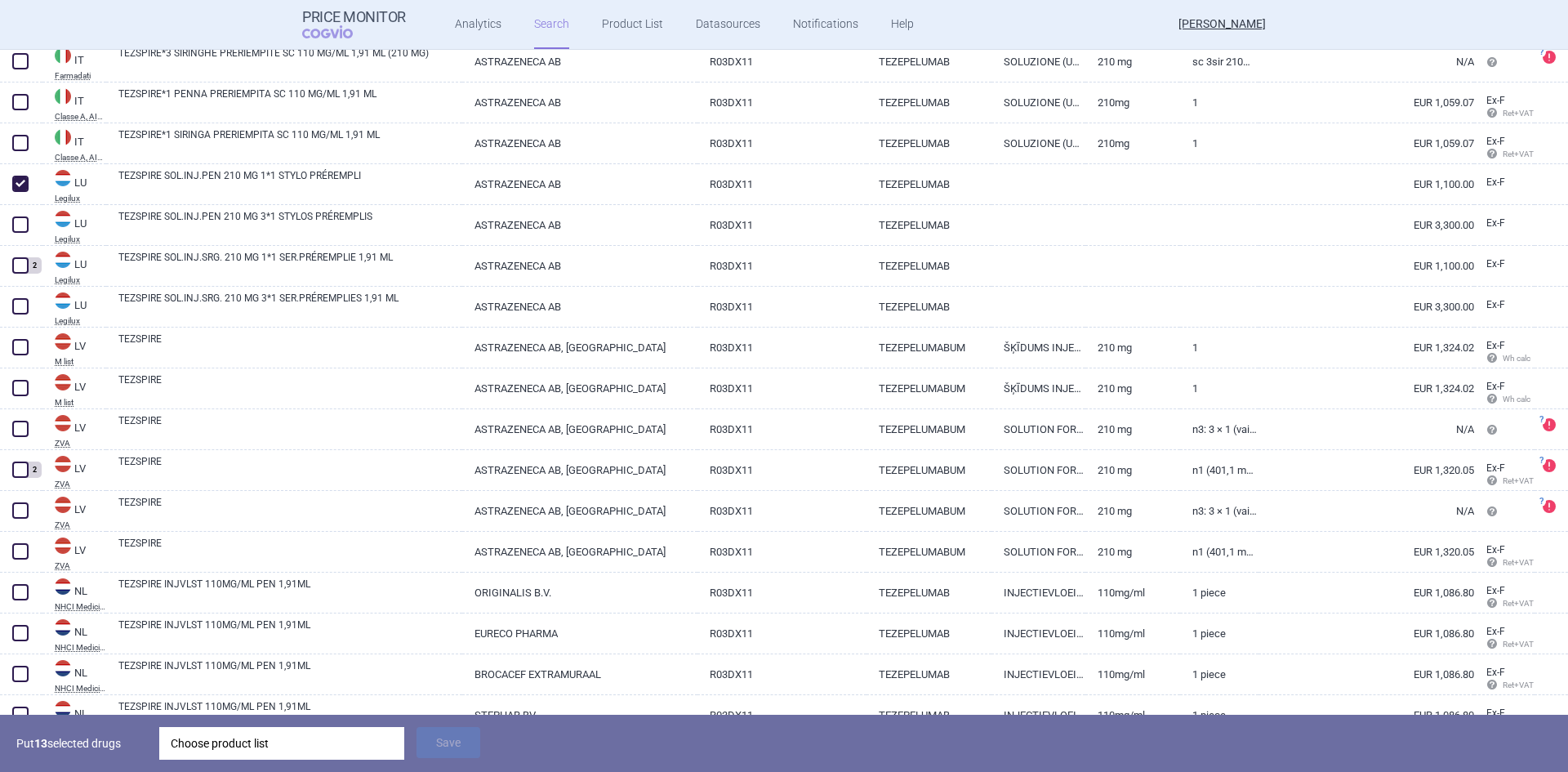
scroll to position [3021, 0]
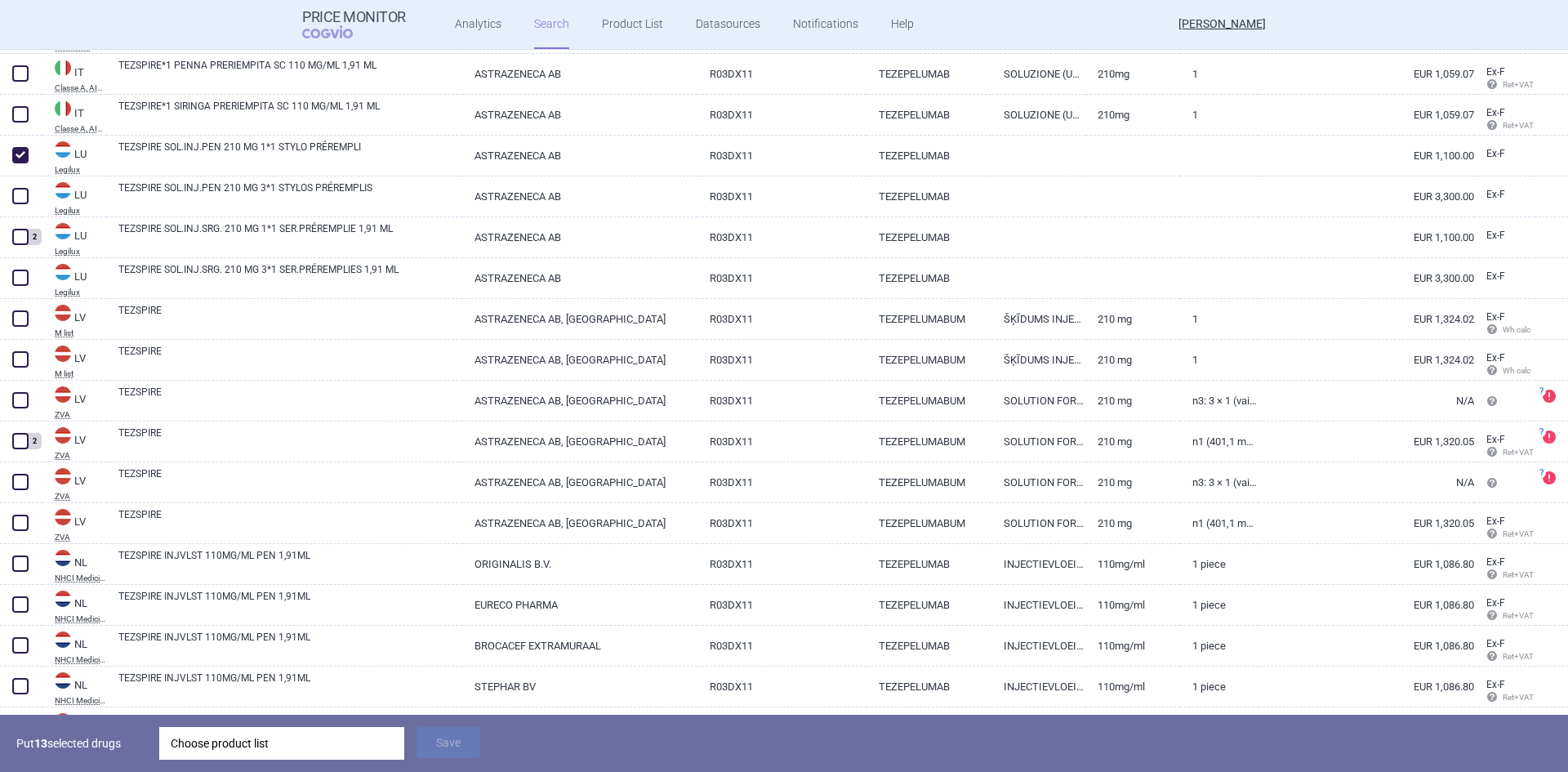
click at [350, 349] on link "TEZSPIRE" at bounding box center [290, 358] width 343 height 30
select select "EUR"
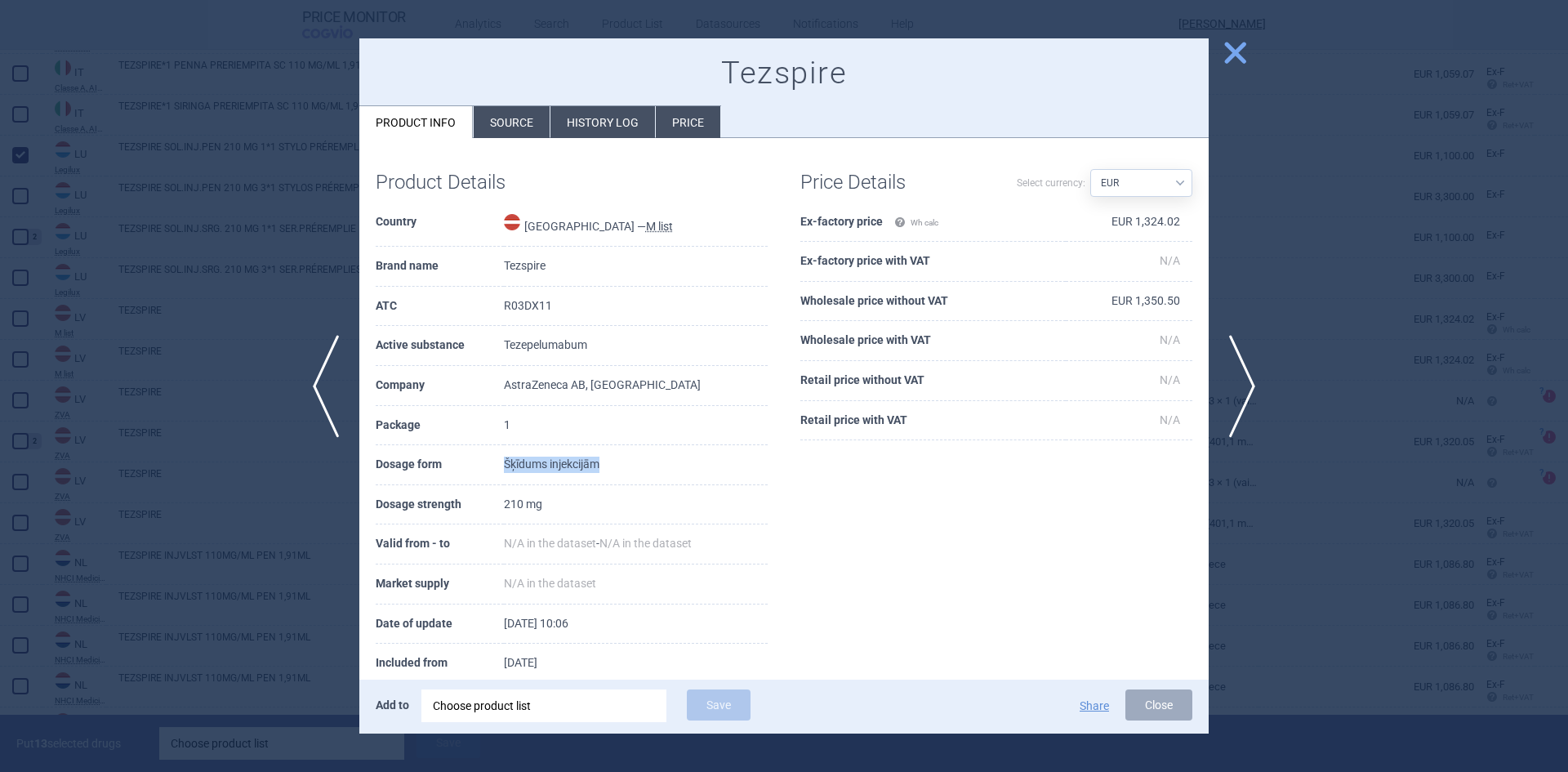
drag, startPoint x: 501, startPoint y: 463, endPoint x: 647, endPoint y: 465, distance: 146.0
click at [617, 459] on tr "Dosage form Šķīdums injekcijām" at bounding box center [571, 465] width 392 height 40
click at [1243, 47] on span "close" at bounding box center [1234, 52] width 29 height 29
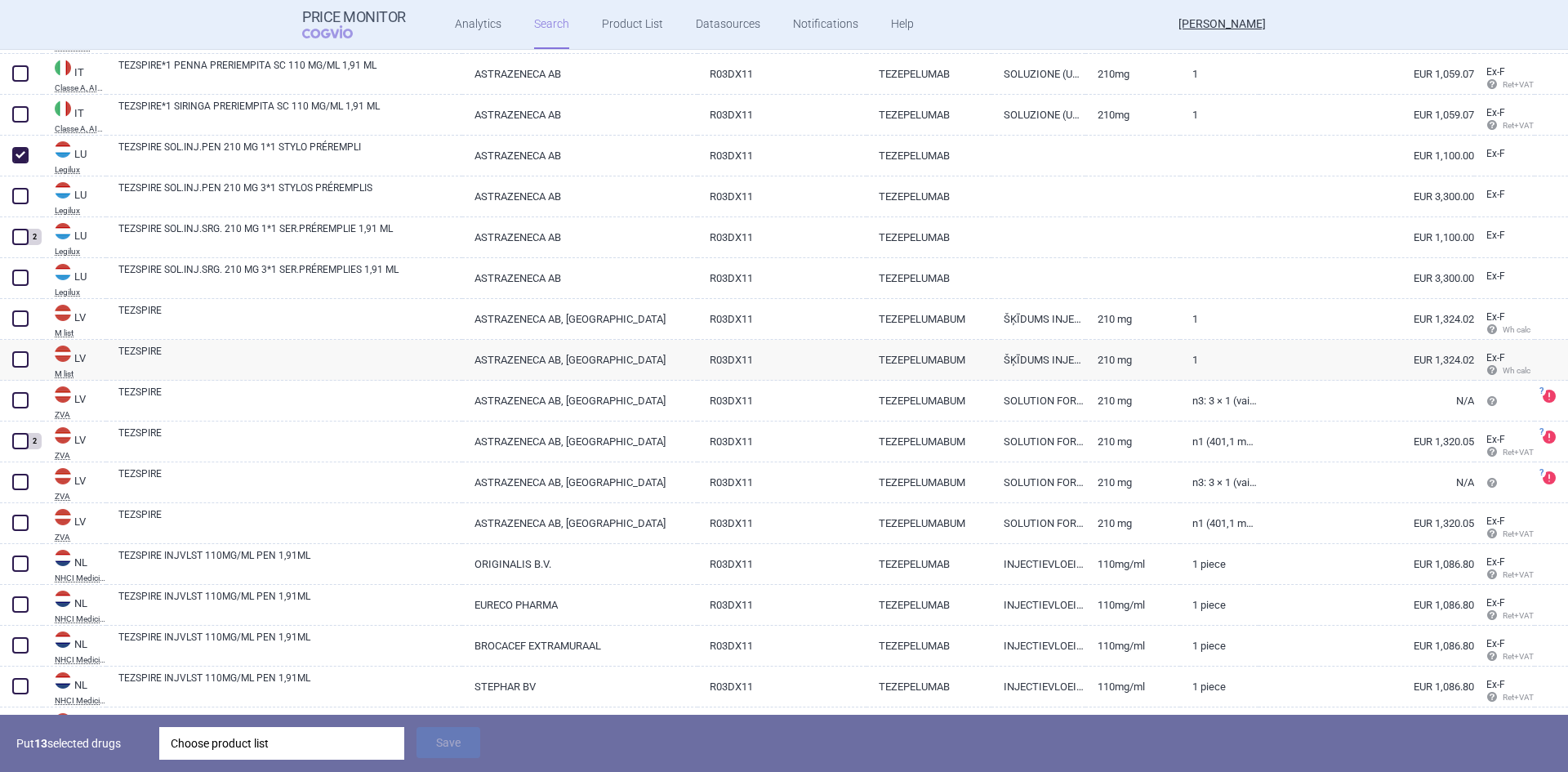
click at [432, 351] on link "TEZSPIRE" at bounding box center [290, 358] width 343 height 30
select select "EUR"
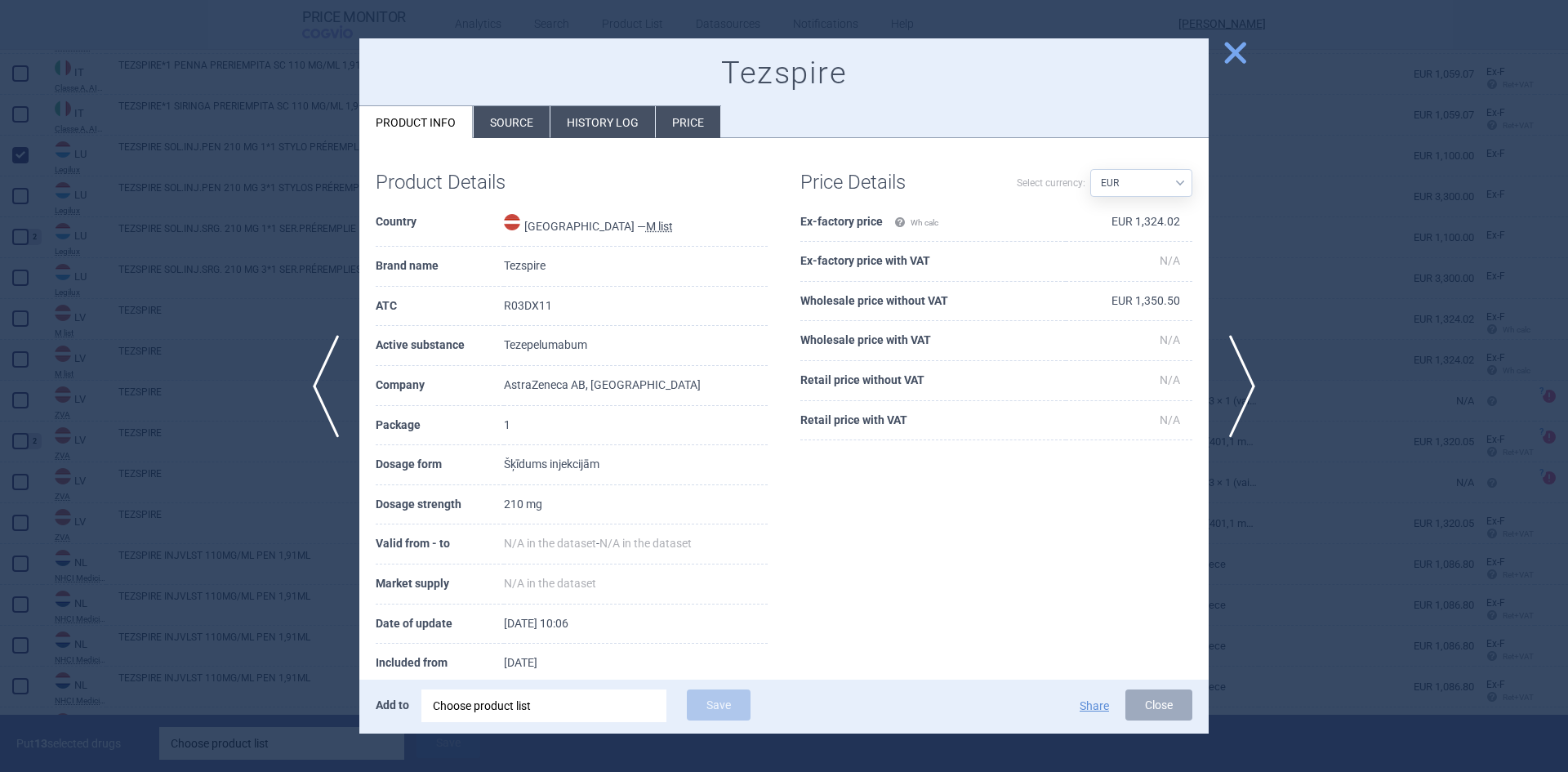
click at [1225, 51] on span "close" at bounding box center [1234, 52] width 29 height 29
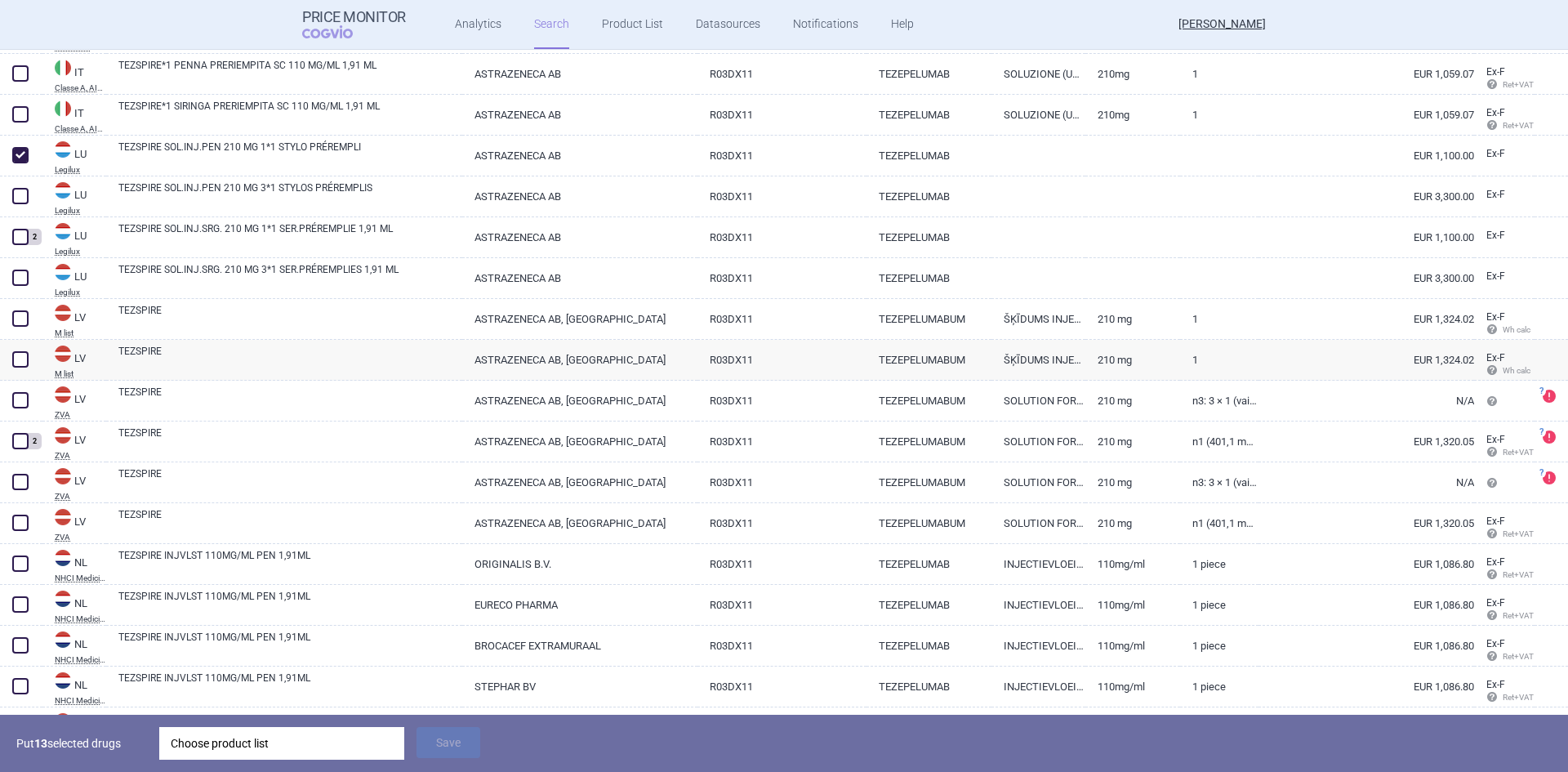
click at [833, 523] on link "R03DX11" at bounding box center [781, 523] width 168 height 40
select select "EUR"
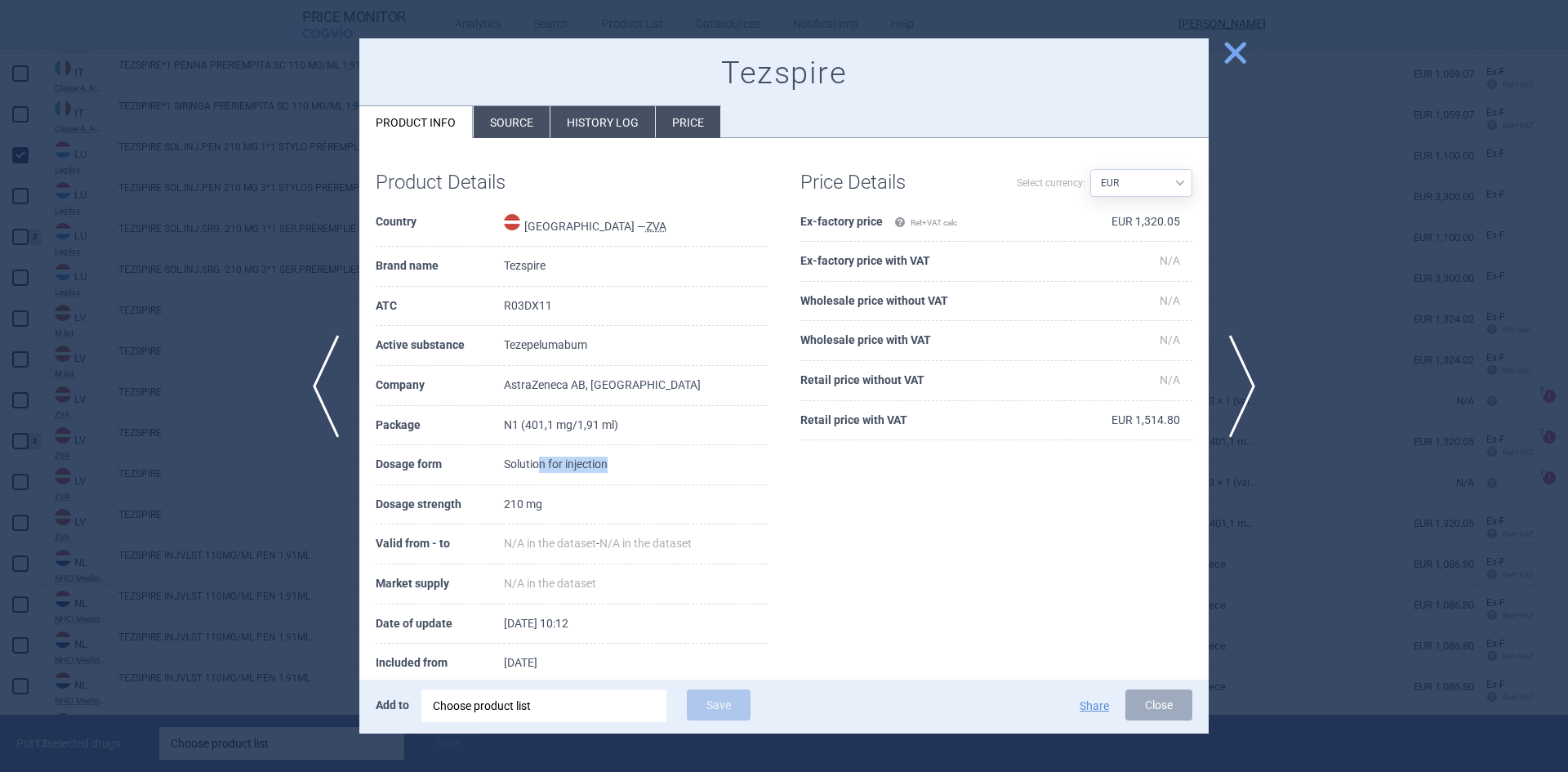
drag, startPoint x: 536, startPoint y: 464, endPoint x: 640, endPoint y: 474, distance: 104.5
click at [640, 474] on td "Solution for injection" at bounding box center [636, 465] width 263 height 40
click at [1227, 54] on span "close" at bounding box center [1234, 52] width 29 height 29
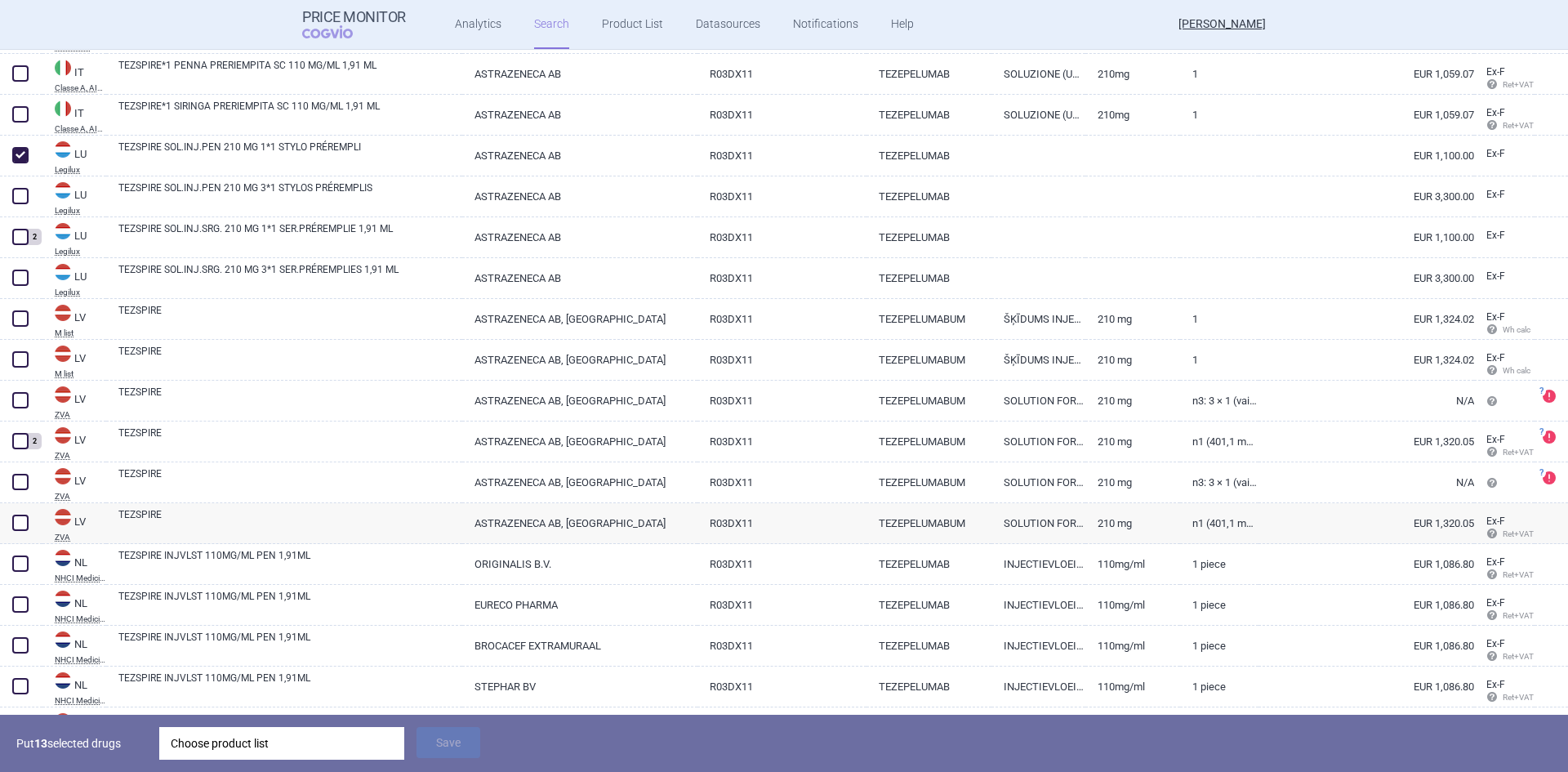
click at [921, 447] on link "TEZEPELUMABUM" at bounding box center [929, 441] width 126 height 40
select select "EUR"
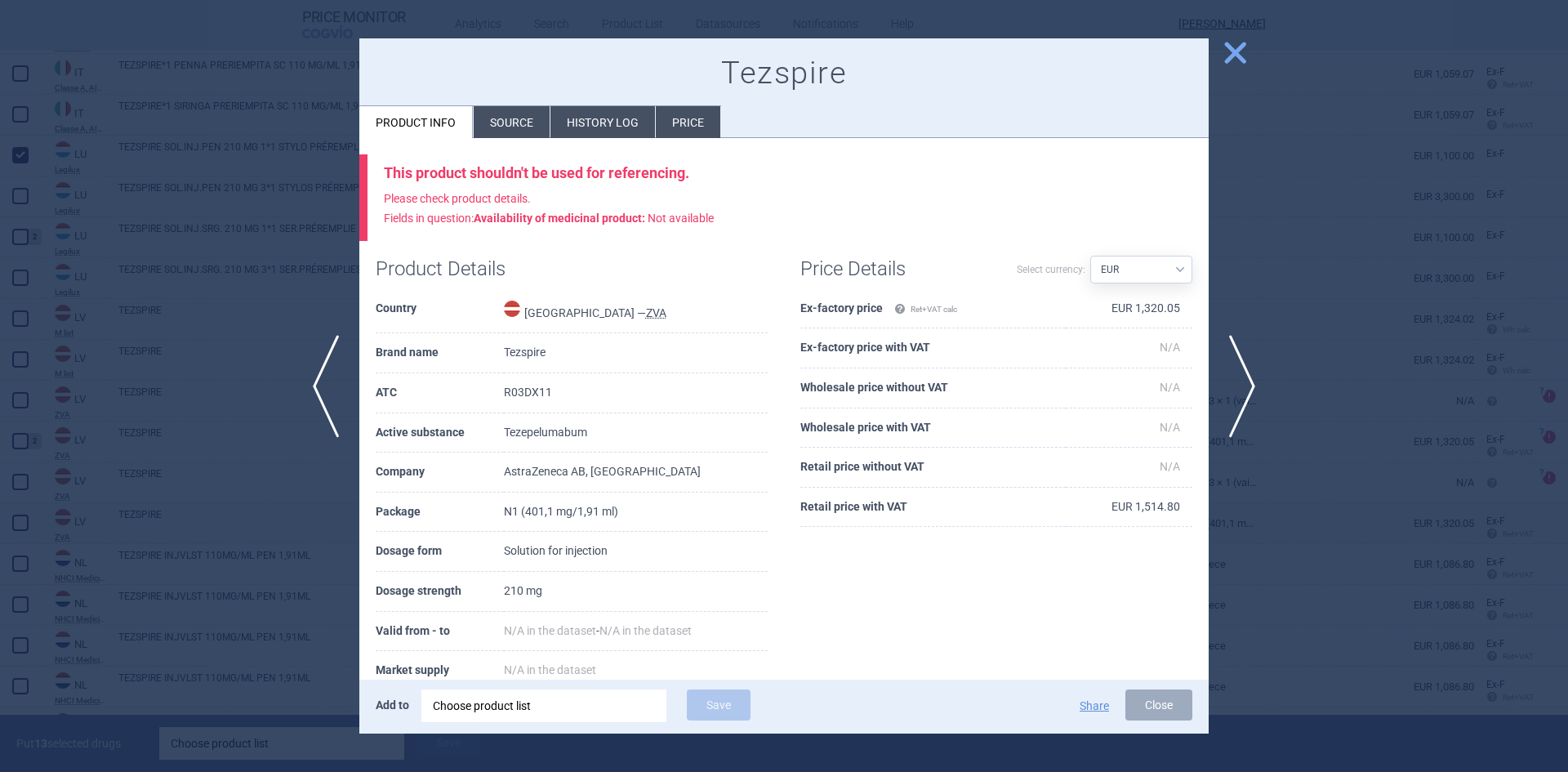
click at [1246, 51] on span "close" at bounding box center [1234, 52] width 29 height 29
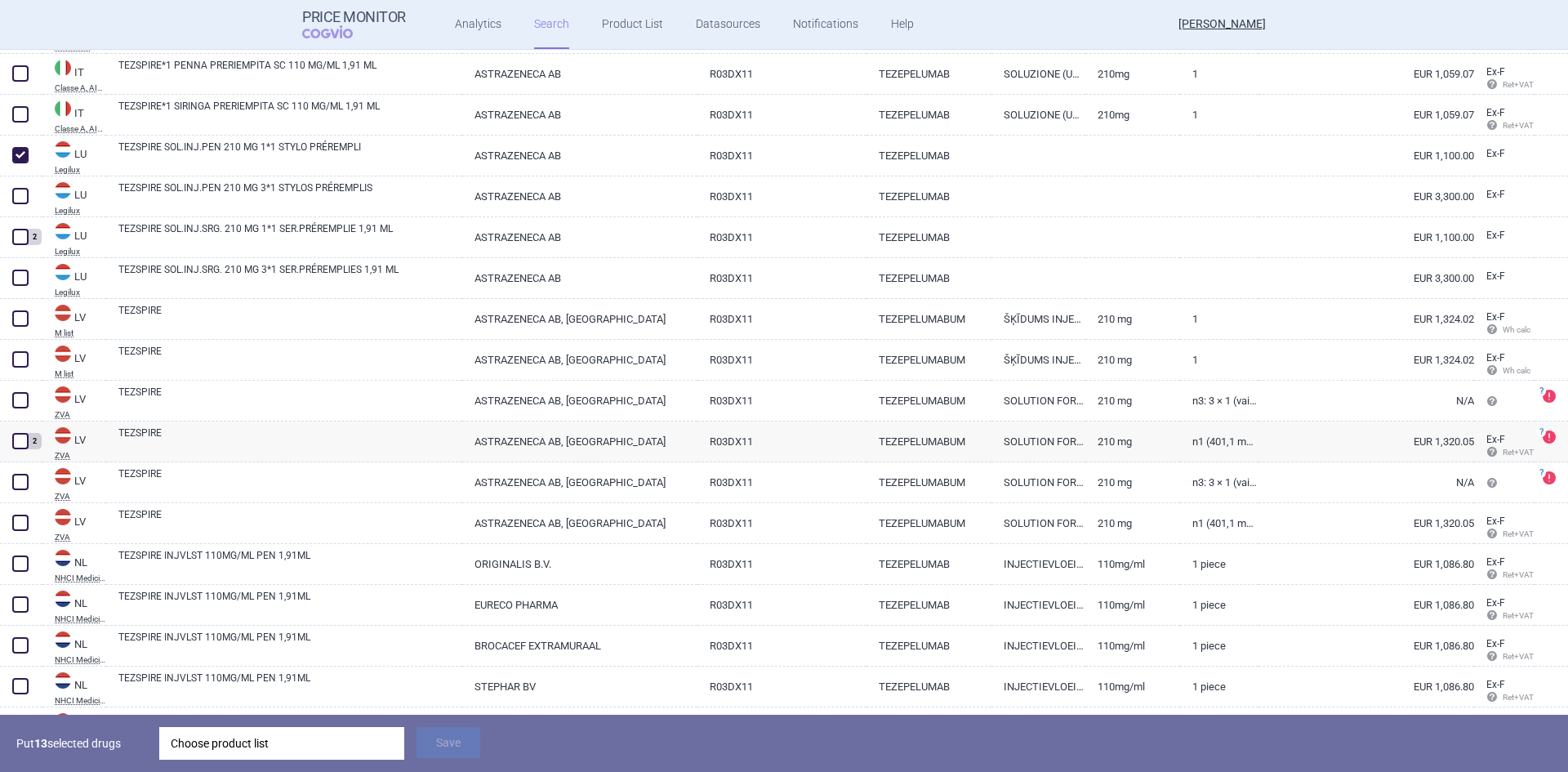
click at [1127, 435] on link "210 mg" at bounding box center [1131, 441] width 94 height 40
select select "EUR"
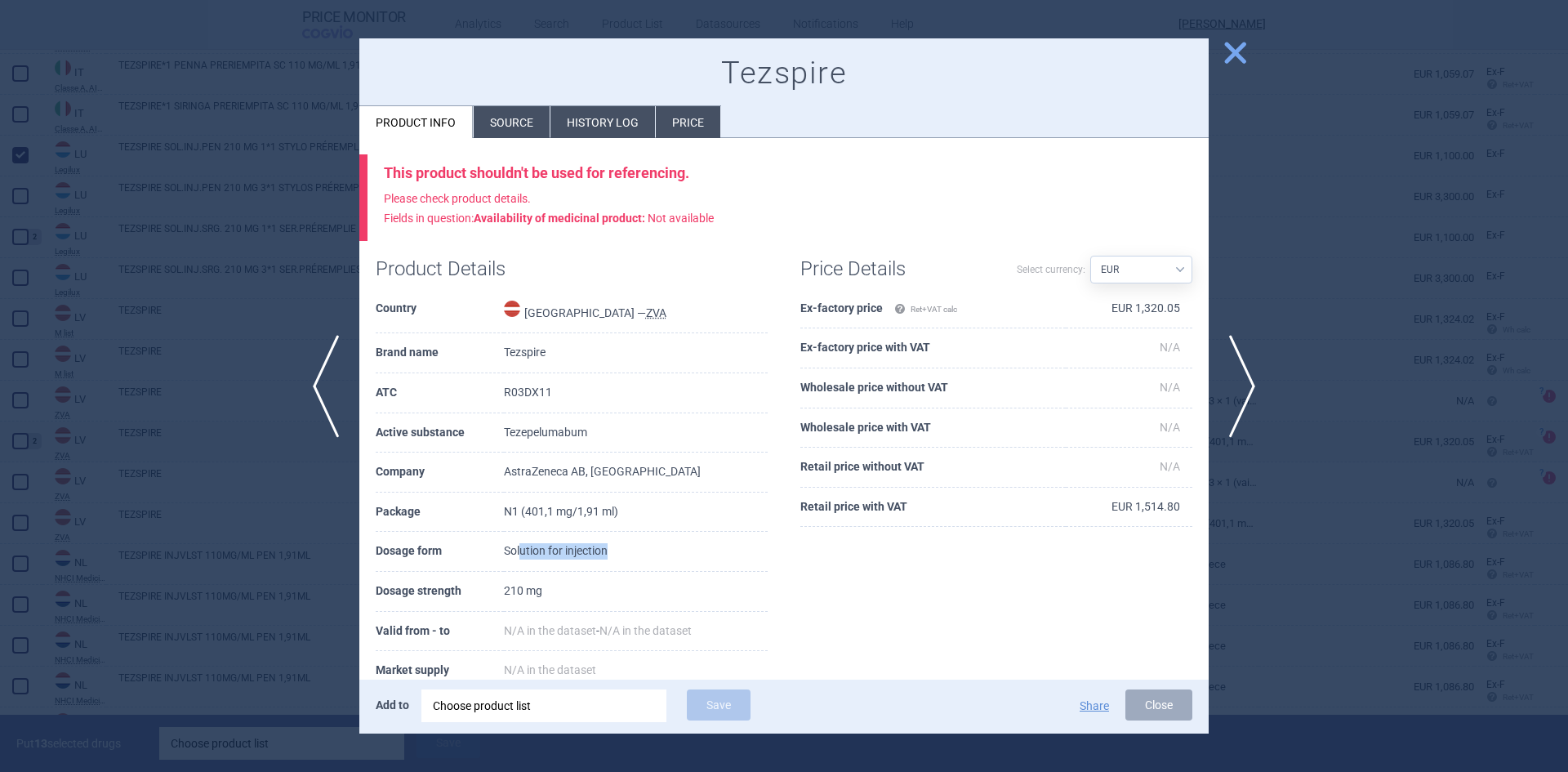
drag, startPoint x: 520, startPoint y: 554, endPoint x: 629, endPoint y: 525, distance: 112.8
click at [616, 540] on td "Solution for injection" at bounding box center [636, 551] width 263 height 40
click at [1239, 48] on span "close" at bounding box center [1234, 52] width 29 height 29
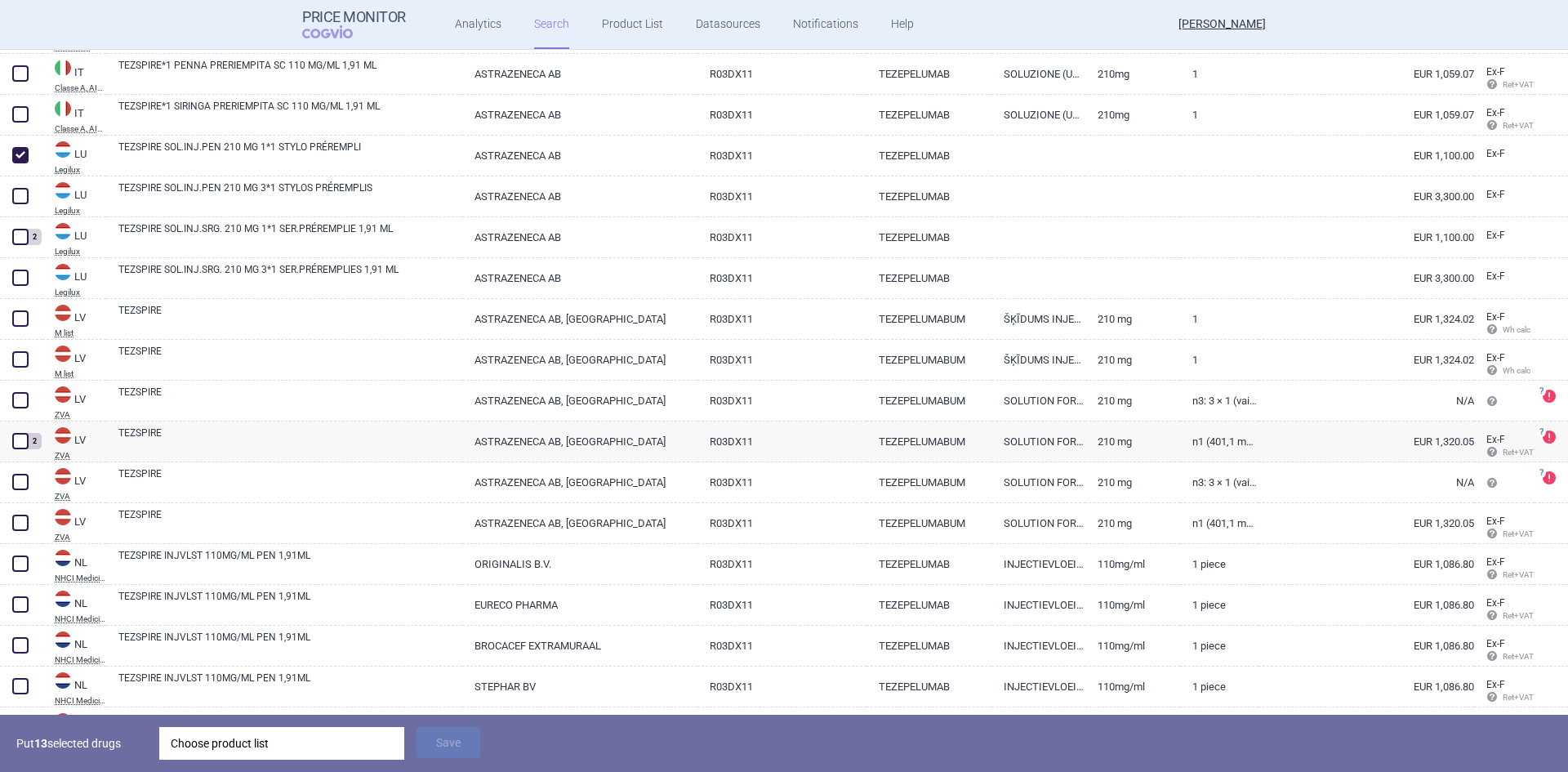
click at [1051, 362] on link "ŠĶĪDUMS INJEKCIJĀM" at bounding box center [1037, 359] width 94 height 40
select select "EUR"
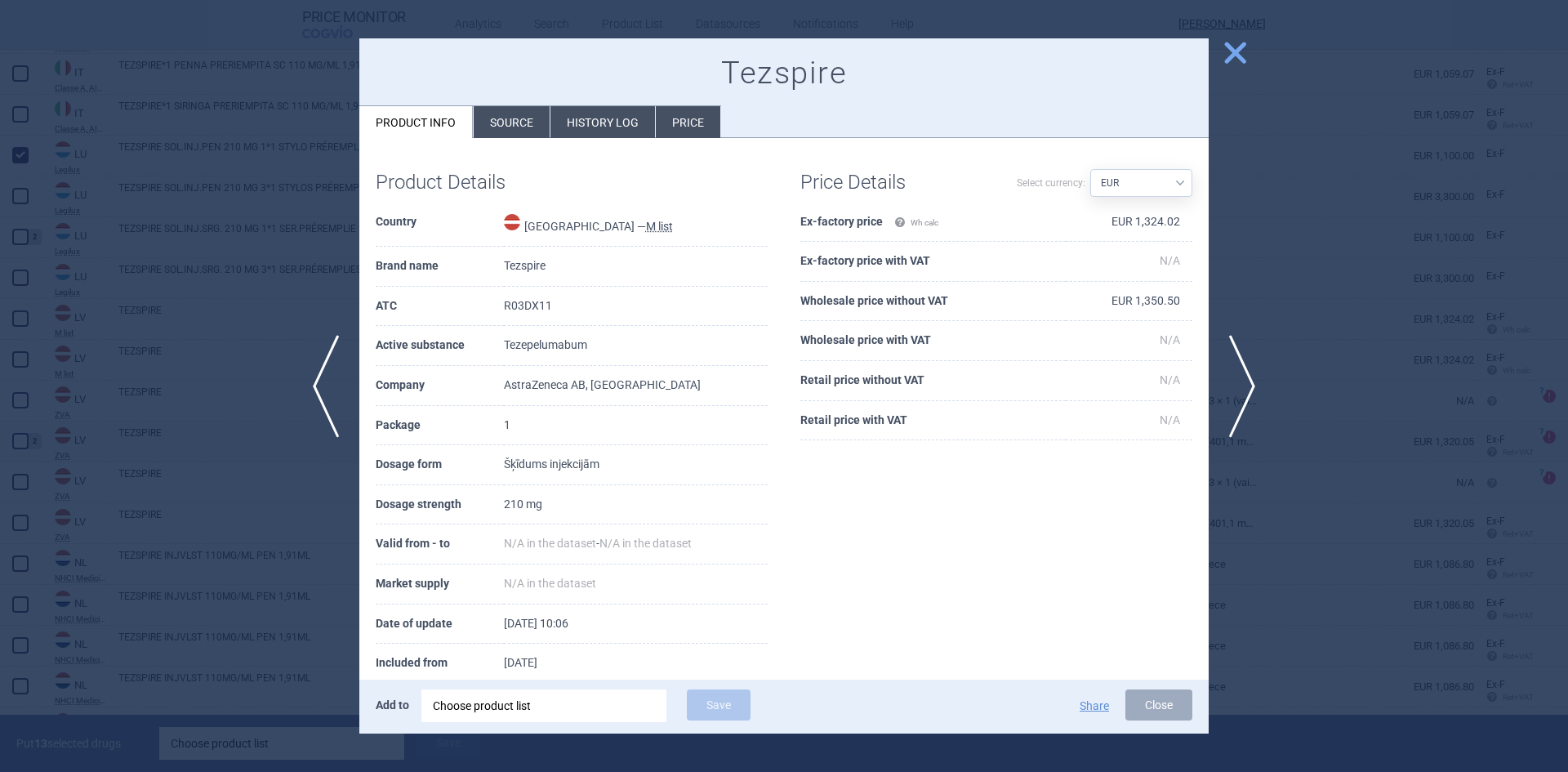
click at [1229, 49] on span "close" at bounding box center [1234, 52] width 29 height 29
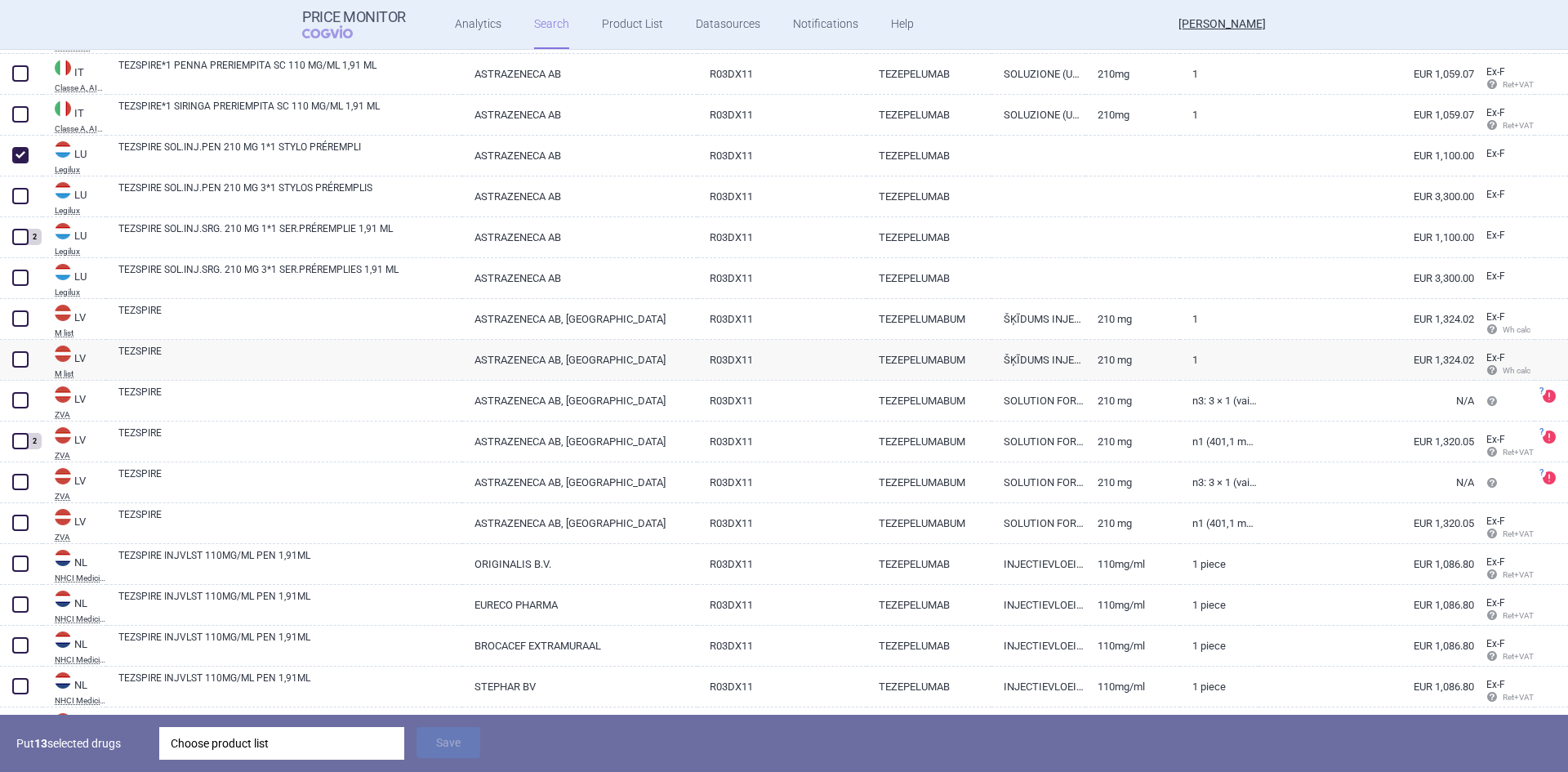
click at [1066, 315] on link "ŠĶĪDUMS INJEKCIJĀM" at bounding box center [1037, 319] width 94 height 40
select select "EUR"
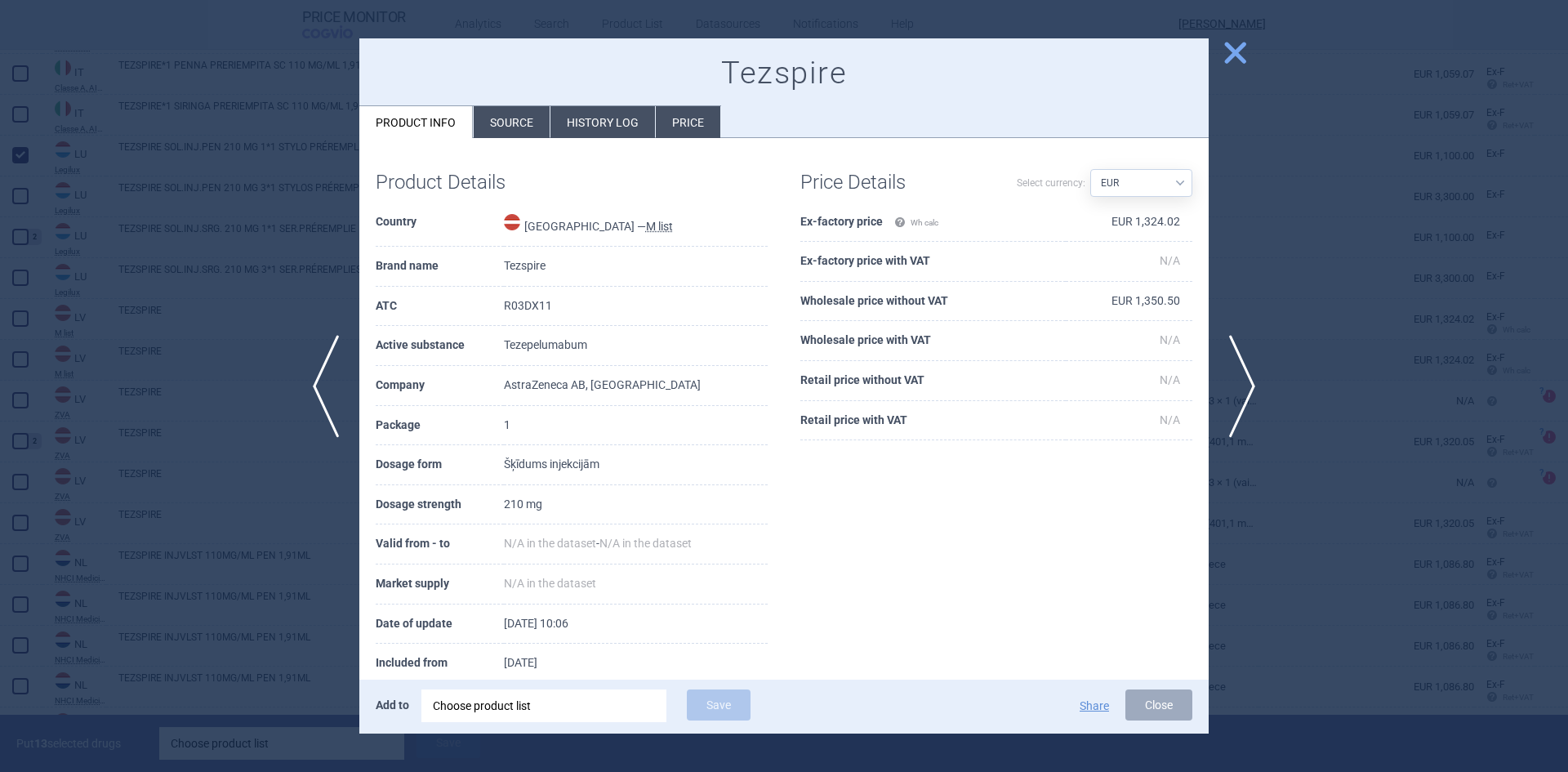
click at [1234, 53] on span "close" at bounding box center [1234, 52] width 29 height 29
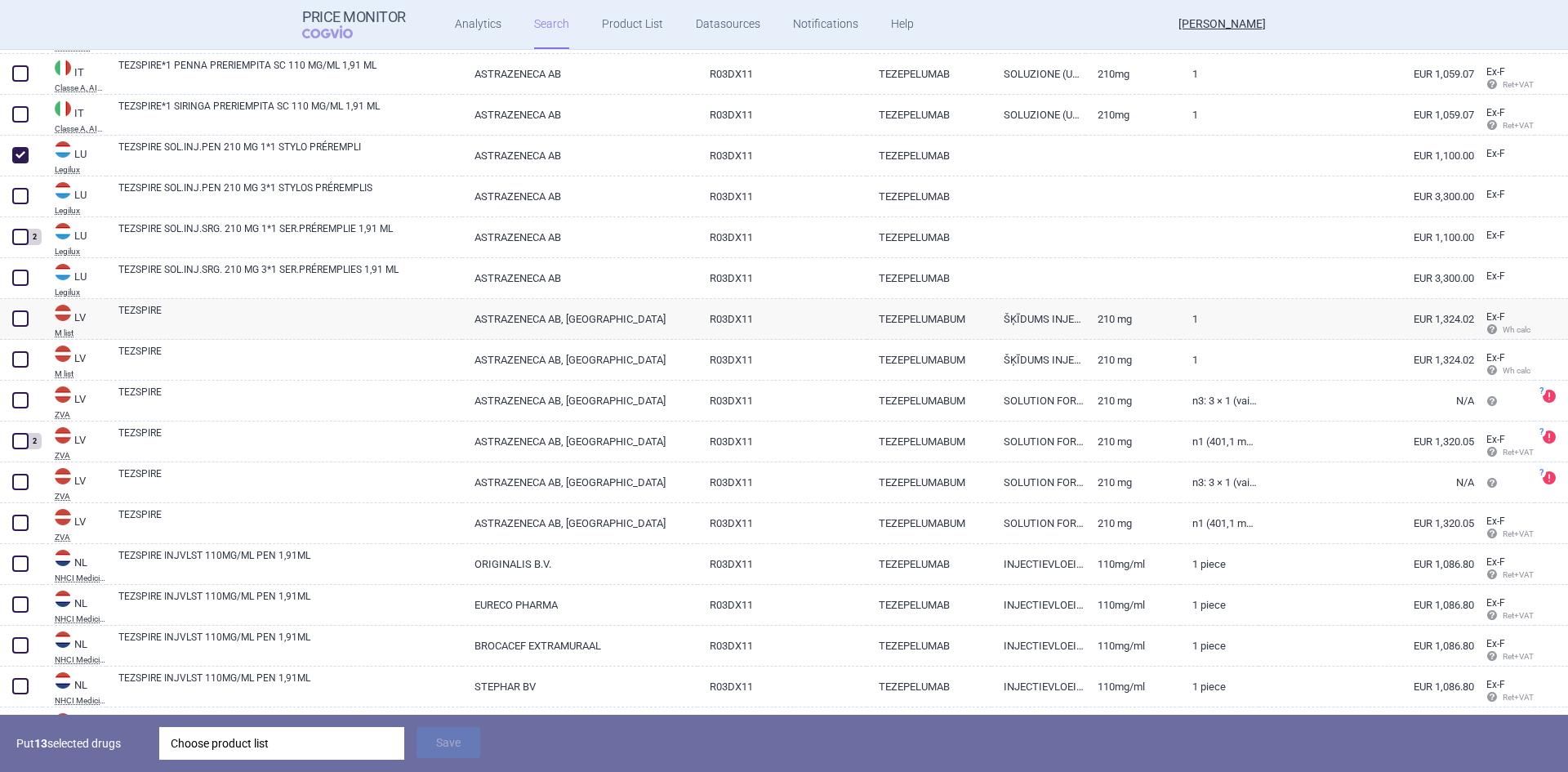
click at [1062, 525] on link "SOLUTION FOR INJECTION" at bounding box center [1037, 523] width 94 height 40
select select "EUR"
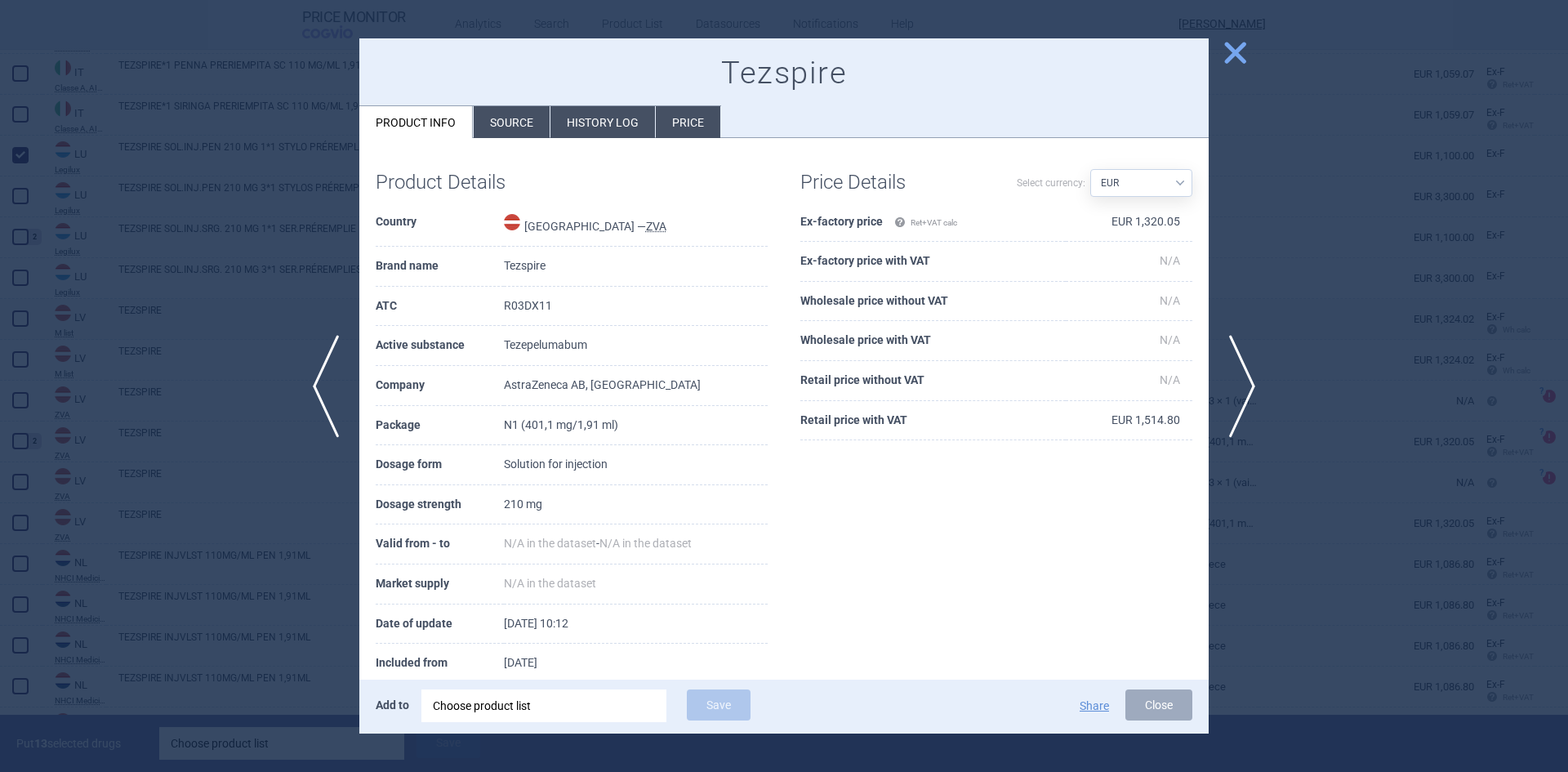
click at [1225, 56] on span "close" at bounding box center [1234, 52] width 29 height 29
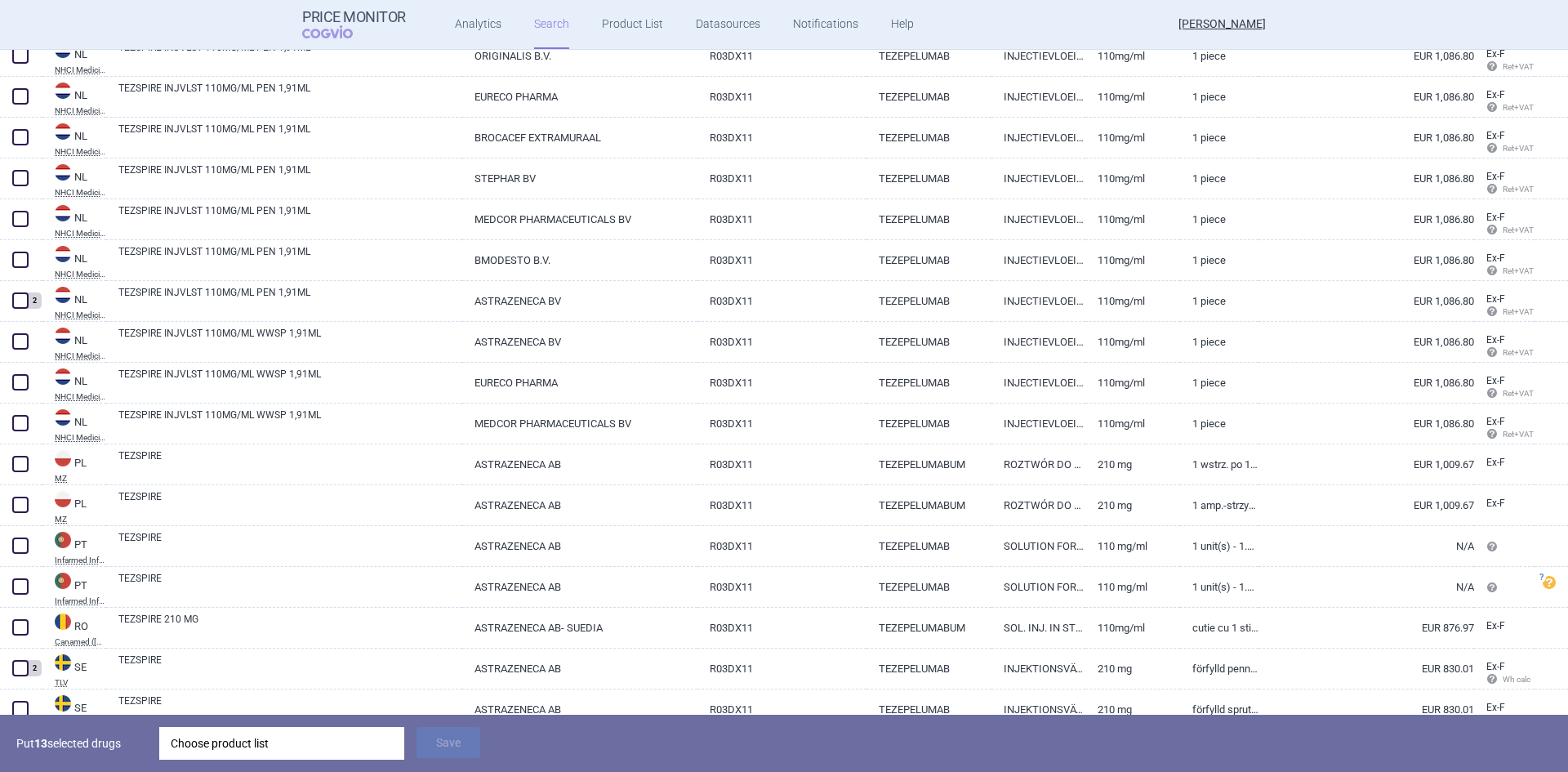
scroll to position [3708, 0]
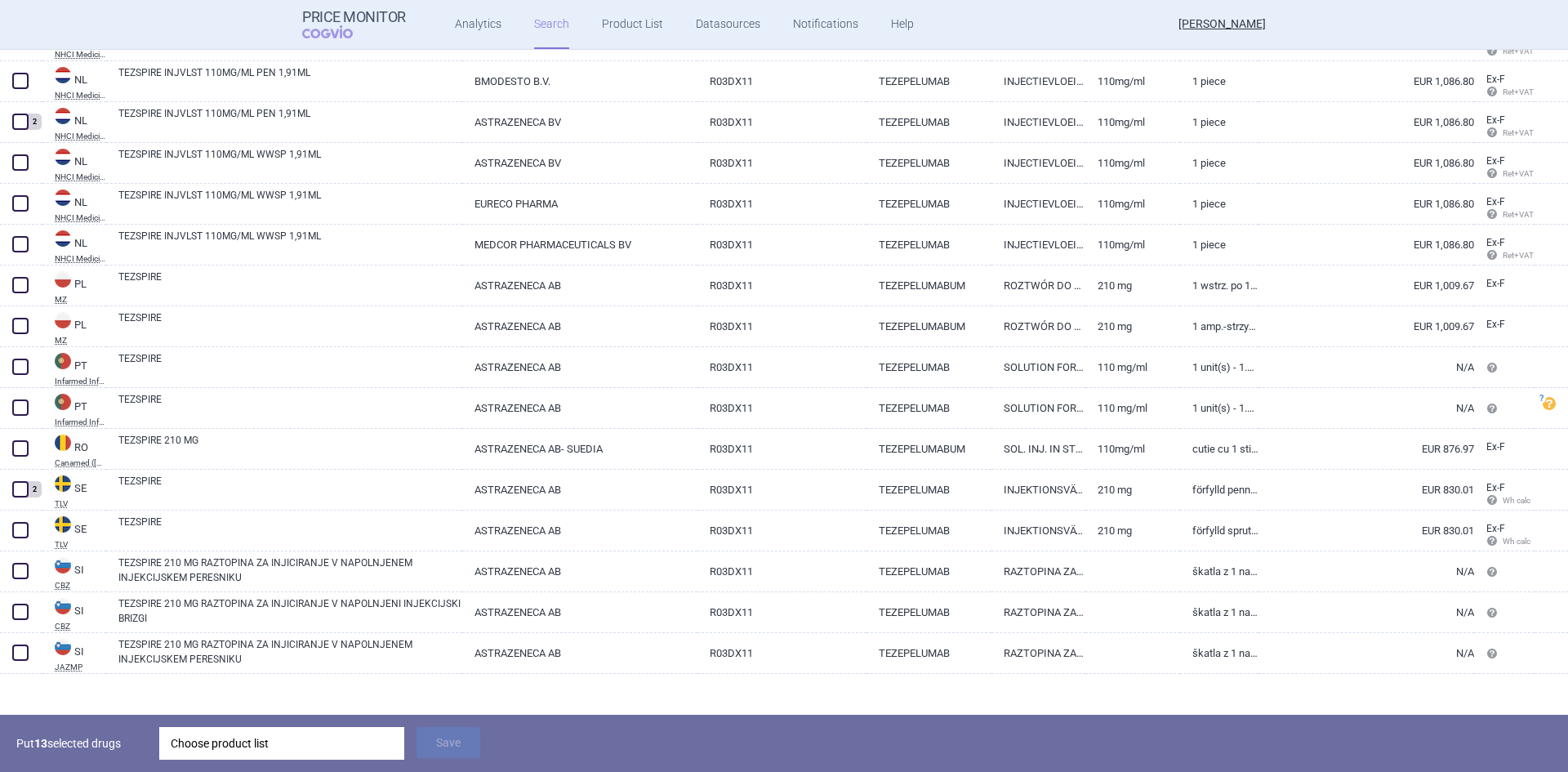
click at [16, 477] on span at bounding box center [20, 489] width 25 height 25
checkbox input "true"
click at [389, 445] on link "TEZSPIRE 210 MG" at bounding box center [290, 447] width 343 height 30
select select "EUR"
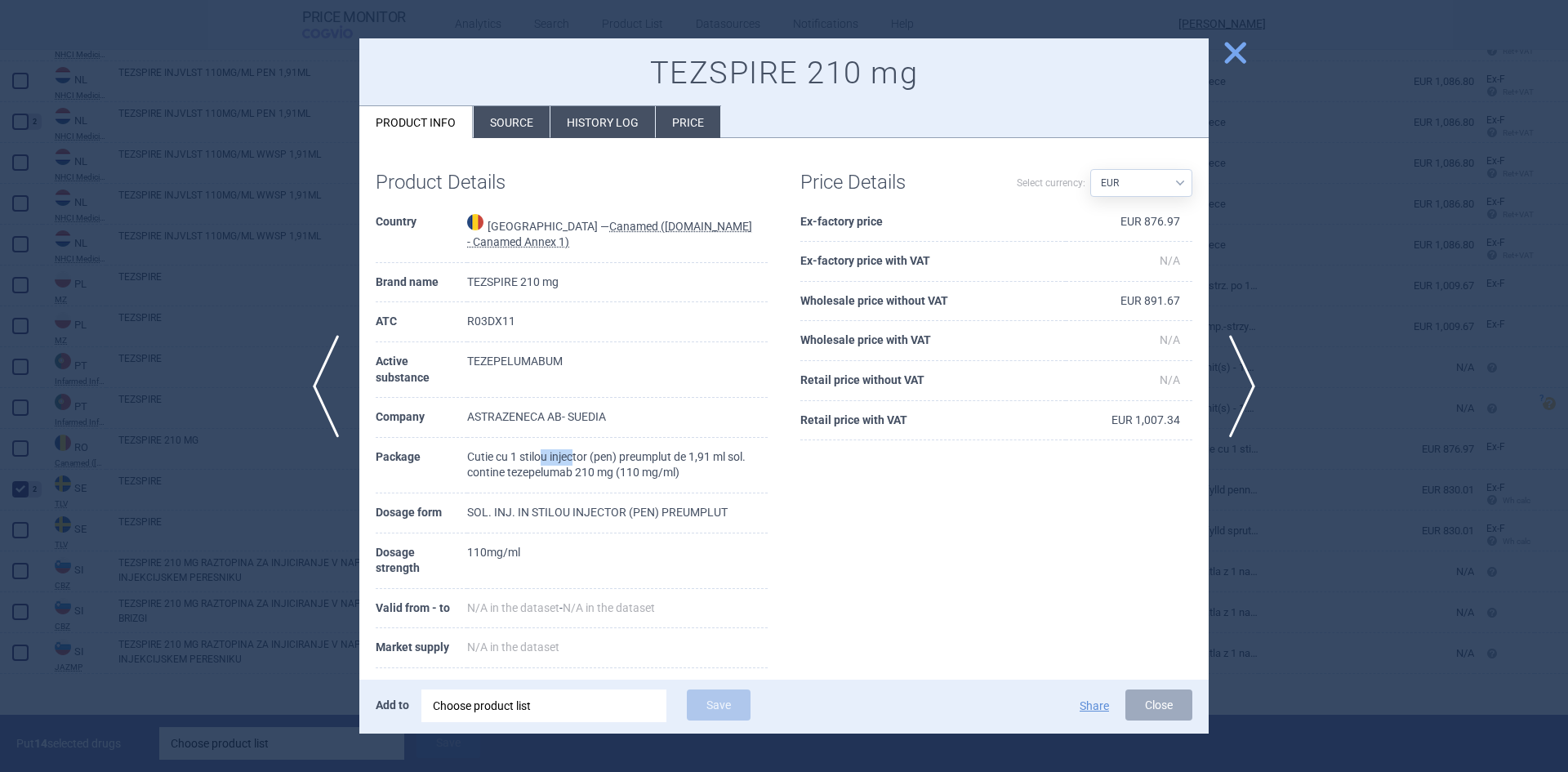
drag, startPoint x: 539, startPoint y: 458, endPoint x: 573, endPoint y: 456, distance: 34.1
click at [573, 456] on td "Cutie cu 1 stilou injector (pen) preumplut de 1,91 ml sol. contine tezepelumab …" at bounding box center [618, 465] width 301 height 55
drag, startPoint x: 570, startPoint y: 515, endPoint x: 713, endPoint y: 513, distance: 143.0
click at [713, 513] on td "SOL. INJ. IN STILOU INJECTOR (PEN) PREUMPLUT" at bounding box center [618, 513] width 301 height 40
click at [1233, 60] on span "close" at bounding box center [1234, 52] width 29 height 29
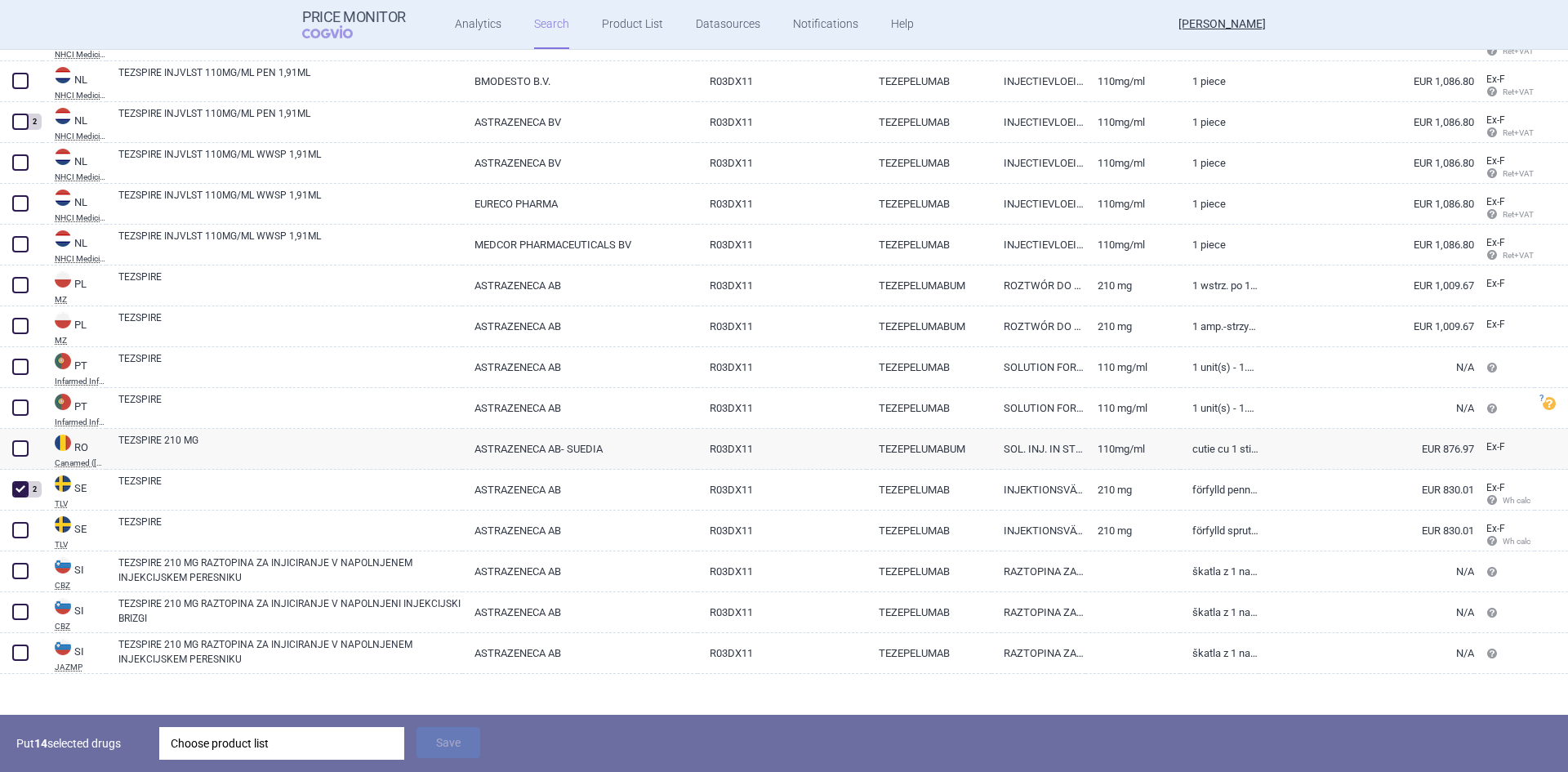
click at [18, 448] on span at bounding box center [20, 448] width 16 height 16
checkbox input "true"
click at [1220, 318] on link "1 amp.-strzyk. 1,91 ml" at bounding box center [1219, 326] width 78 height 40
select select "EUR"
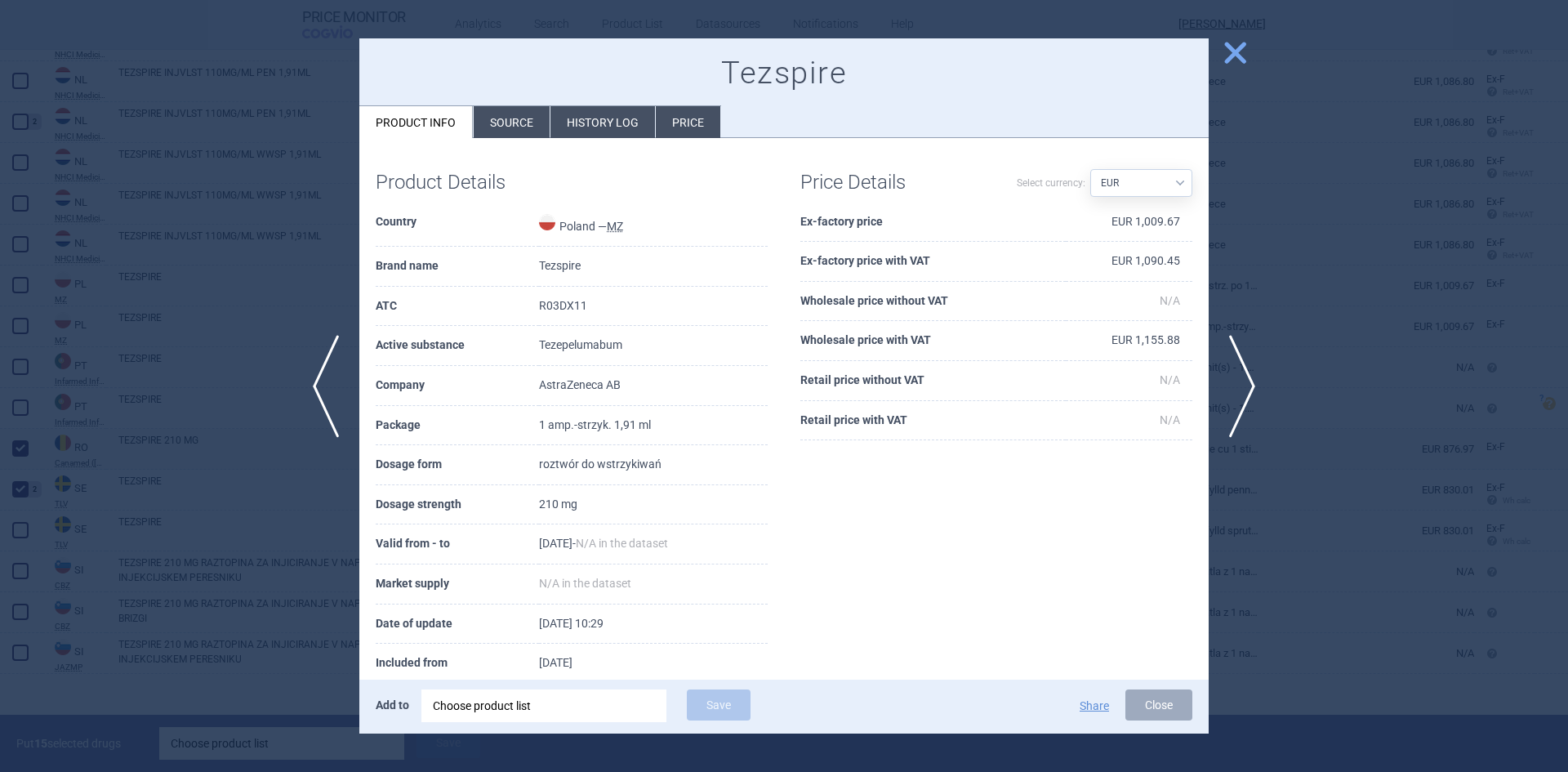
click at [1238, 48] on span "close" at bounding box center [1234, 52] width 29 height 29
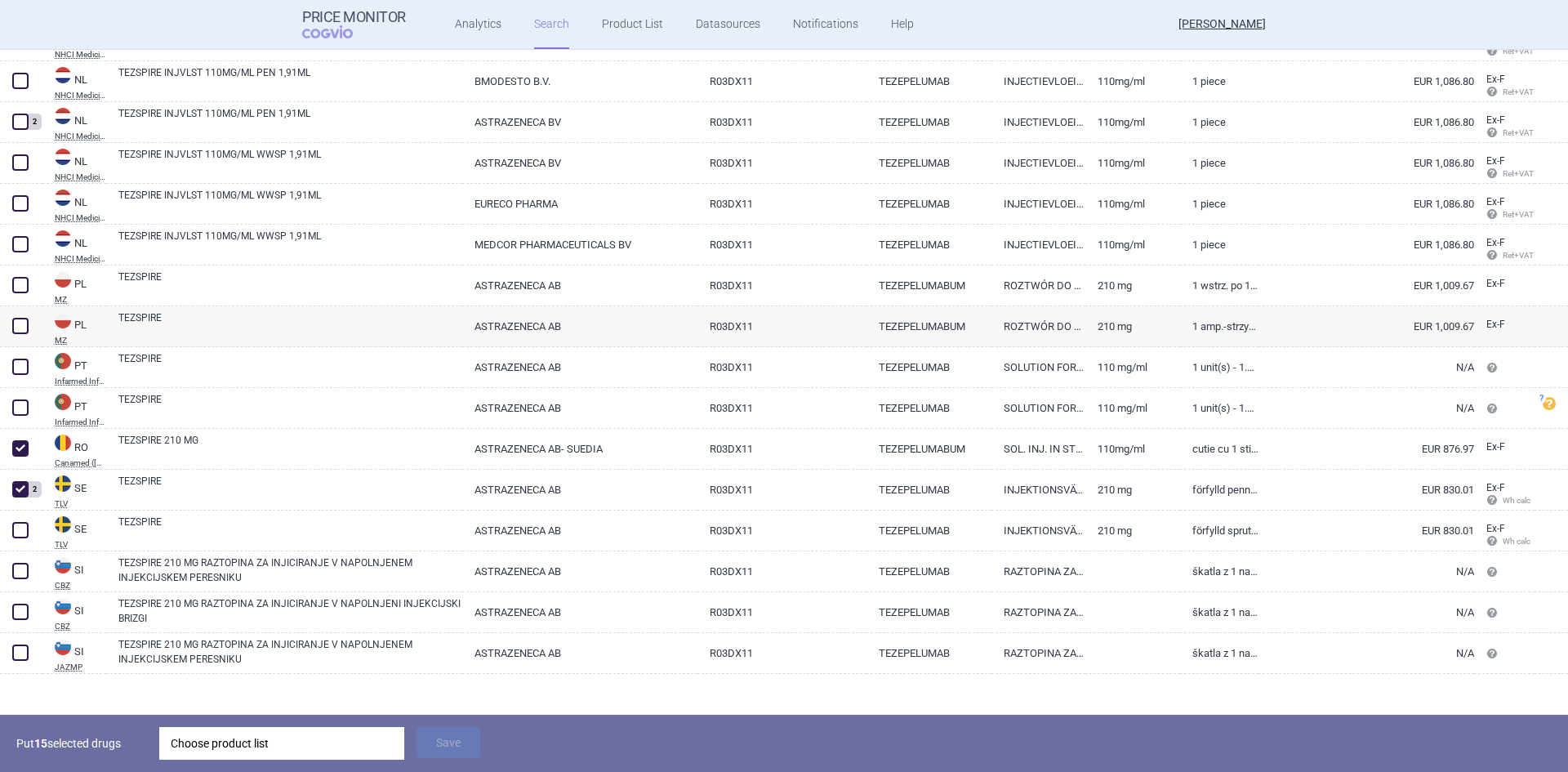
click at [1166, 282] on link "210 mg" at bounding box center [1131, 285] width 94 height 40
select select "EUR"
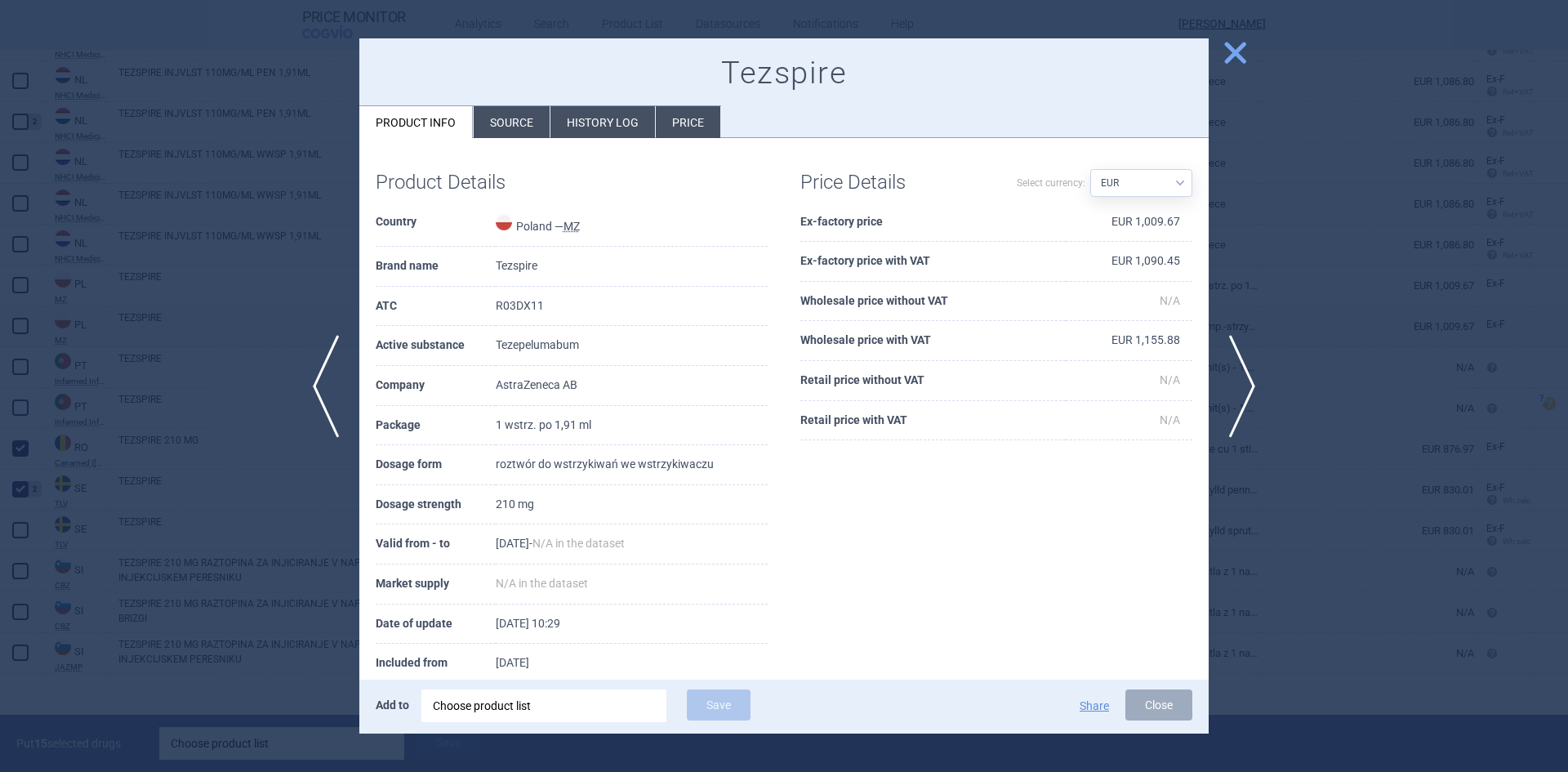
click at [1236, 48] on span "close" at bounding box center [1234, 52] width 29 height 29
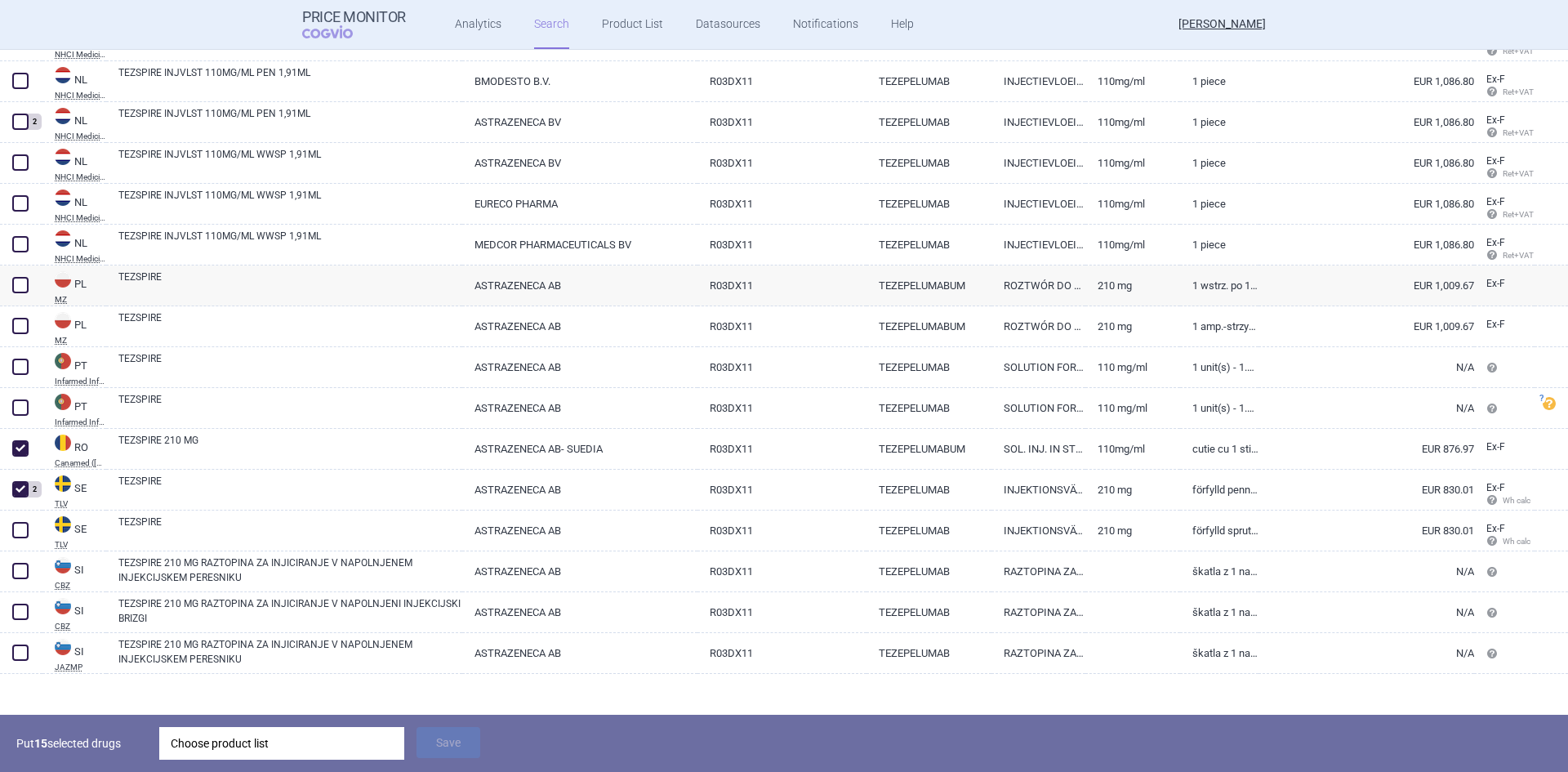
click at [21, 324] on span at bounding box center [20, 326] width 16 height 16
checkbox input "true"
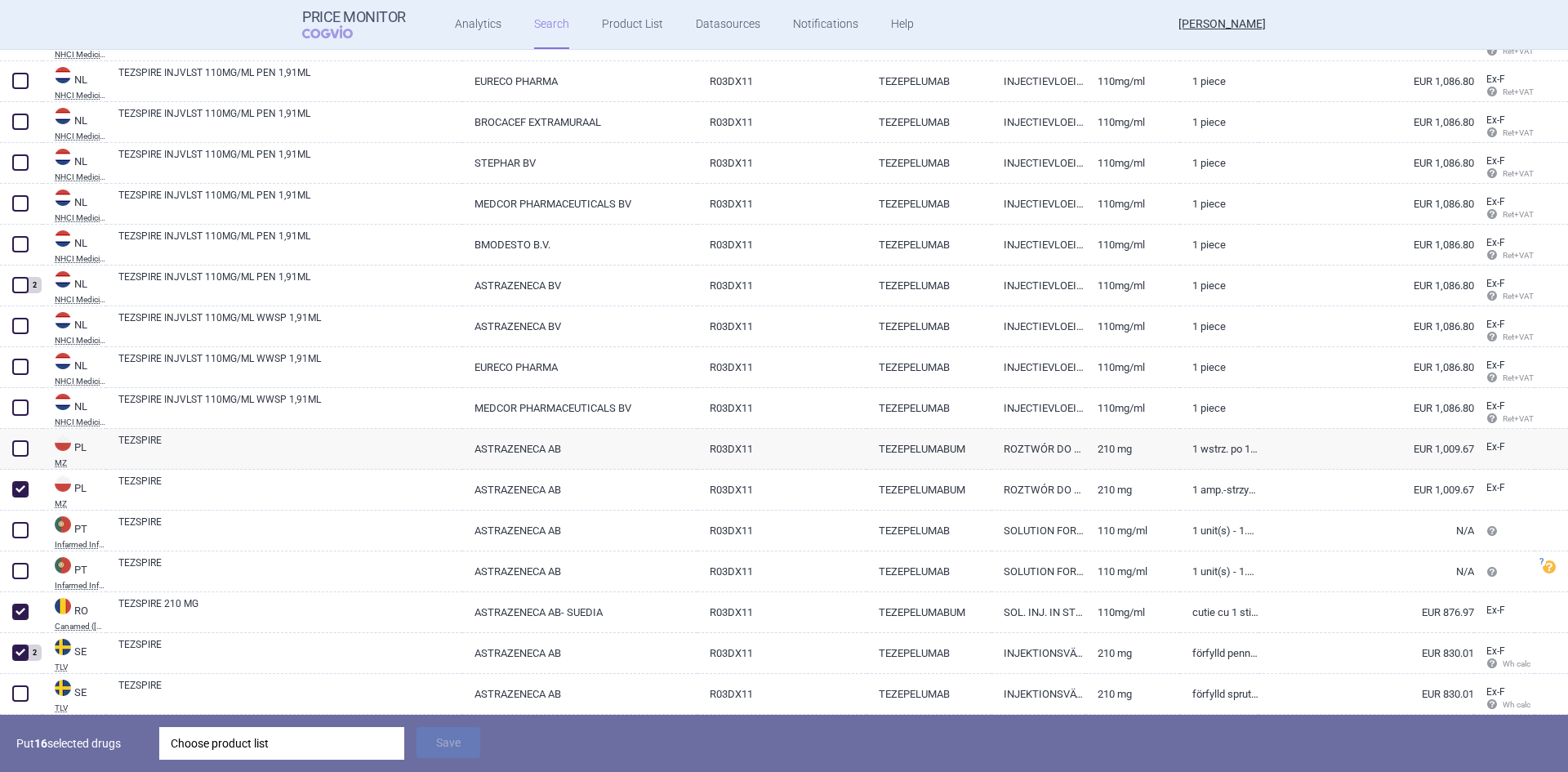
scroll to position [3381, 0]
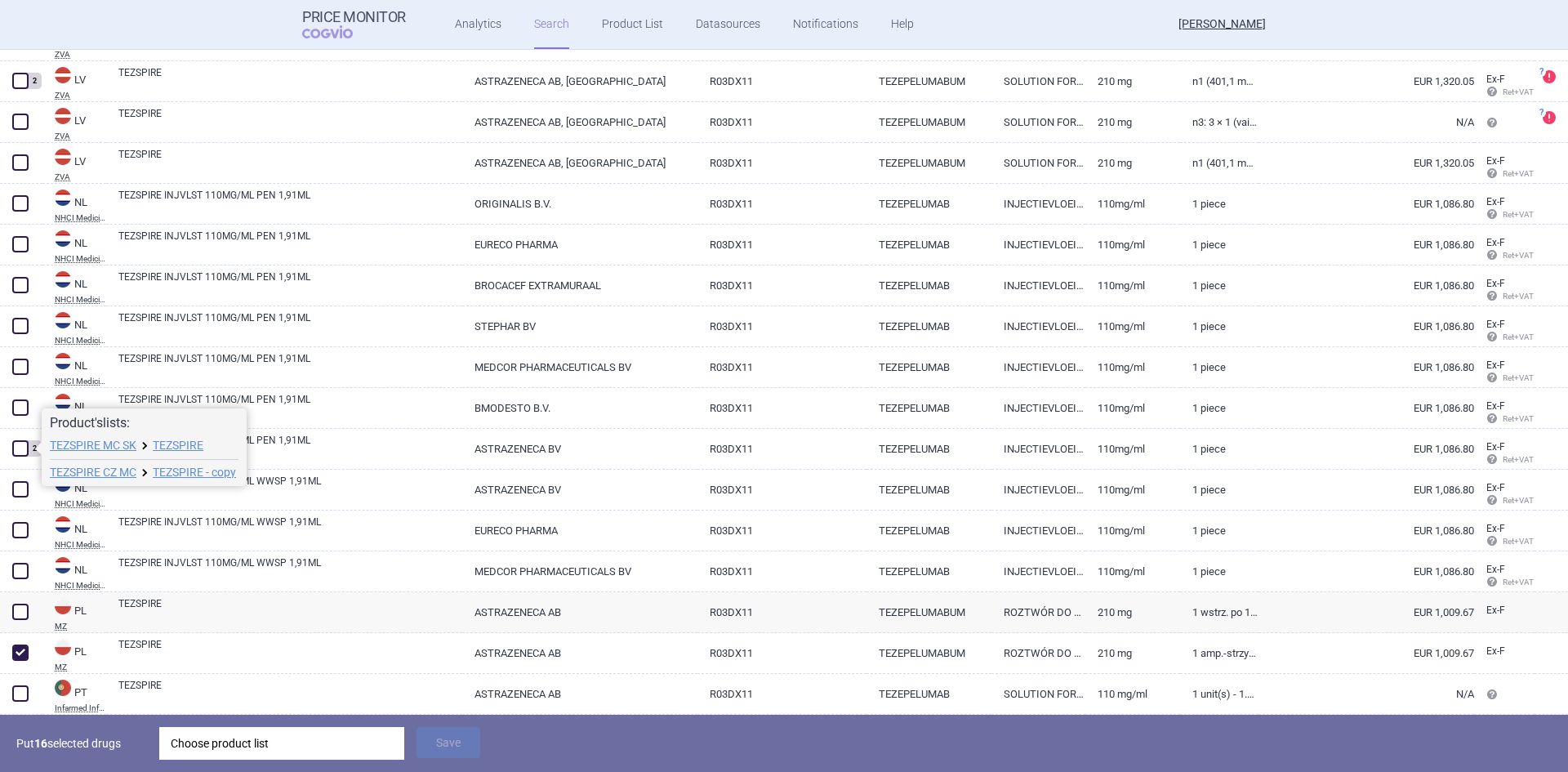
click at [19, 448] on span at bounding box center [20, 448] width 16 height 16
checkbox input "true"
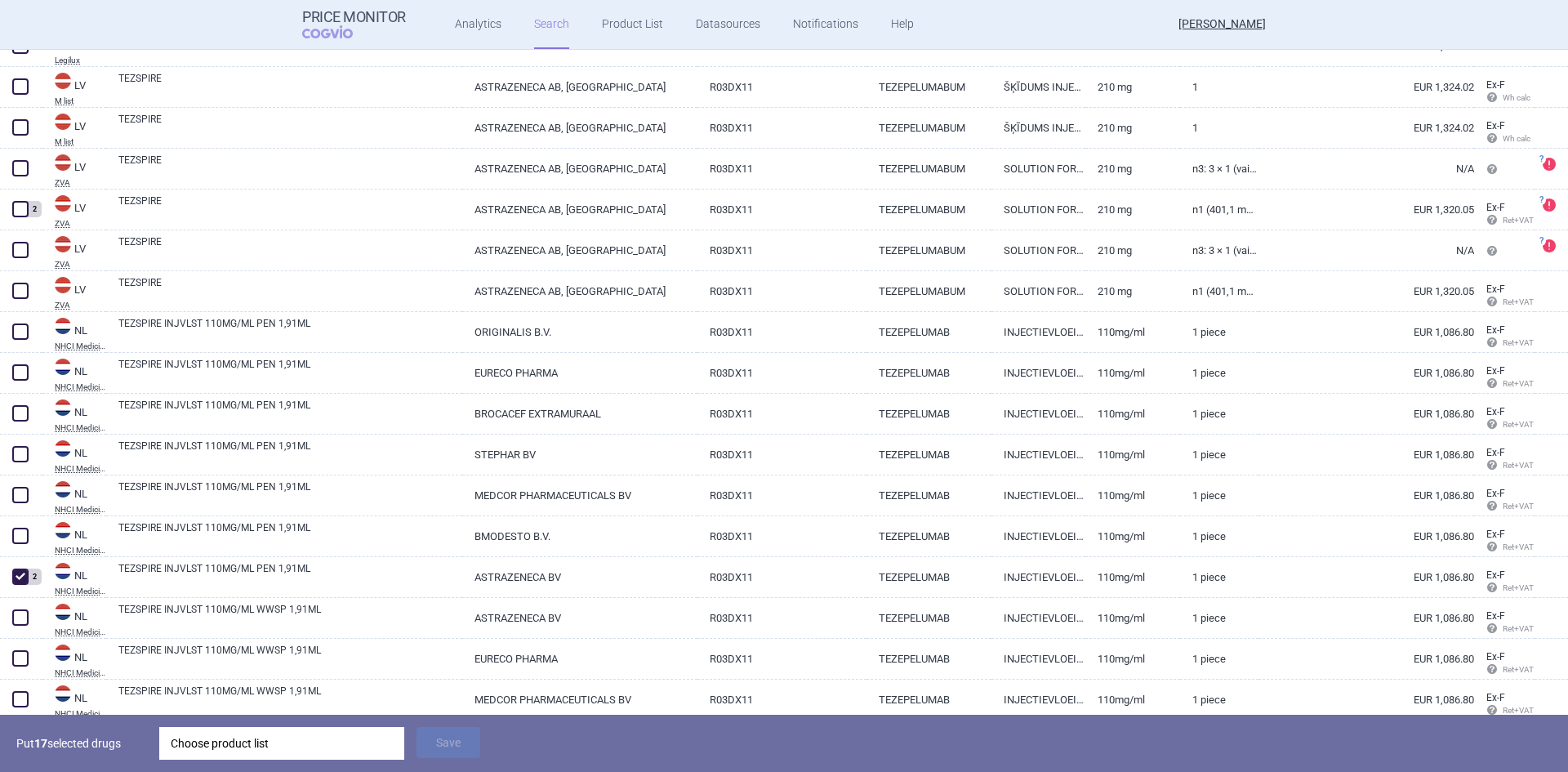
scroll to position [3136, 0]
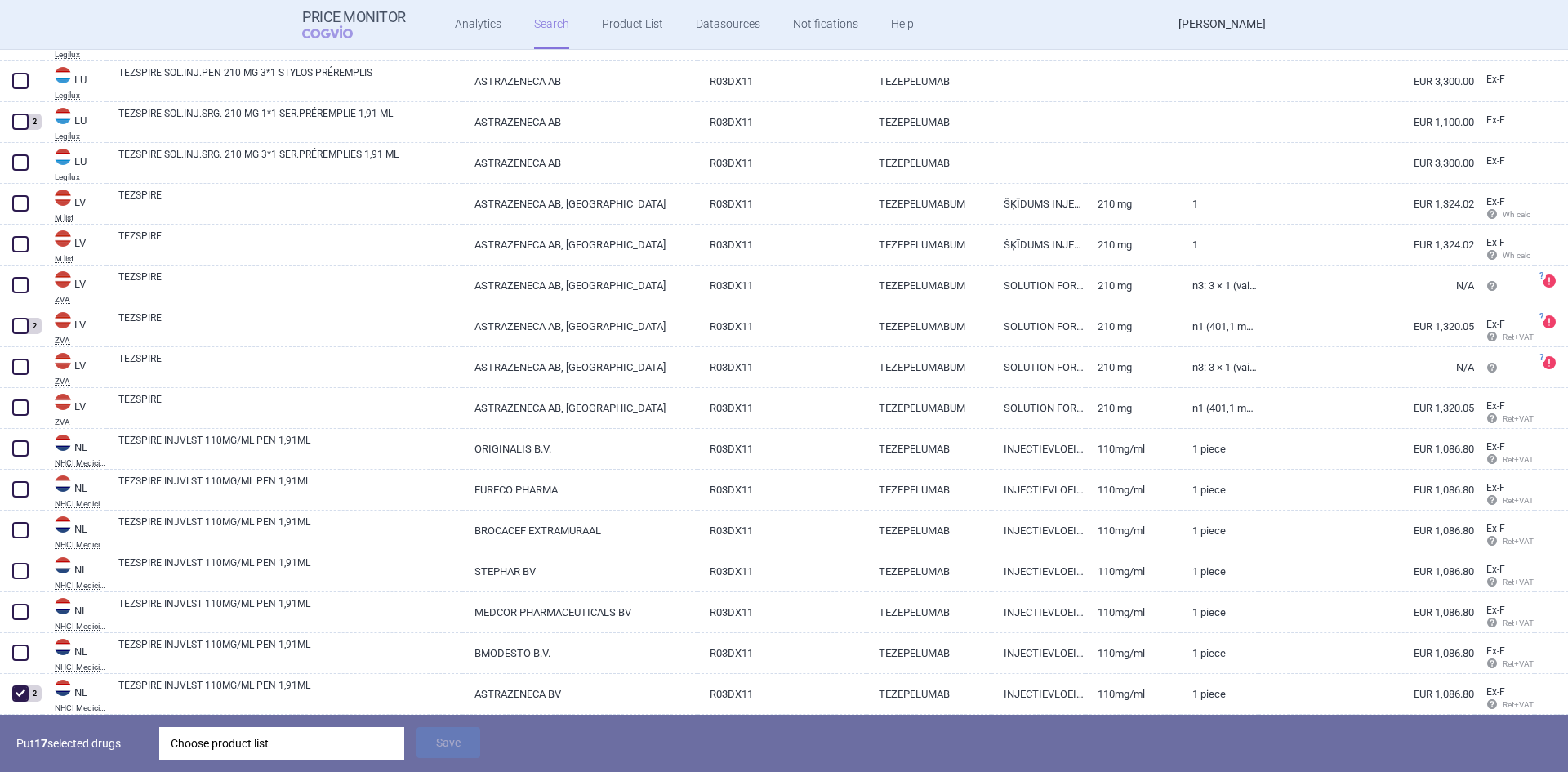
click at [1023, 245] on link "ŠĶĪDUMS INJEKCIJĀM" at bounding box center [1037, 244] width 94 height 40
select select "EUR"
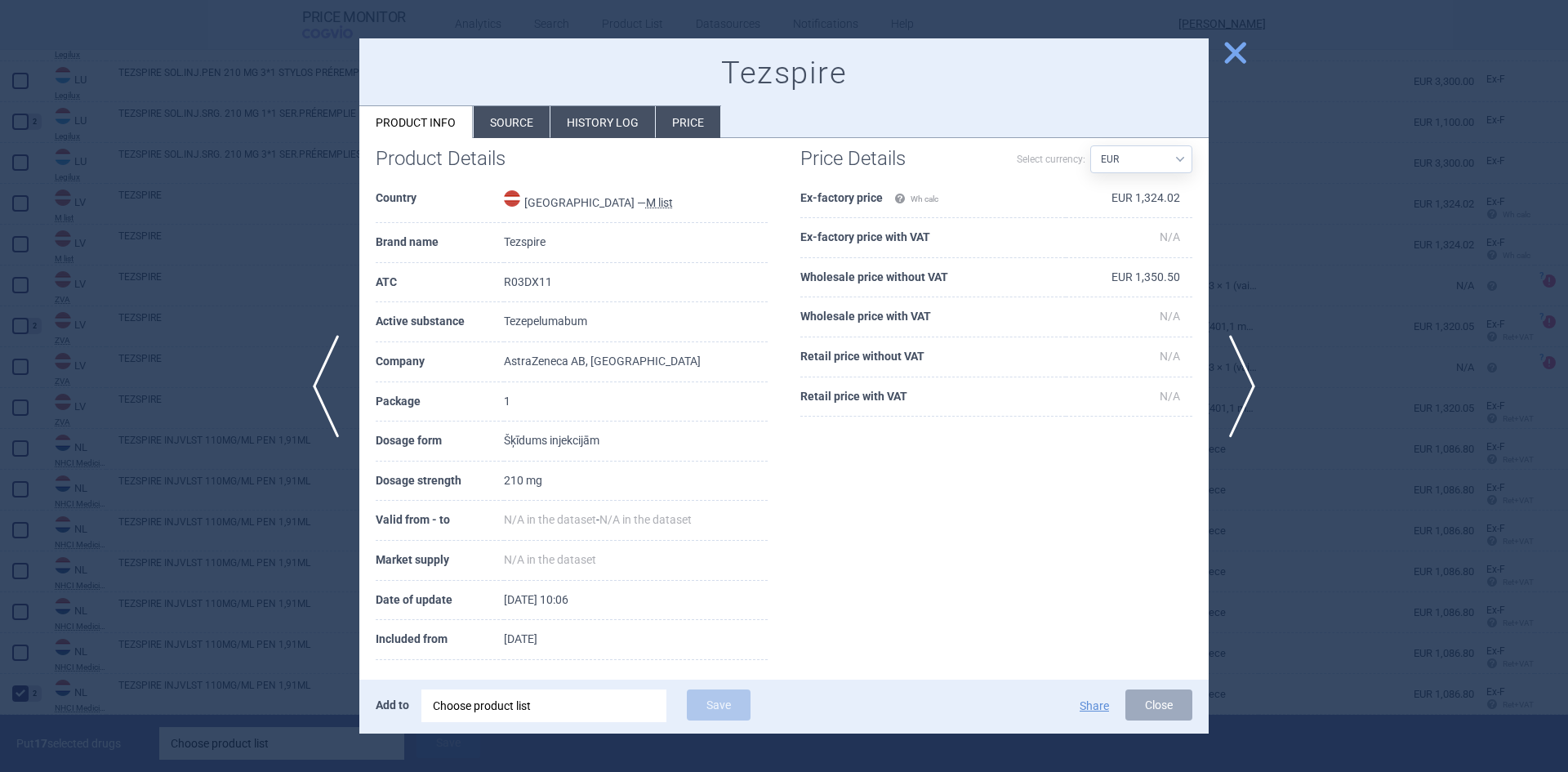
scroll to position [37, 0]
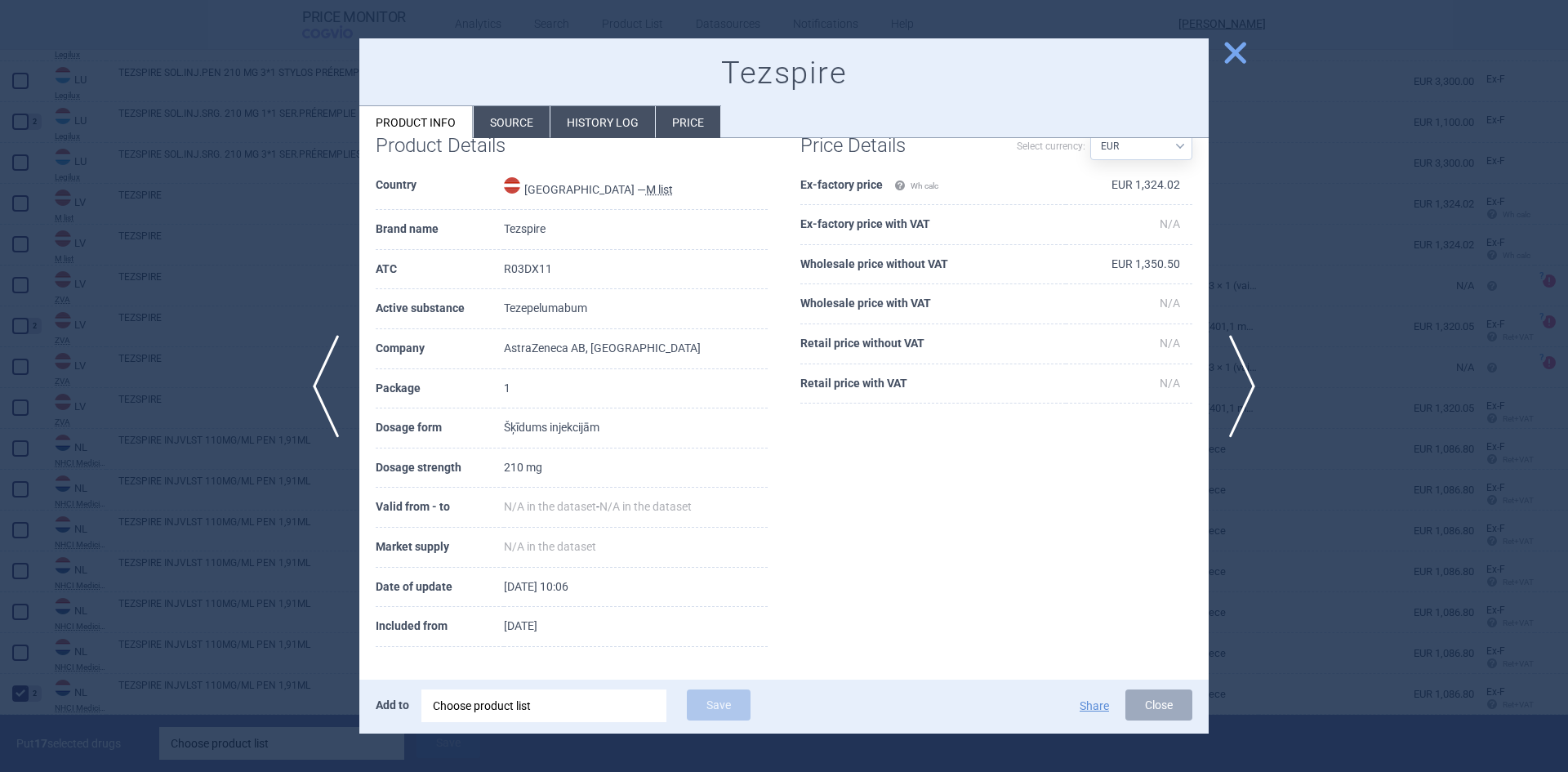
click at [1233, 48] on span "close" at bounding box center [1234, 52] width 29 height 29
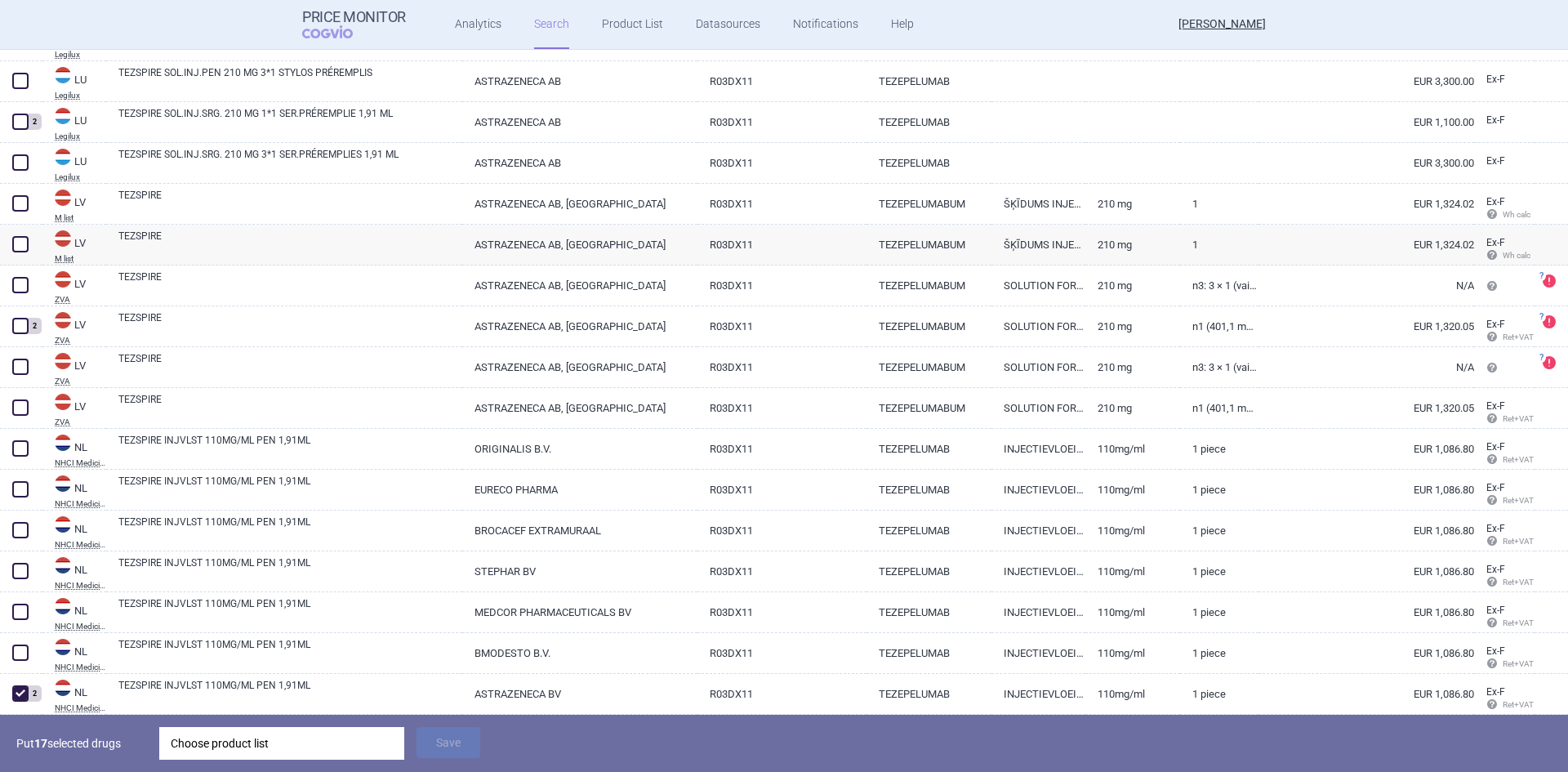
click at [979, 200] on link "TEZEPELUMABUM" at bounding box center [929, 204] width 126 height 40
select select "EUR"
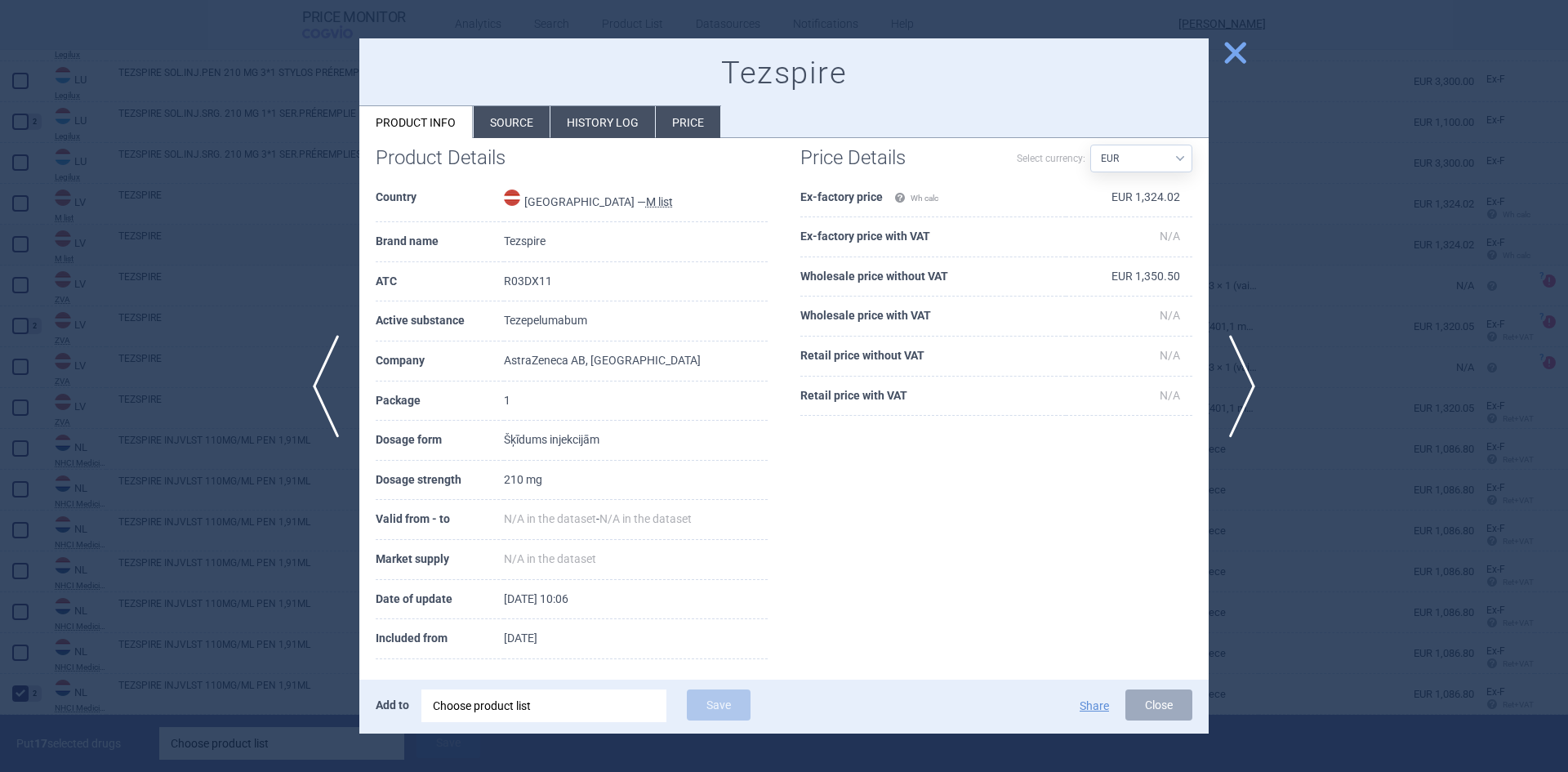
scroll to position [37, 0]
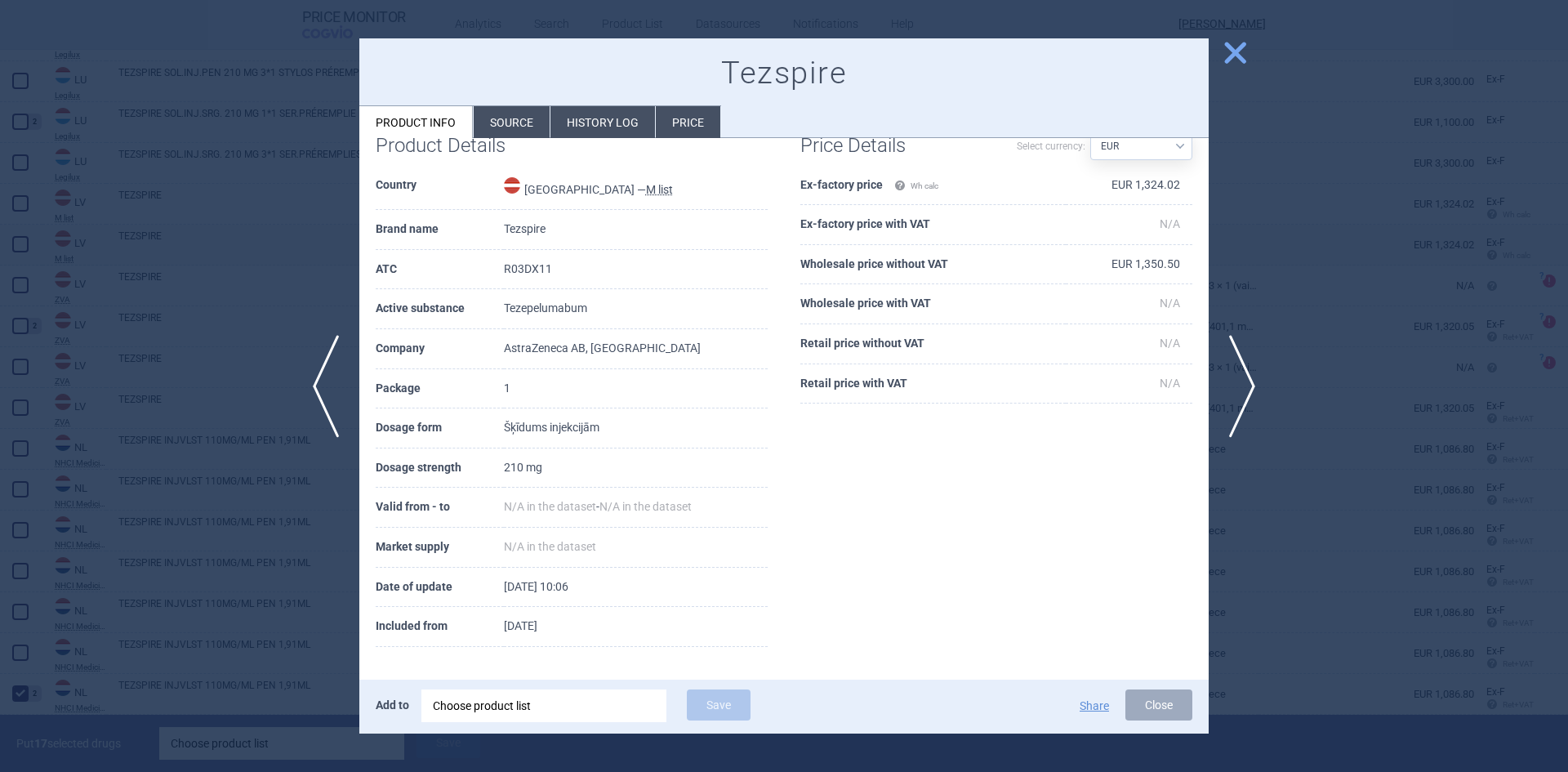
click at [1231, 48] on span "close" at bounding box center [1234, 52] width 29 height 29
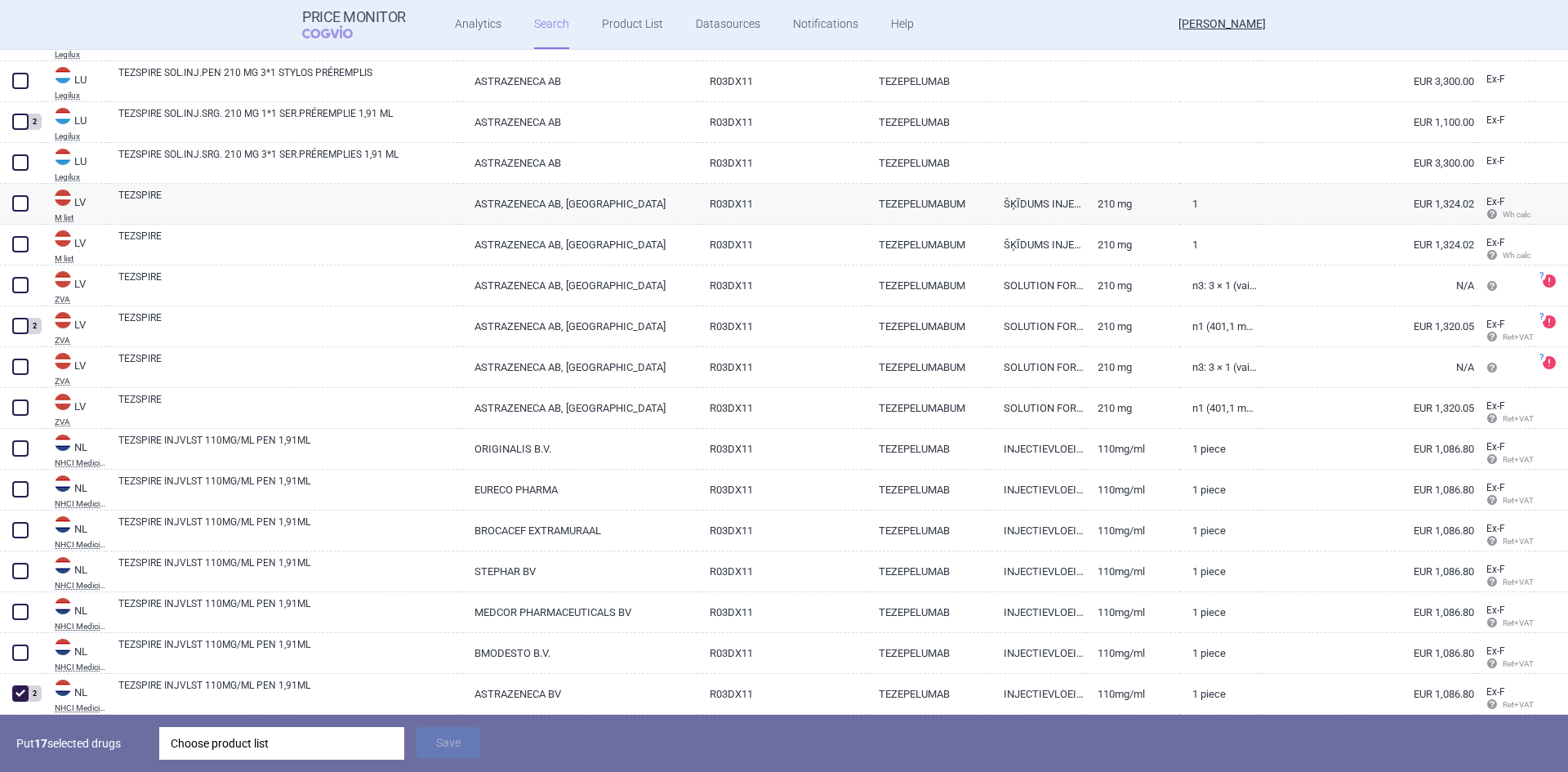
click at [1052, 238] on link "ŠĶĪDUMS INJEKCIJĀM" at bounding box center [1037, 244] width 94 height 40
select select "EUR"
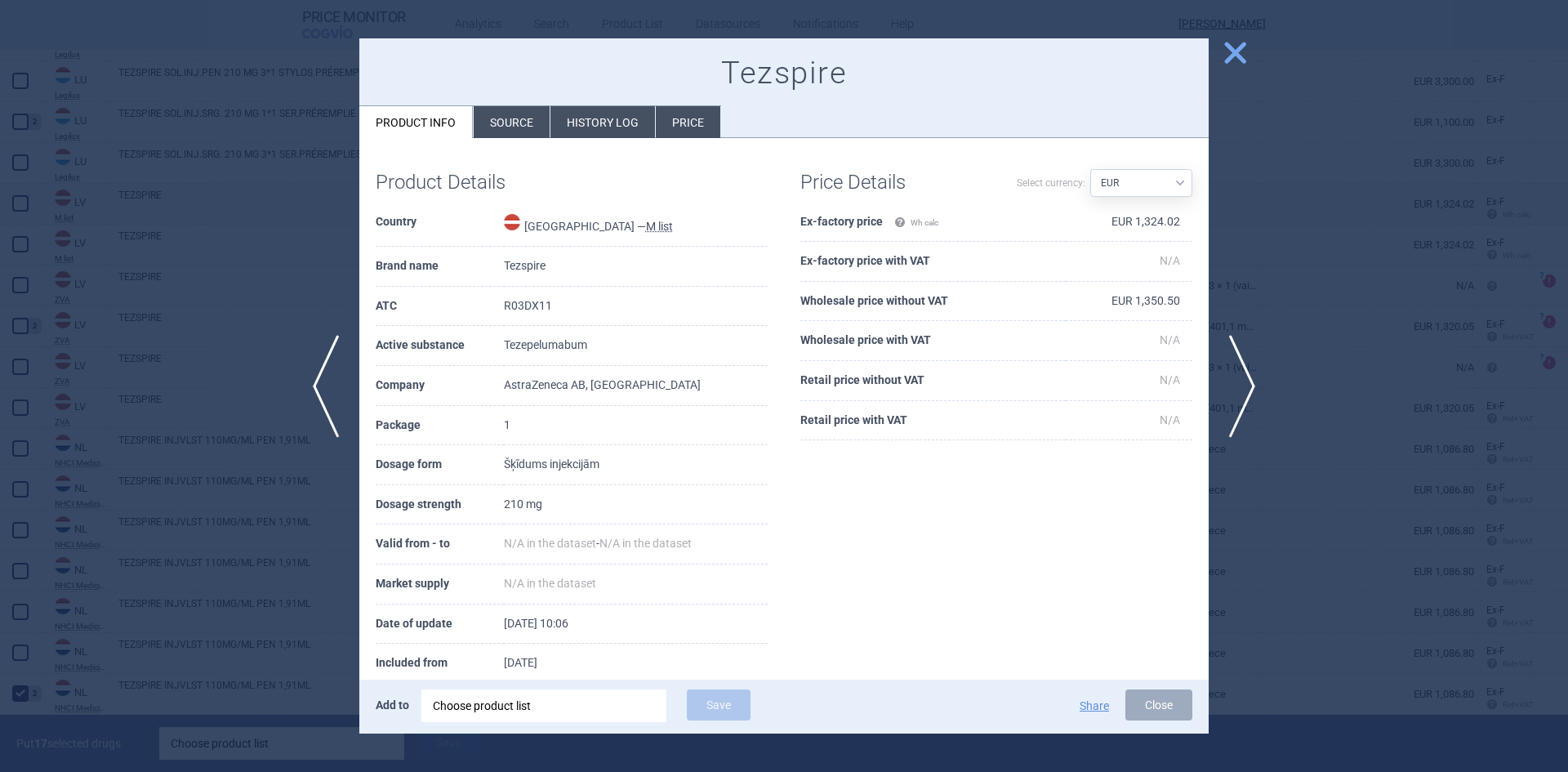
click at [1228, 49] on span "close" at bounding box center [1234, 52] width 29 height 29
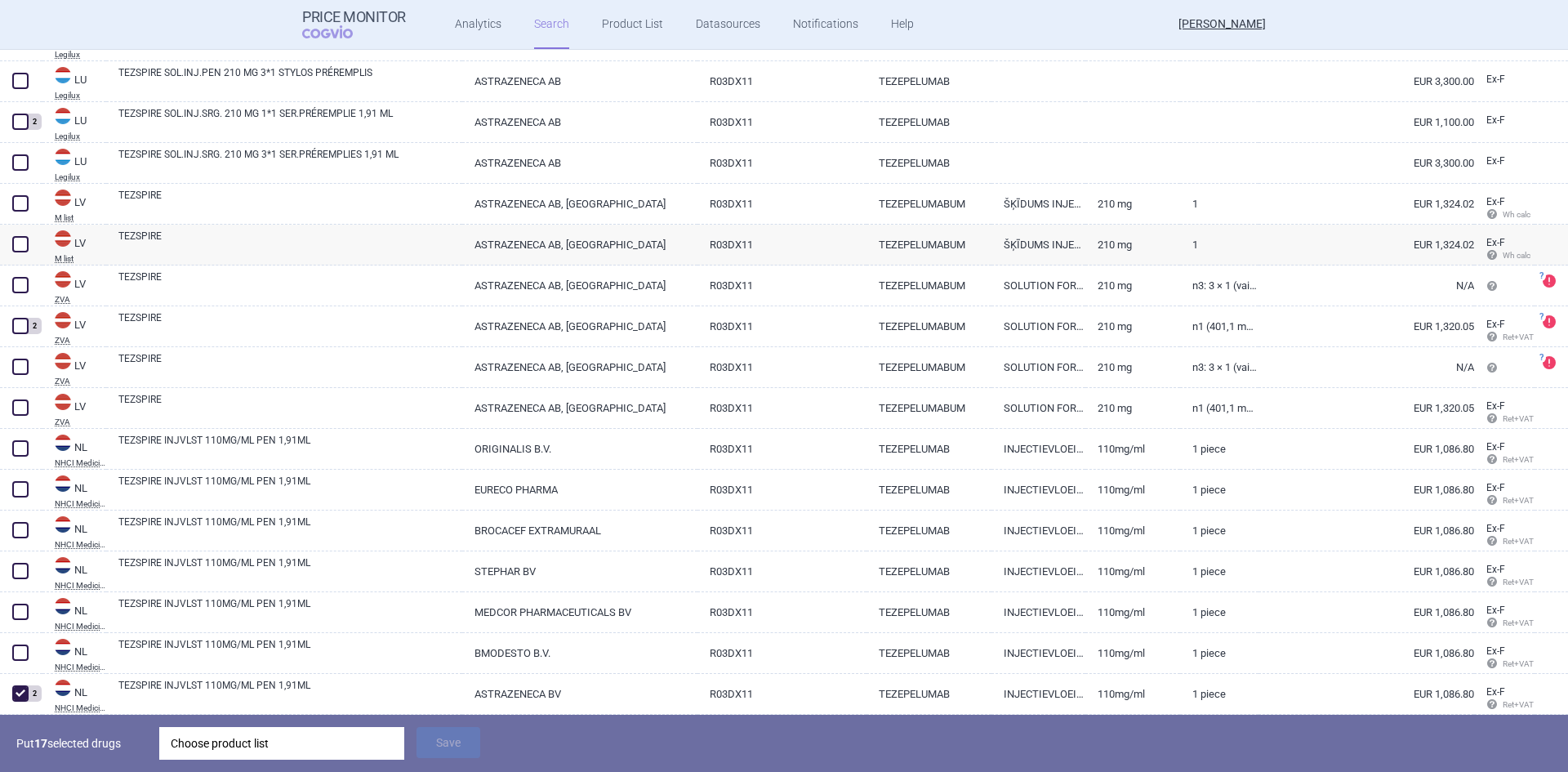
click at [21, 244] on span at bounding box center [20, 243] width 16 height 16
checkbox input "true"
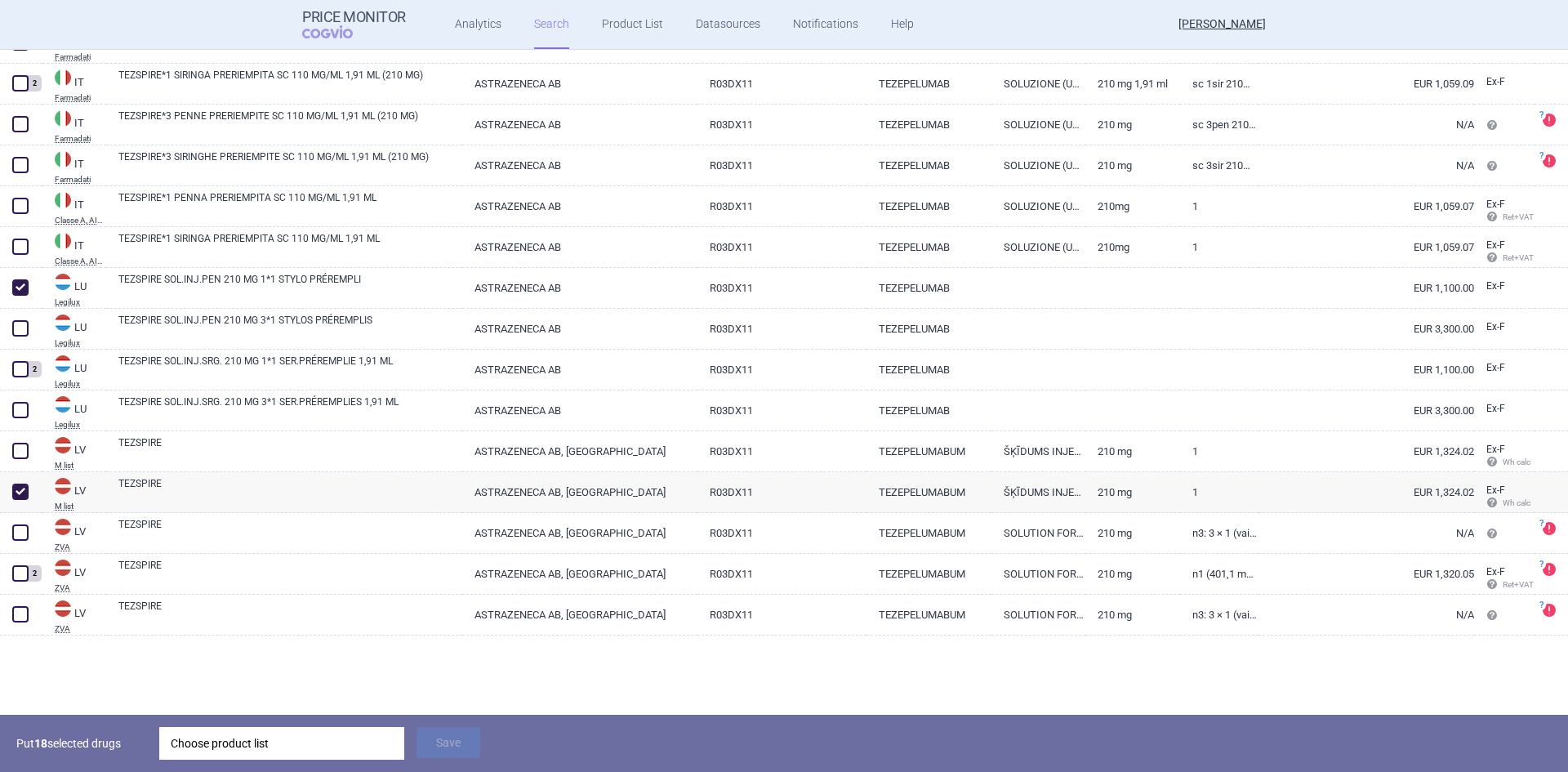
scroll to position [2728, 0]
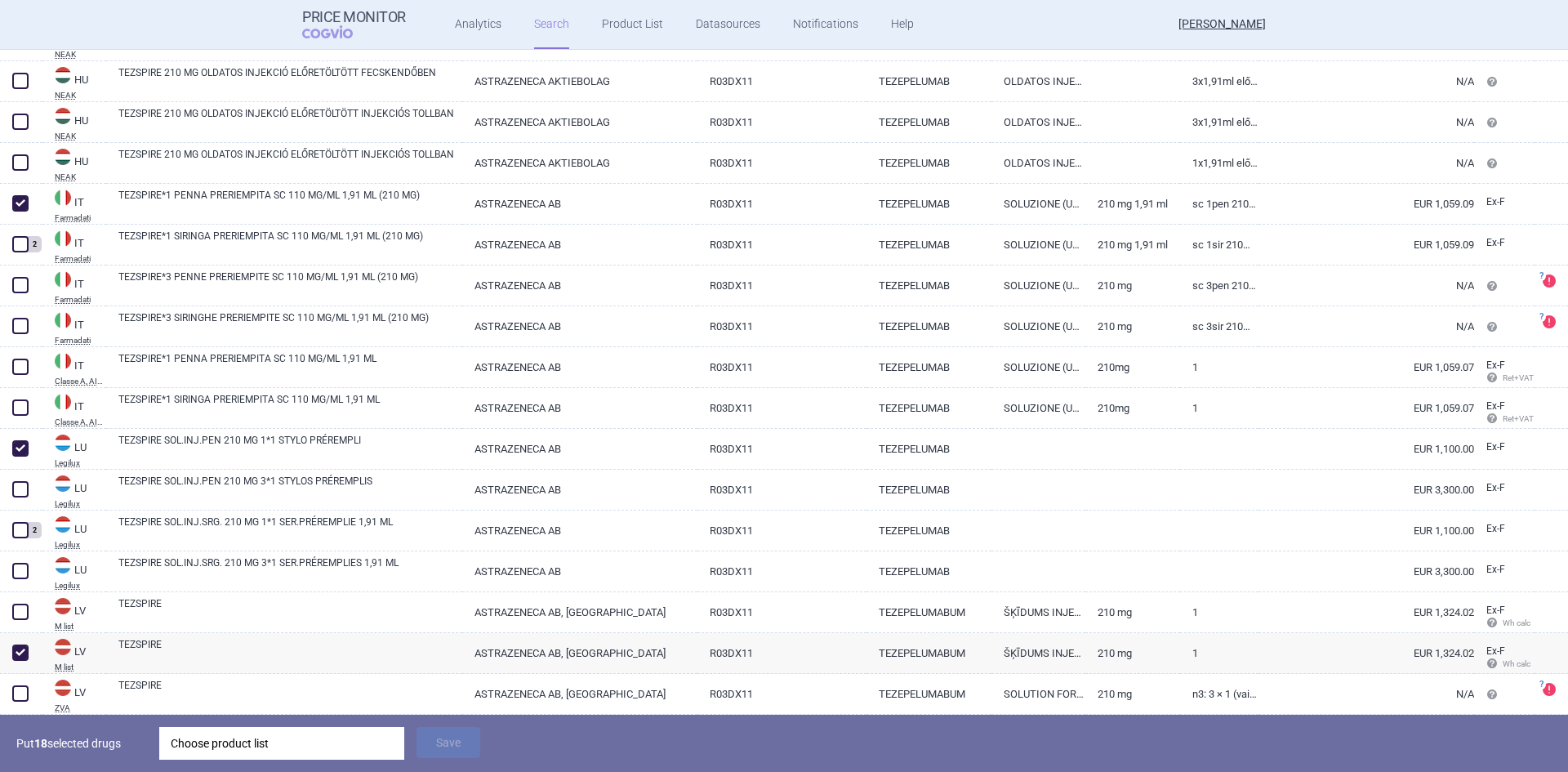
click at [248, 741] on div "Choose product list" at bounding box center [281, 742] width 222 height 33
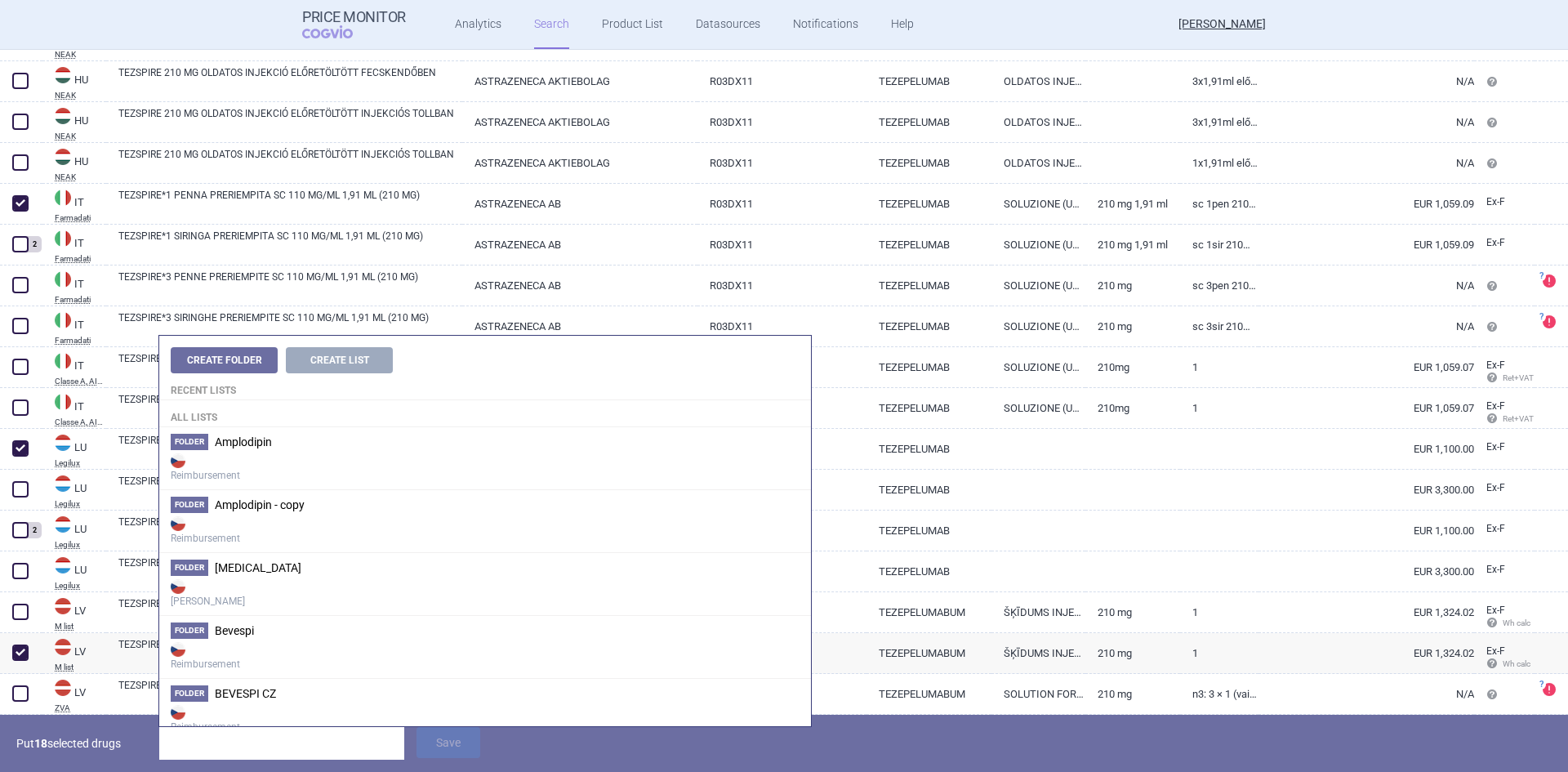
click at [229, 356] on button "Create Folder" at bounding box center [224, 360] width 107 height 26
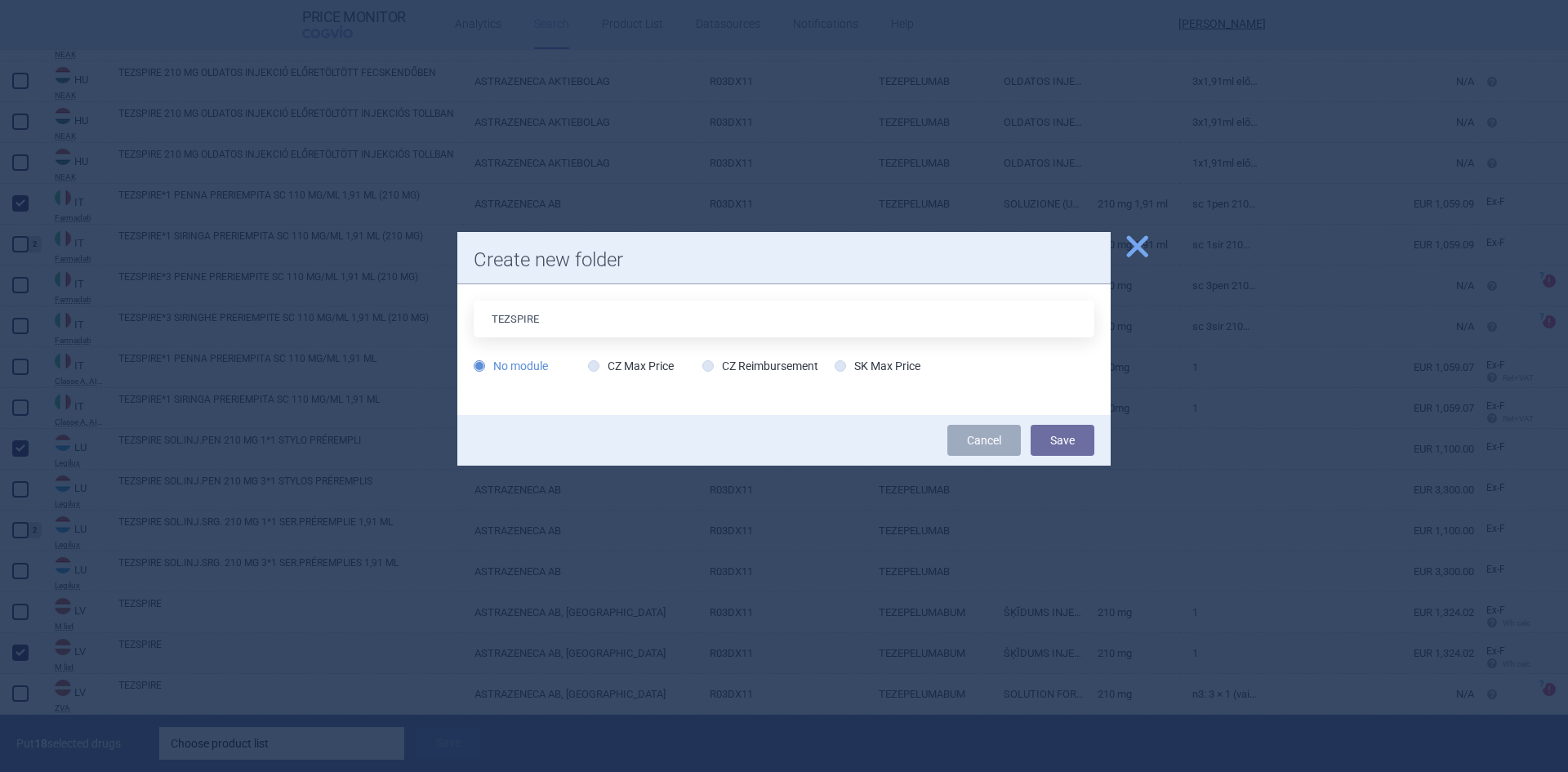
type input "TEZSPIRE"
click at [842, 361] on icon at bounding box center [840, 366] width 12 height 12
click at [842, 361] on input "SK Max Price" at bounding box center [843, 366] width 16 height 16
radio input "true"
click at [1081, 444] on button "Save" at bounding box center [1062, 439] width 63 height 31
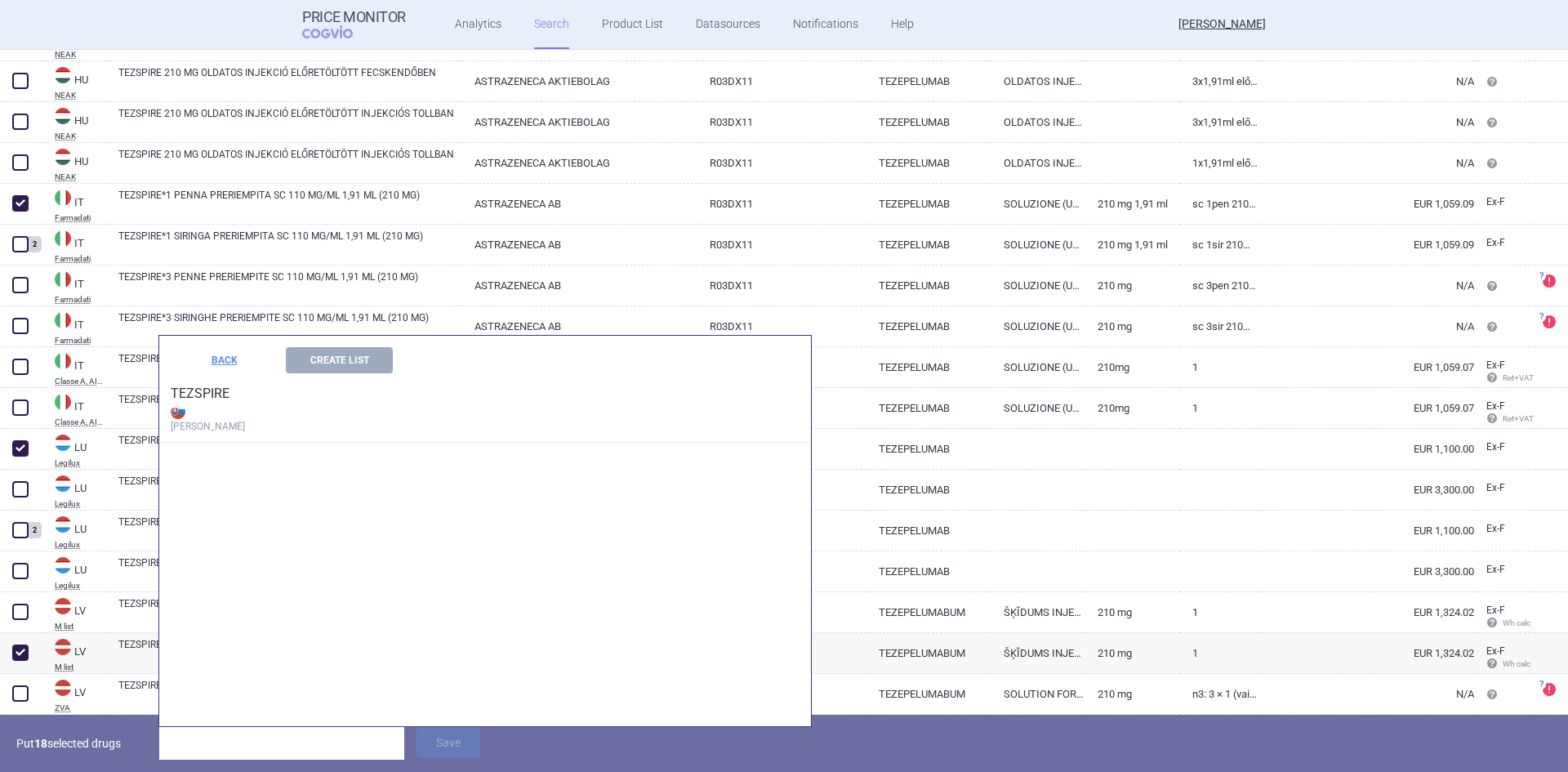
click at [329, 363] on button "Create List" at bounding box center [340, 360] width 107 height 26
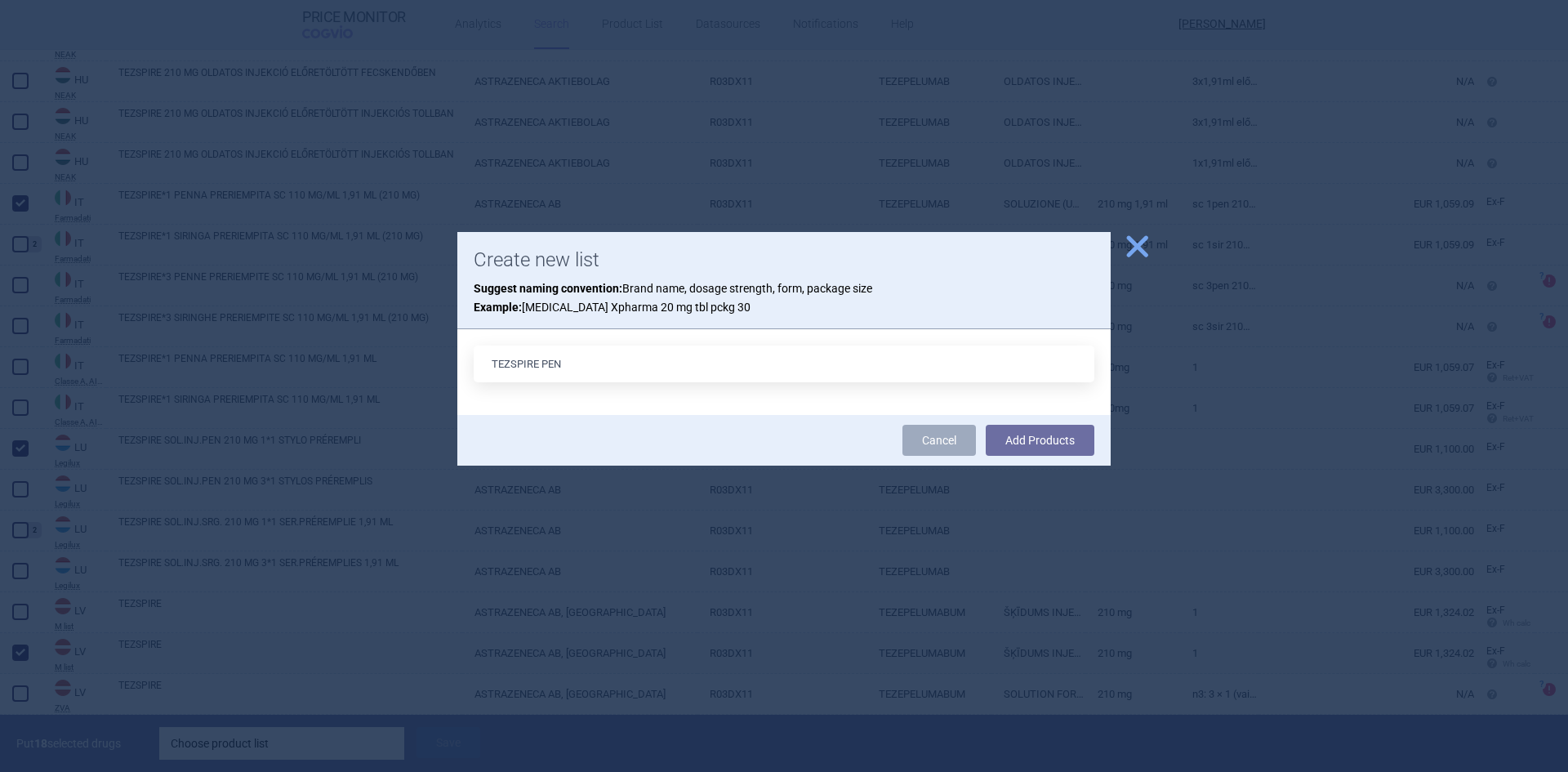
type input "TEZSPIRE PEN"
click at [1062, 445] on button "Add Products" at bounding box center [1040, 439] width 109 height 31
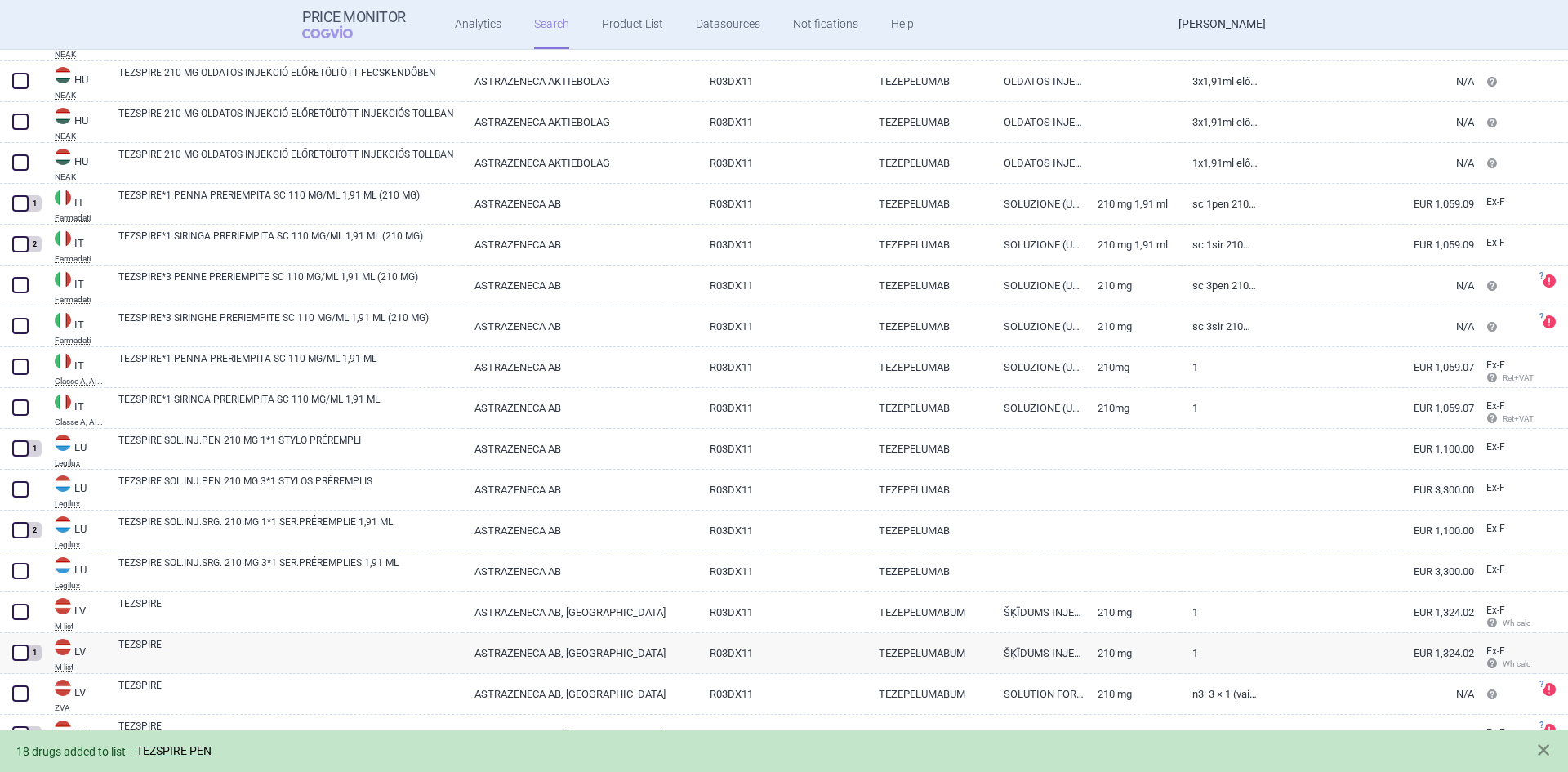
click at [175, 748] on link "TEZSPIRE PEN" at bounding box center [174, 750] width 75 height 14
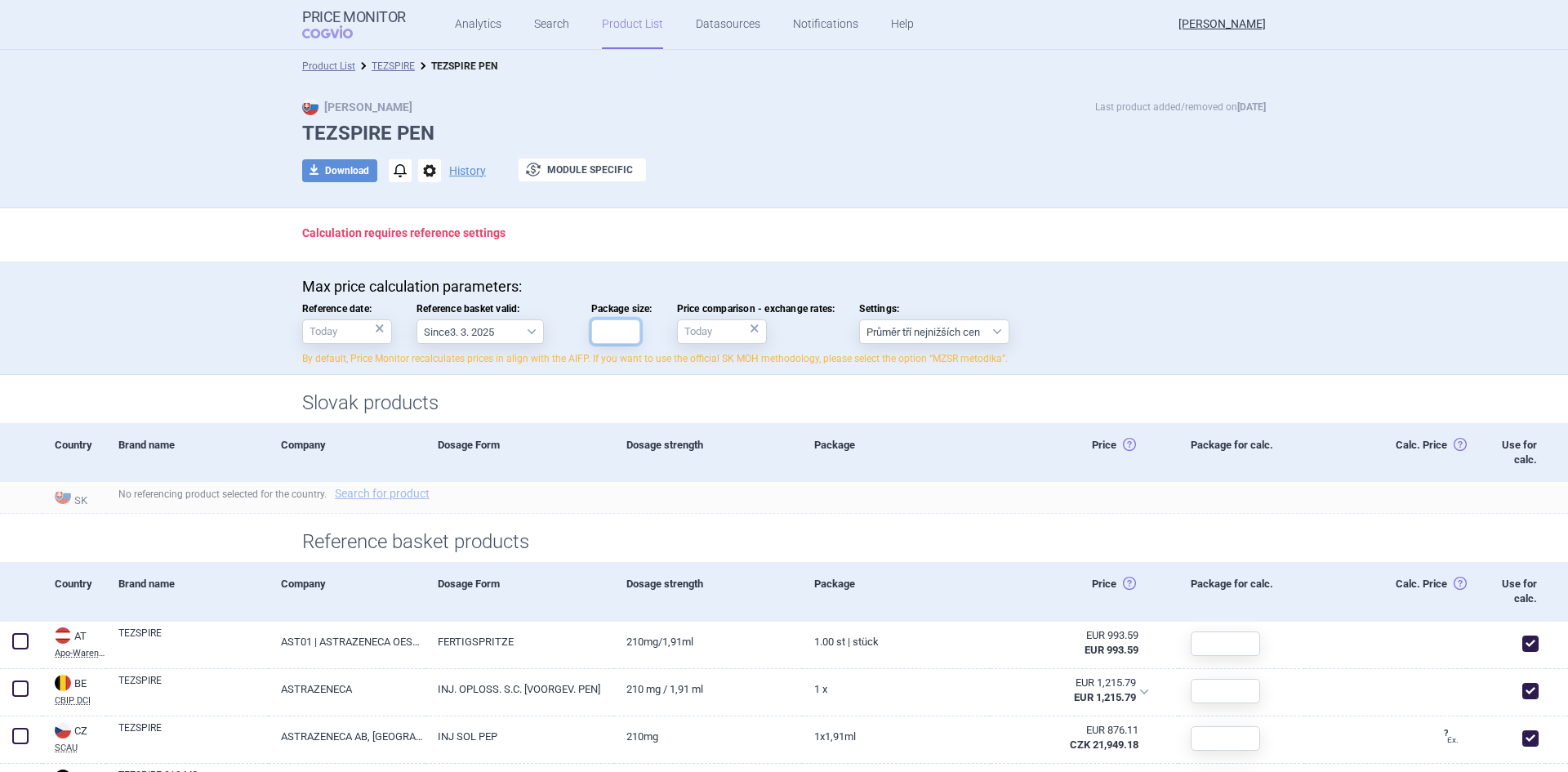
click at [624, 337] on input "Package size:" at bounding box center [615, 332] width 49 height 25
type input "1"
click at [790, 212] on div "Calculation requires reference settings" at bounding box center [783, 235] width 1029 height 53
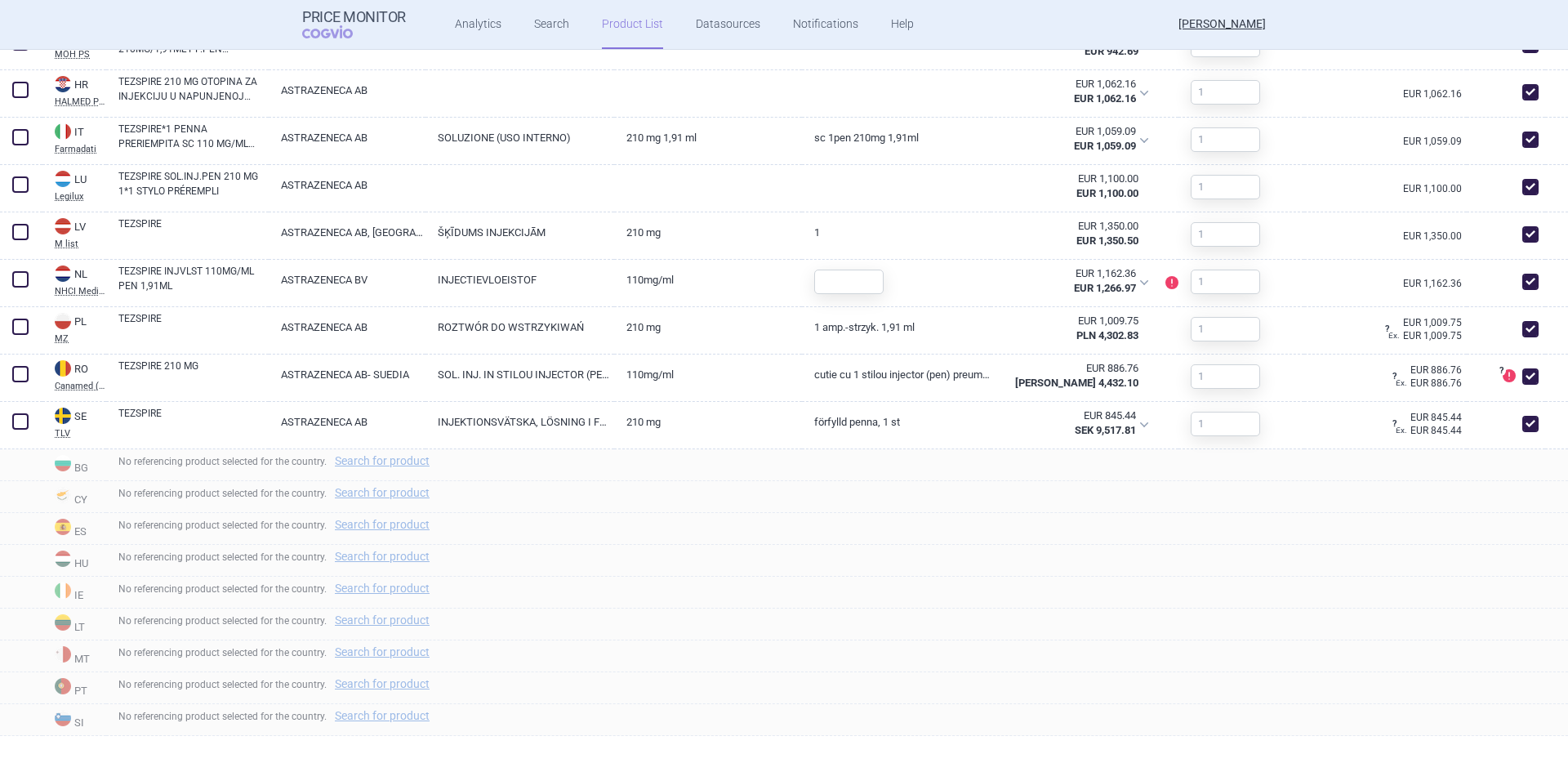
scroll to position [1029, 0]
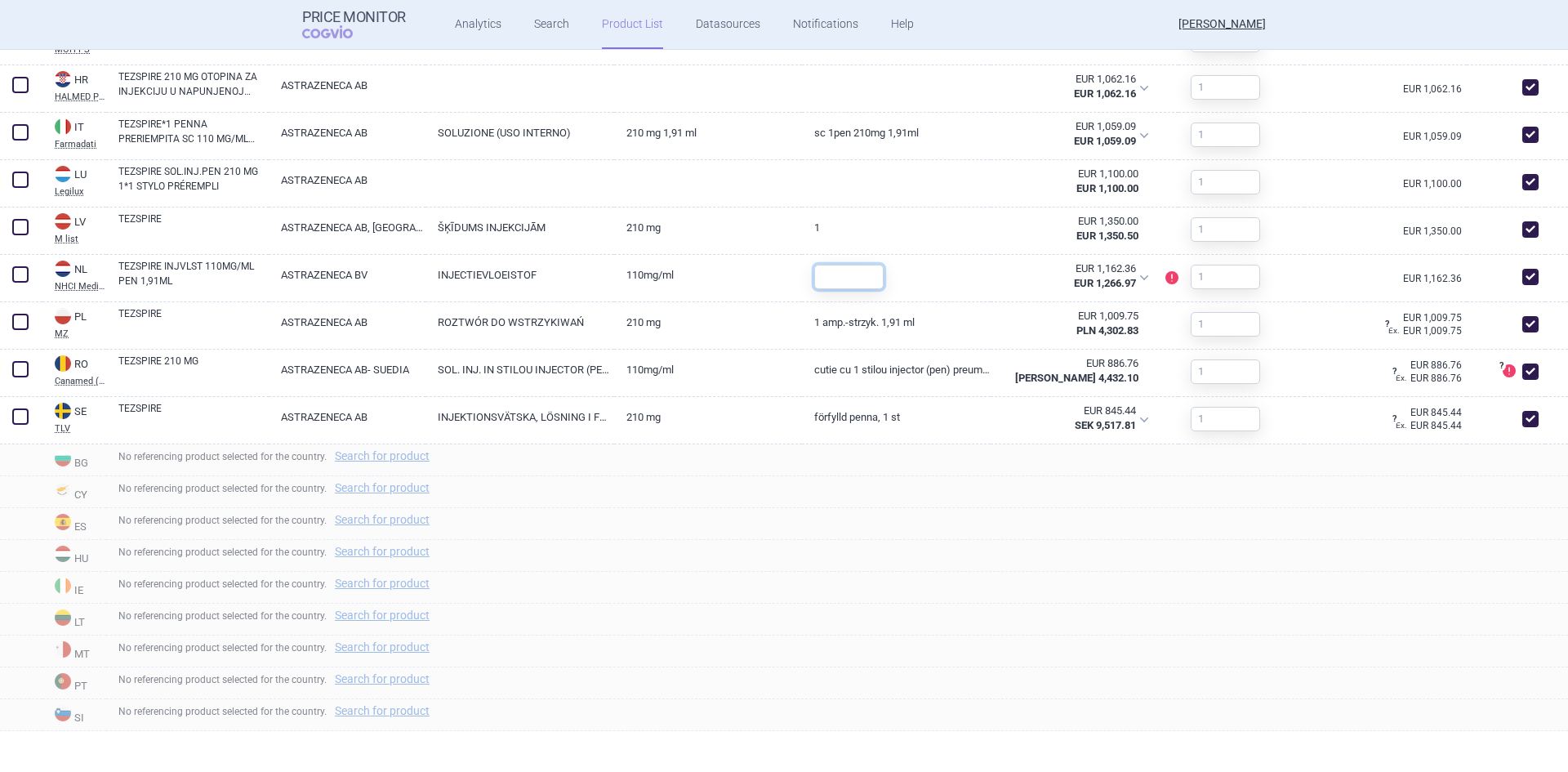
click at [849, 279] on input "text" at bounding box center [848, 276] width 69 height 25
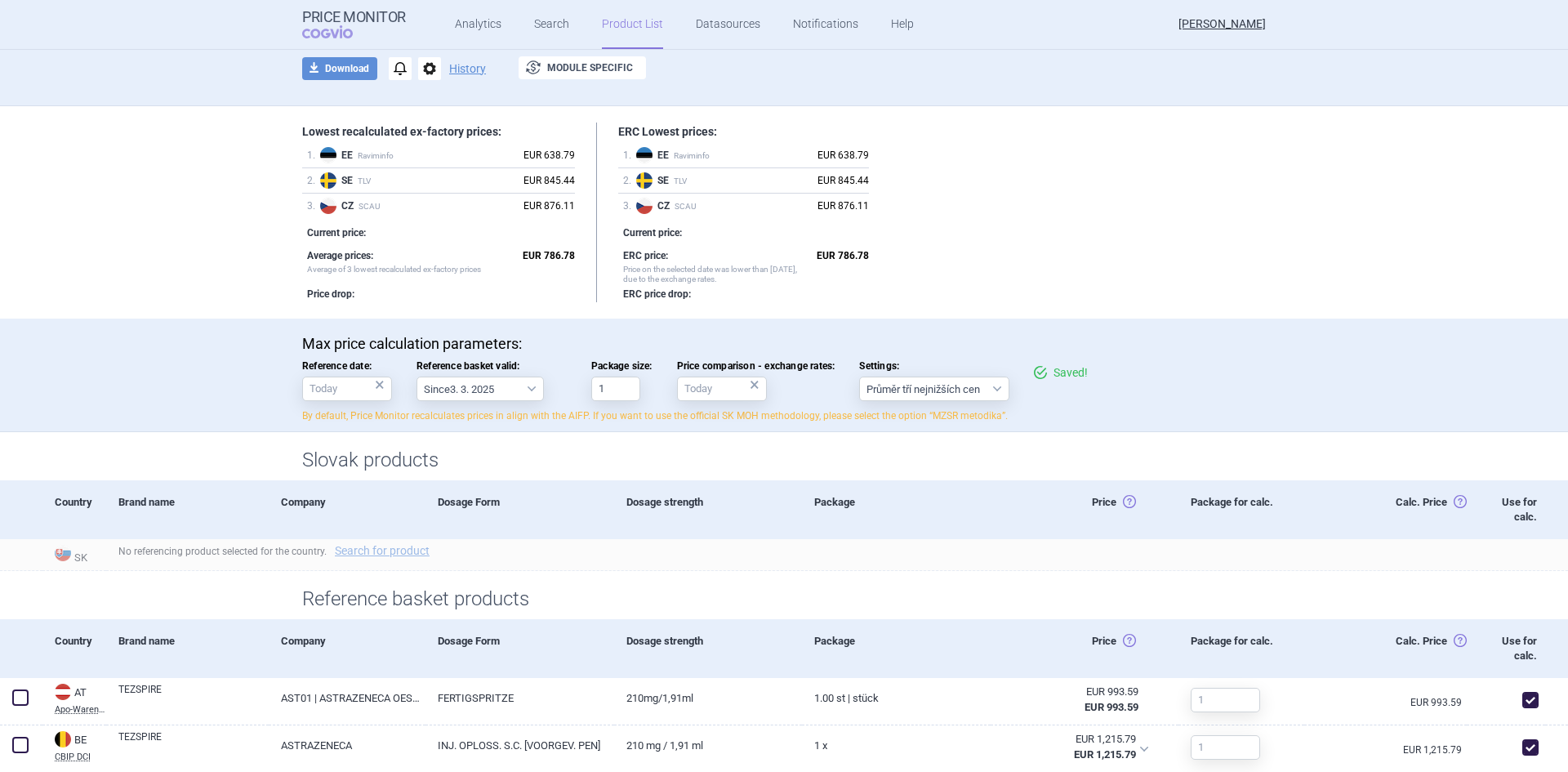
scroll to position [0, 0]
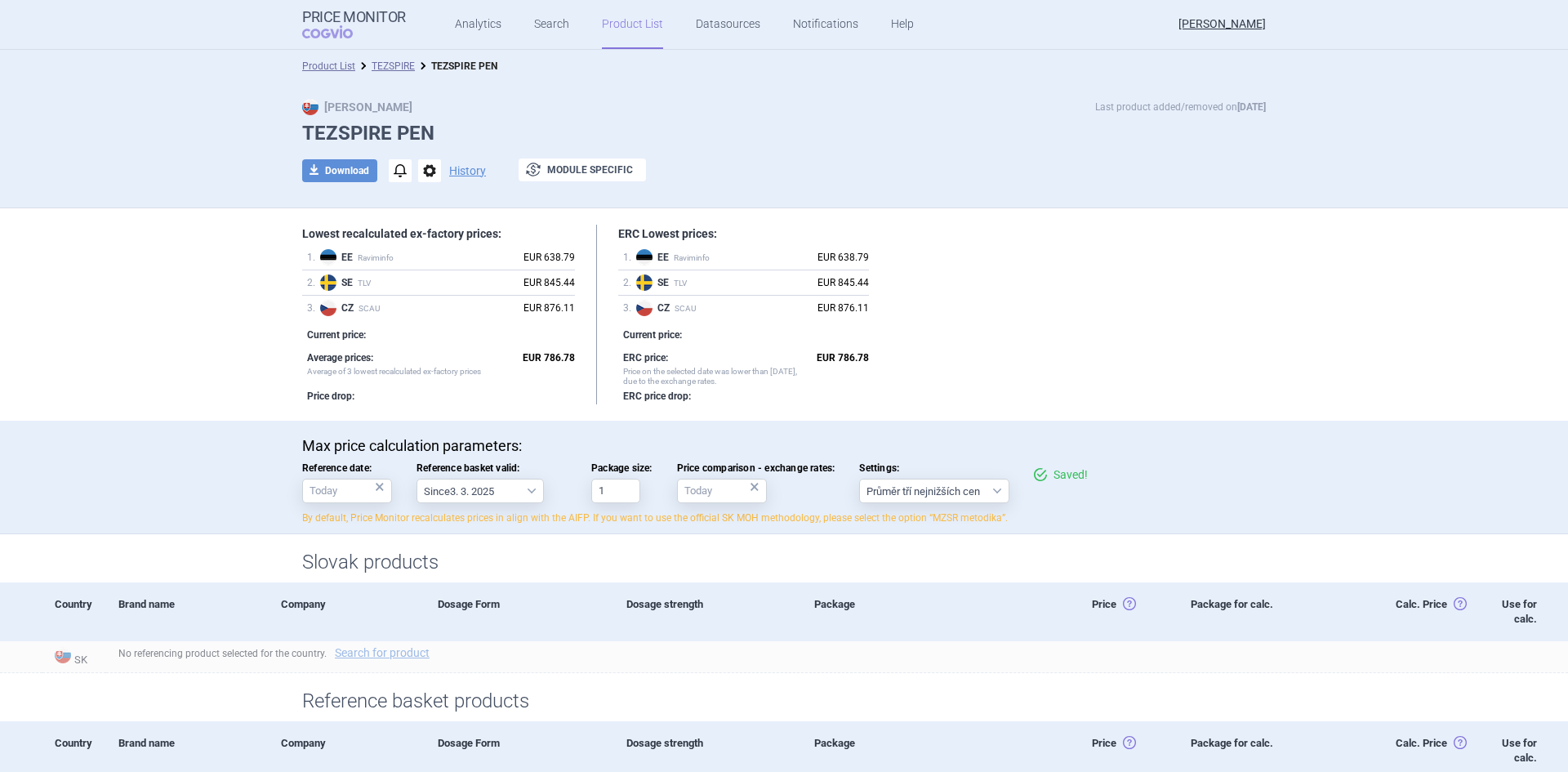
type input "1"
click at [854, 79] on div "Product List TEZSPIRE TEZSPIRE PEN" at bounding box center [784, 65] width 1568 height 33
click at [686, 114] on div "Max Price Last product added/removed on 26 Aug" at bounding box center [783, 107] width 963 height 16
click at [948, 110] on div "Max Price Last product added/removed on 26 Aug" at bounding box center [783, 107] width 963 height 16
click at [834, 88] on div "Max Price Last product added/removed on 26 Aug TEZSPIRE PEN download Download n…" at bounding box center [784, 145] width 1568 height 126
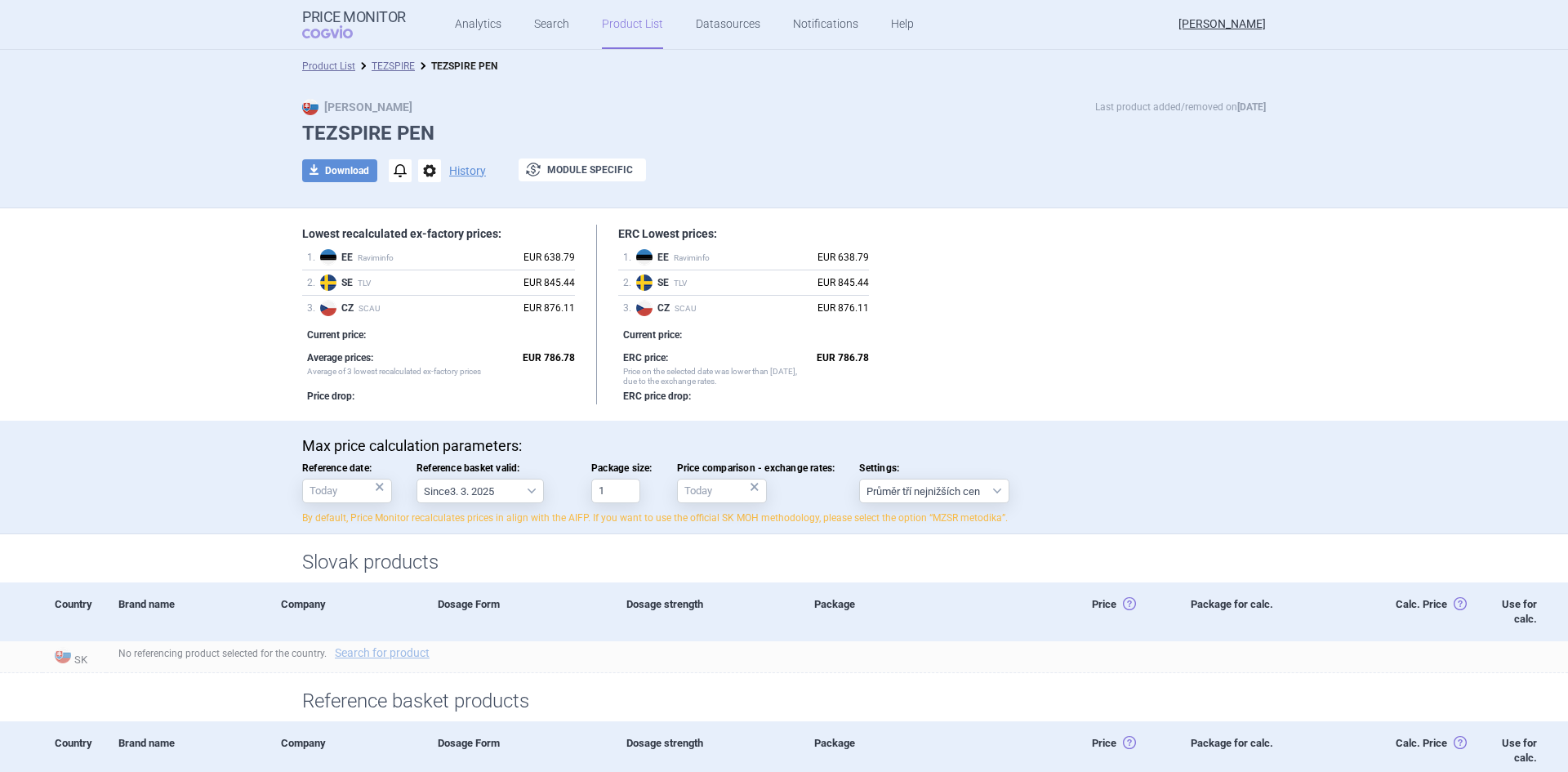
click at [973, 155] on div "Max Price Last product added/removed on 26 Aug TEZSPIRE PEN download Download n…" at bounding box center [783, 148] width 1029 height 100
click at [1148, 307] on div "Lowest recalculated ex-factory prices: 1 . EE Raviminfo EUR 638.79 2 . SE TLV E…" at bounding box center [783, 314] width 963 height 179
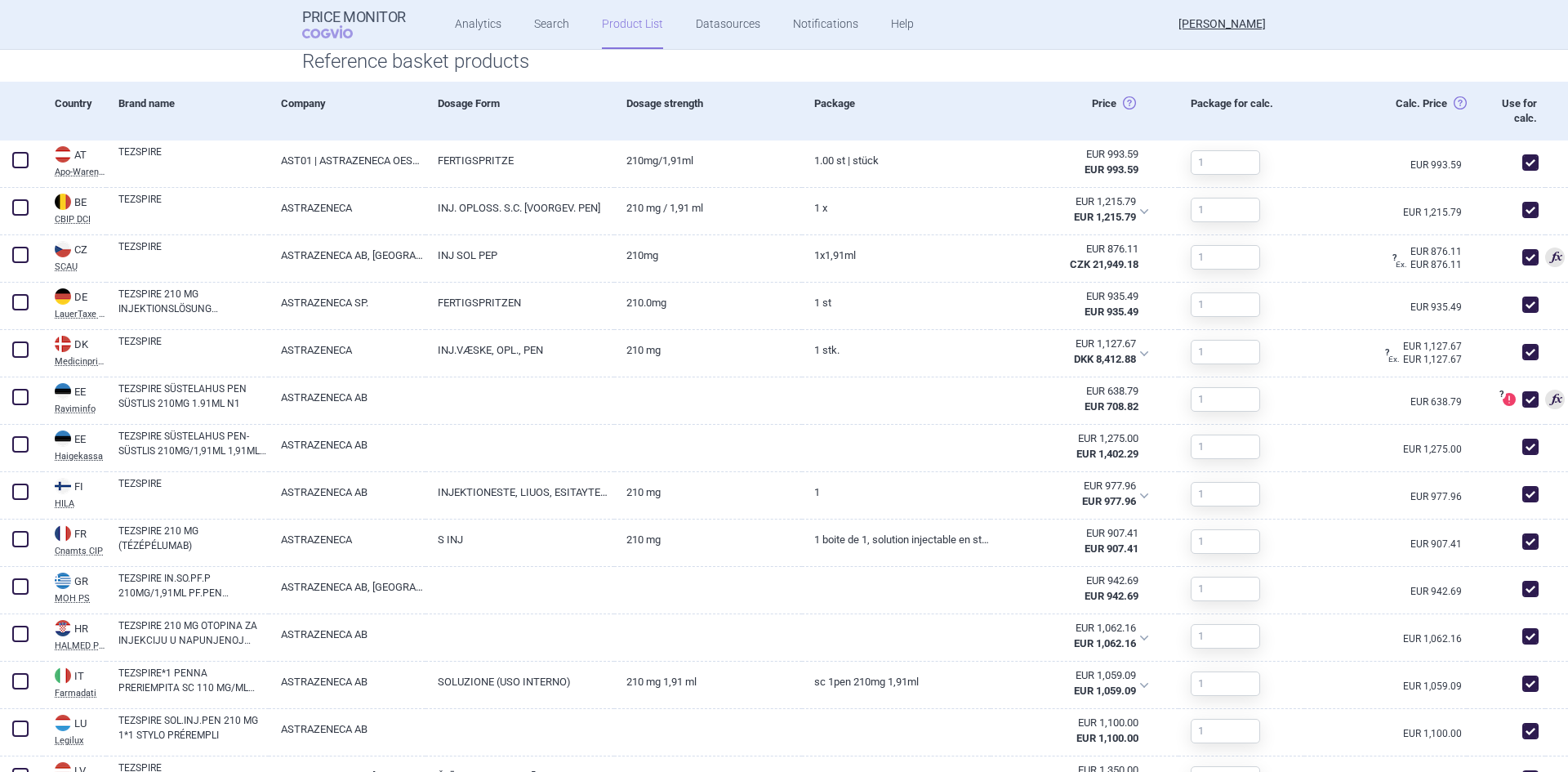
scroll to position [653, 0]
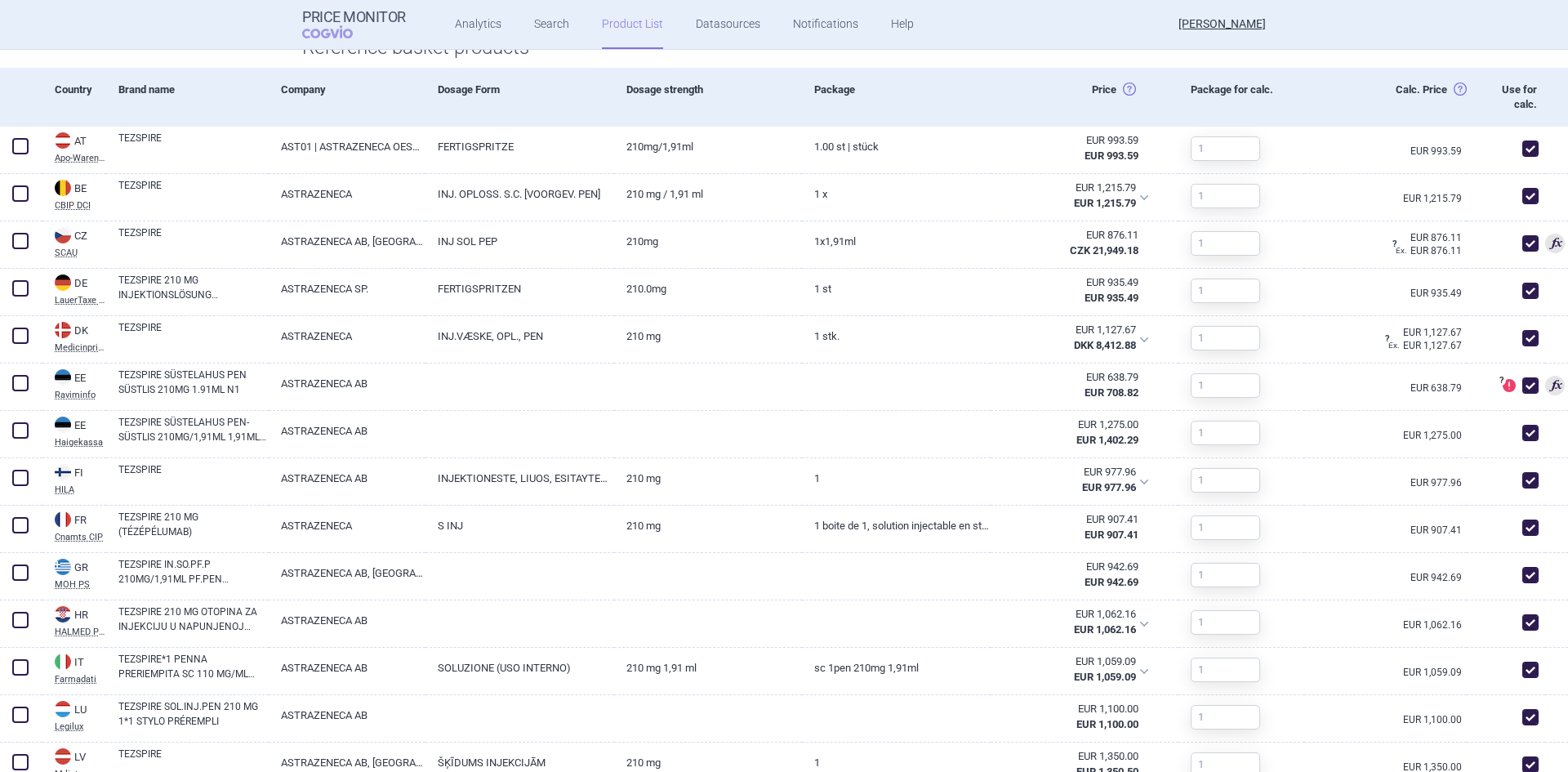
click at [1522, 388] on span at bounding box center [1530, 385] width 16 height 16
checkbox input "false"
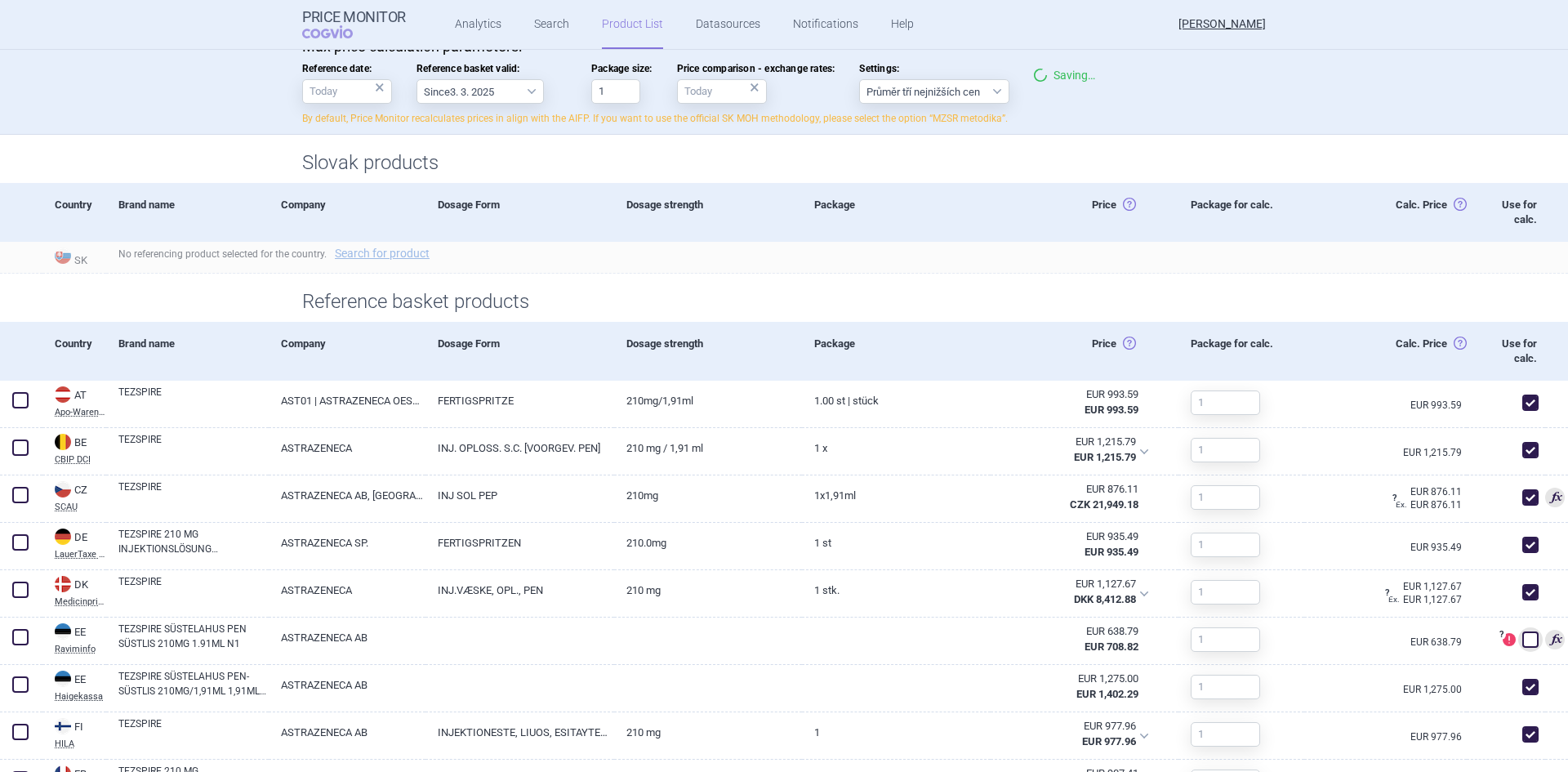
scroll to position [0, 0]
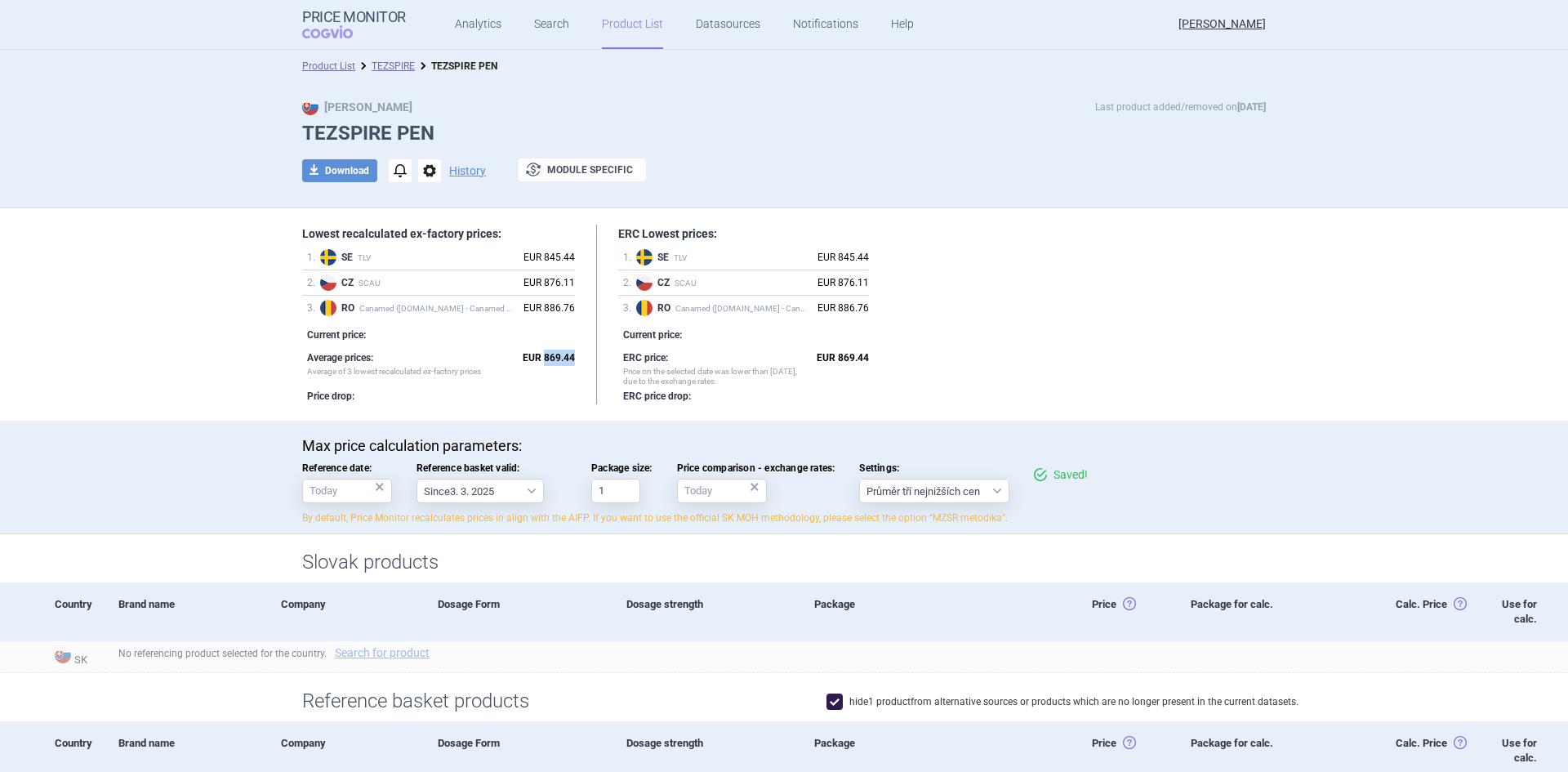
drag, startPoint x: 539, startPoint y: 359, endPoint x: 571, endPoint y: 360, distance: 32.0
click at [571, 360] on div "Lowest recalculated ex-factory prices: 1 . SE TLV EUR 845.44 2 . CZ SCAU EUR 87…" at bounding box center [448, 314] width 294 height 179
click at [545, 340] on div "Current price:" at bounding box center [441, 335] width 268 height 16
drag, startPoint x: 541, startPoint y: 357, endPoint x: 559, endPoint y: 357, distance: 18.0
click at [559, 357] on strong "EUR 869.44" at bounding box center [548, 358] width 52 height 12
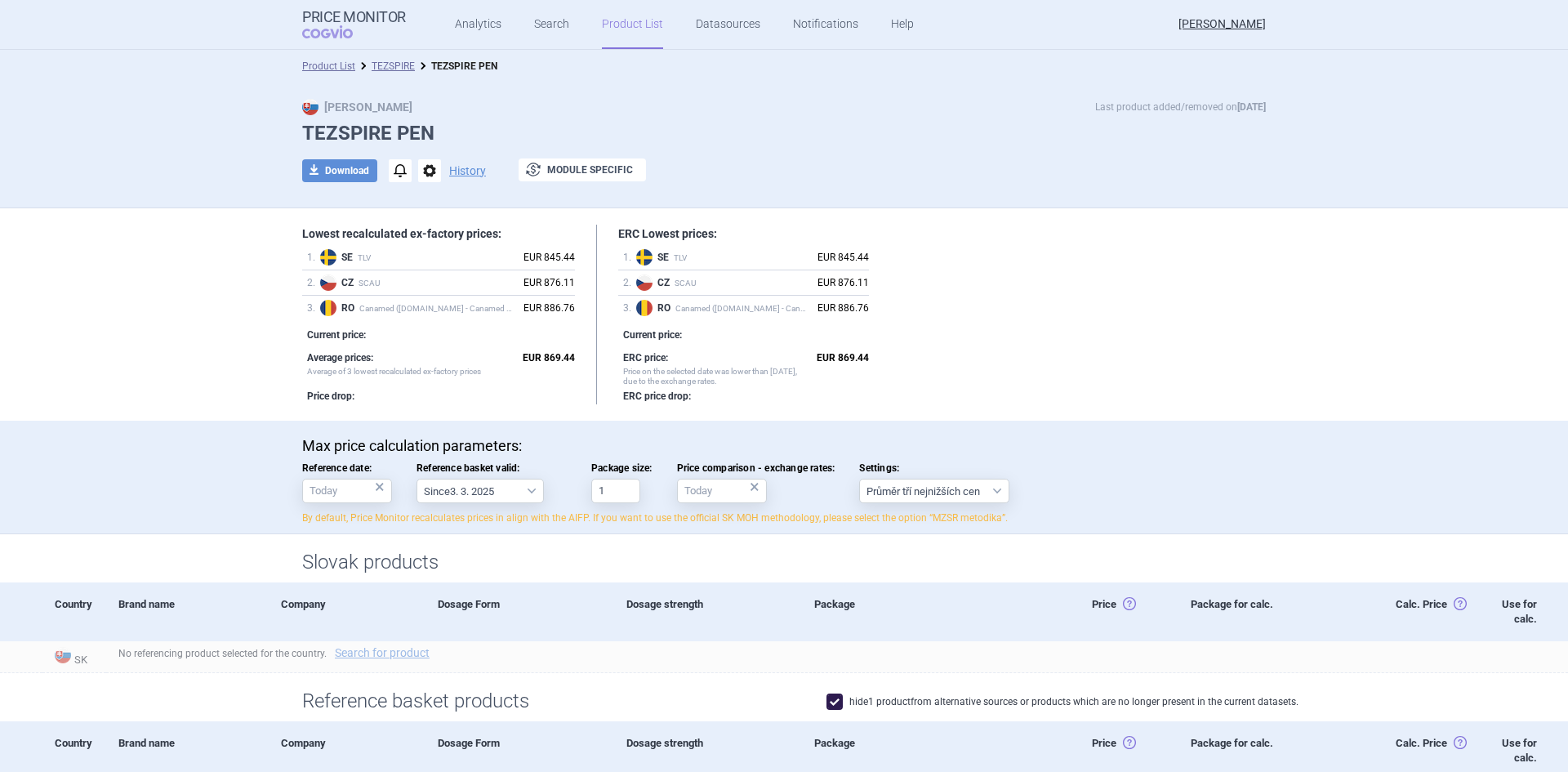
click at [548, 230] on h1 "Lowest recalculated ex-factory prices:" at bounding box center [439, 234] width 273 height 14
click at [321, 489] on input "Reference date: ×" at bounding box center [346, 490] width 90 height 25
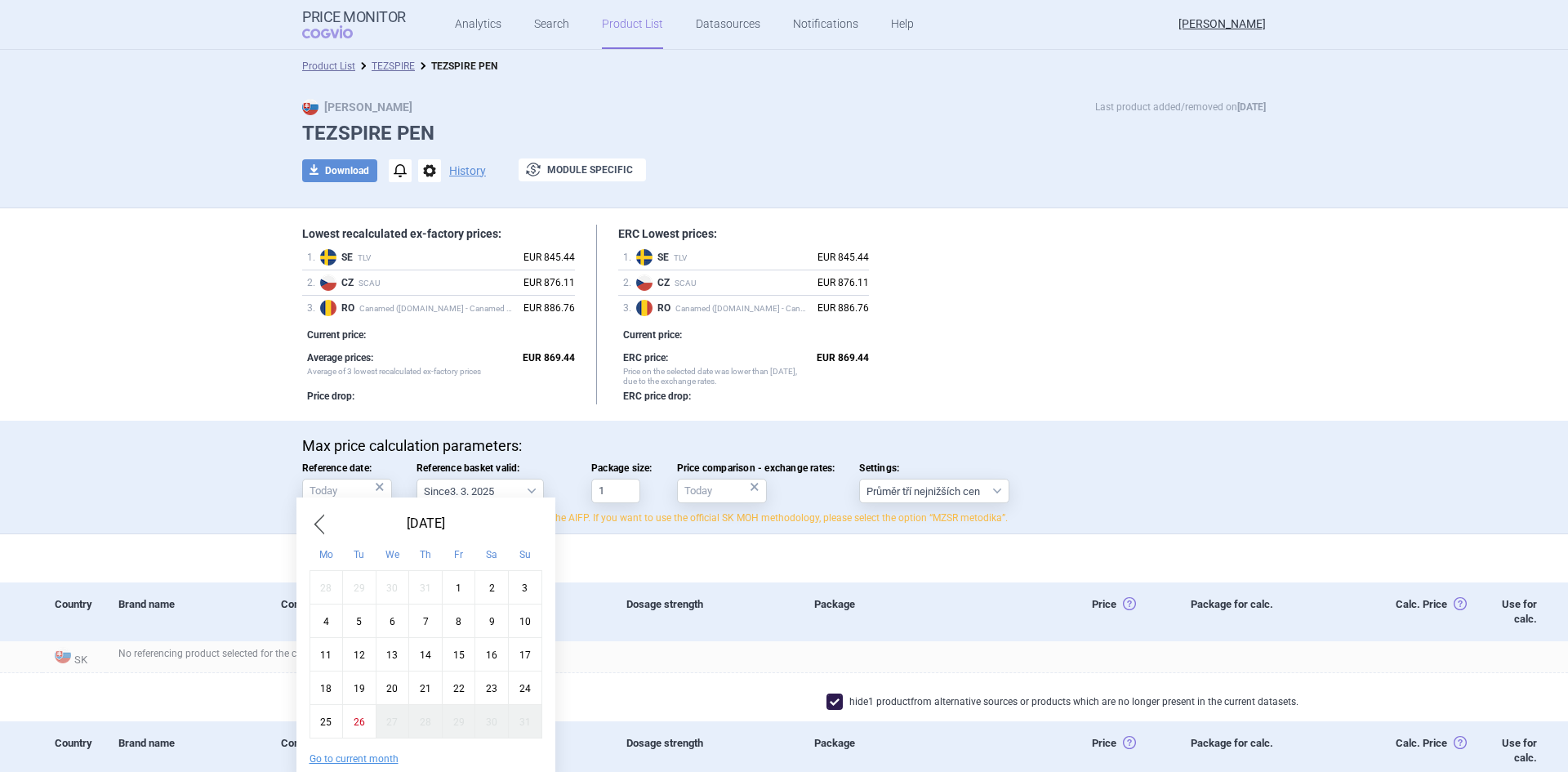
click at [1059, 353] on div "Lowest recalculated ex-factory prices: 1 . SE TLV EUR 845.44 2 . CZ SCAU EUR 87…" at bounding box center [783, 314] width 963 height 179
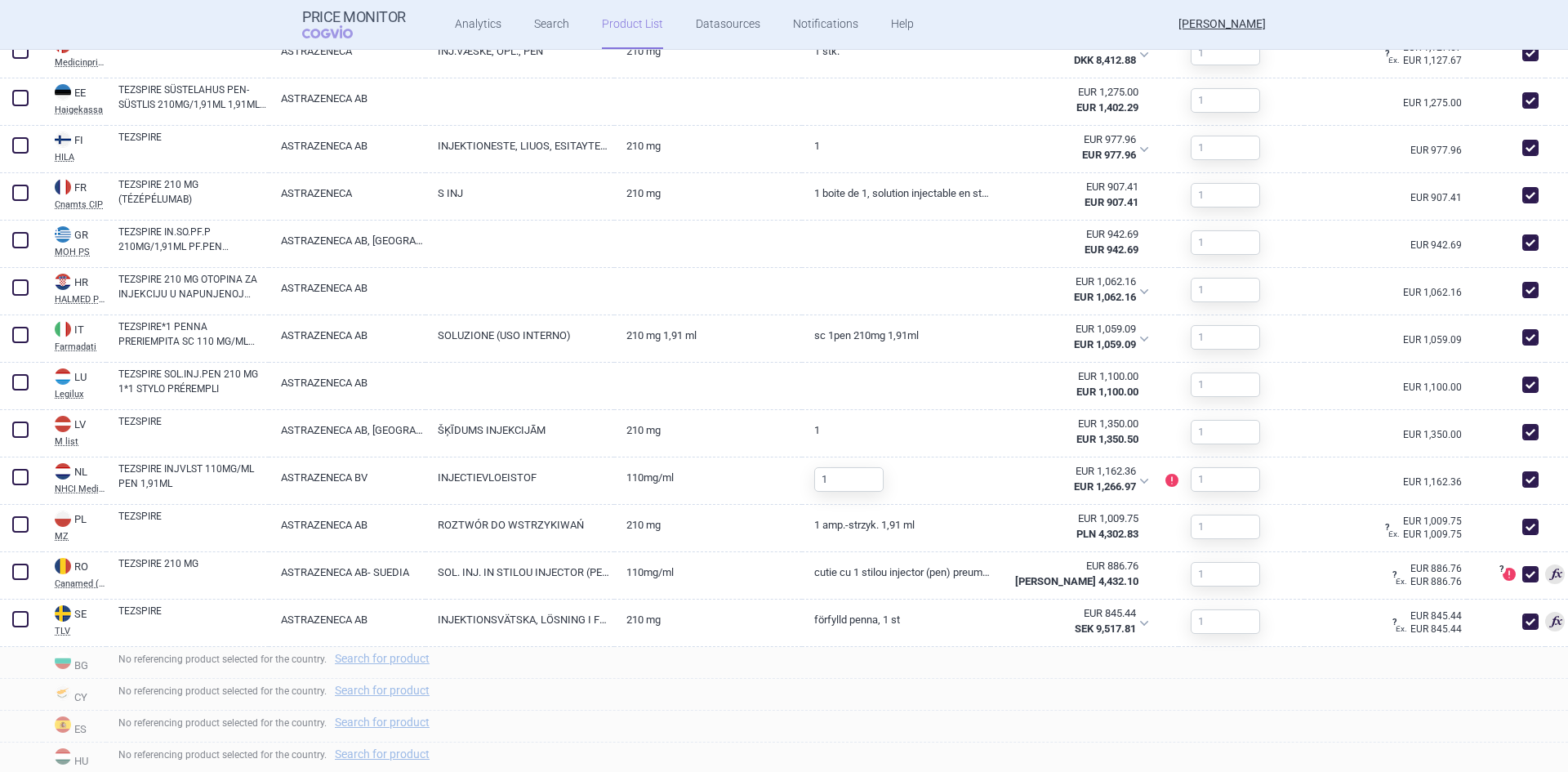
scroll to position [1140, 0]
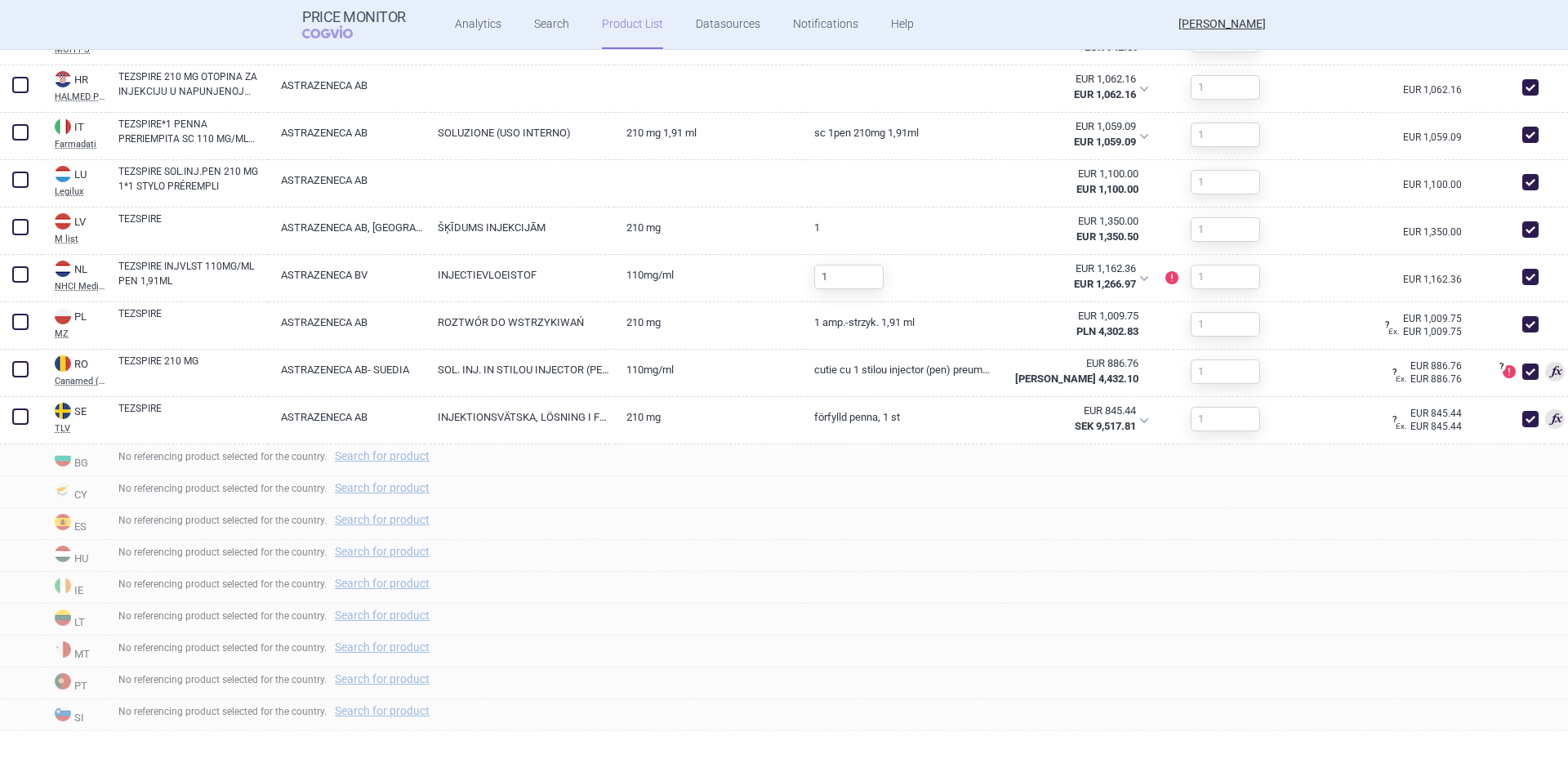
click at [1522, 371] on span at bounding box center [1530, 371] width 16 height 16
checkbox input "false"
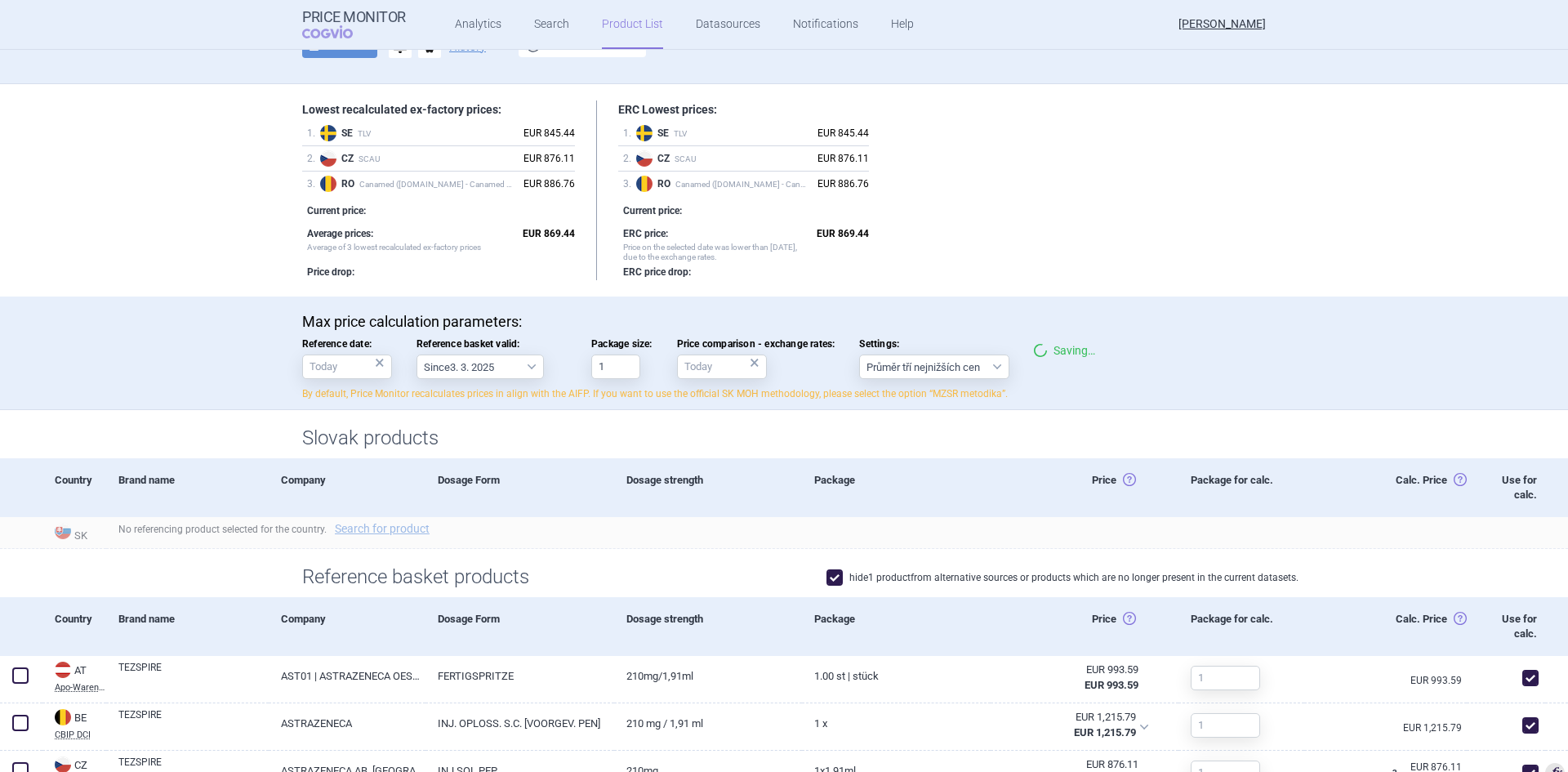
scroll to position [0, 0]
